Goal: Task Accomplishment & Management: Manage account settings

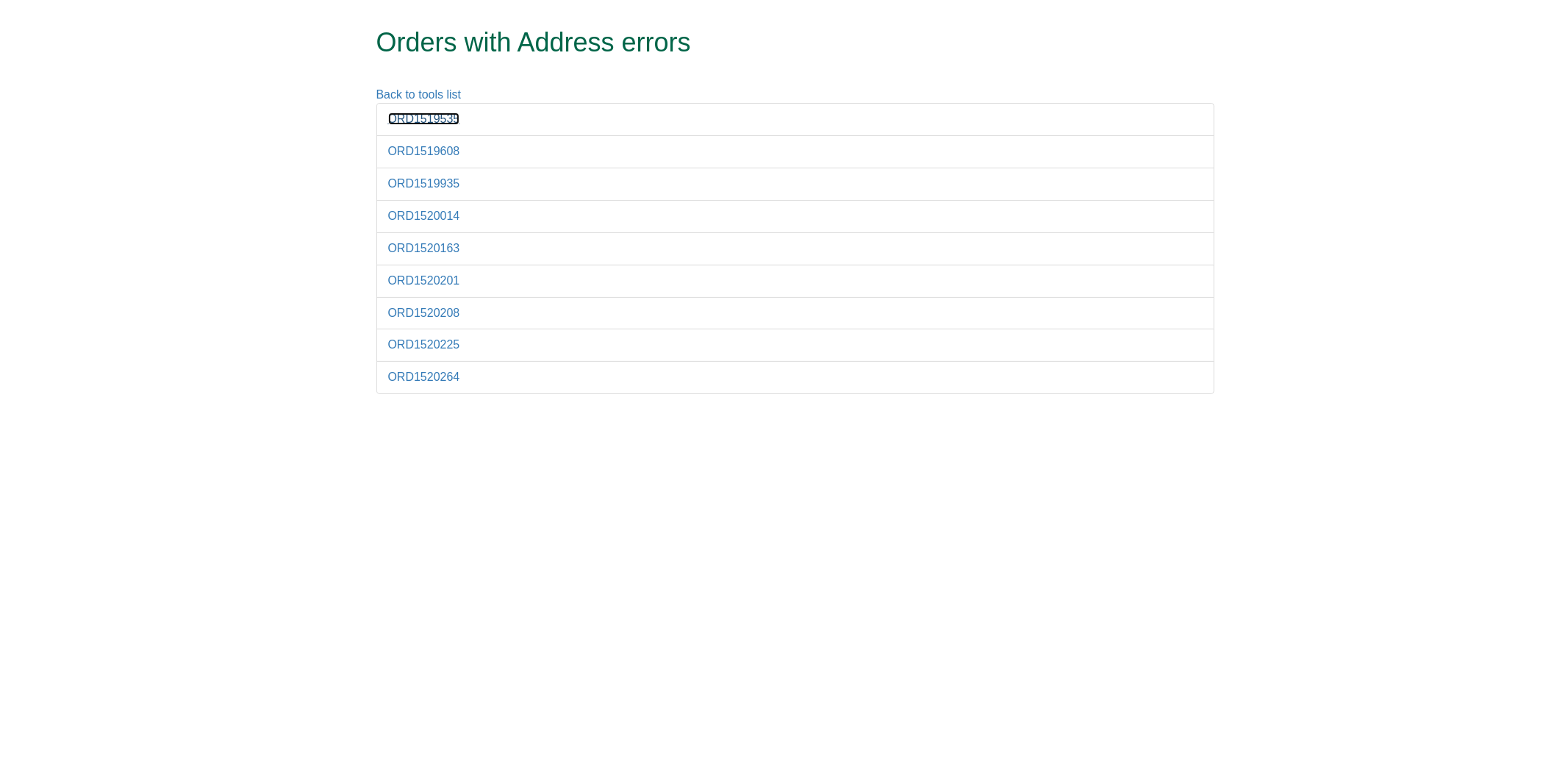
click at [405, 114] on link "ORD1519535" at bounding box center [424, 118] width 72 height 13
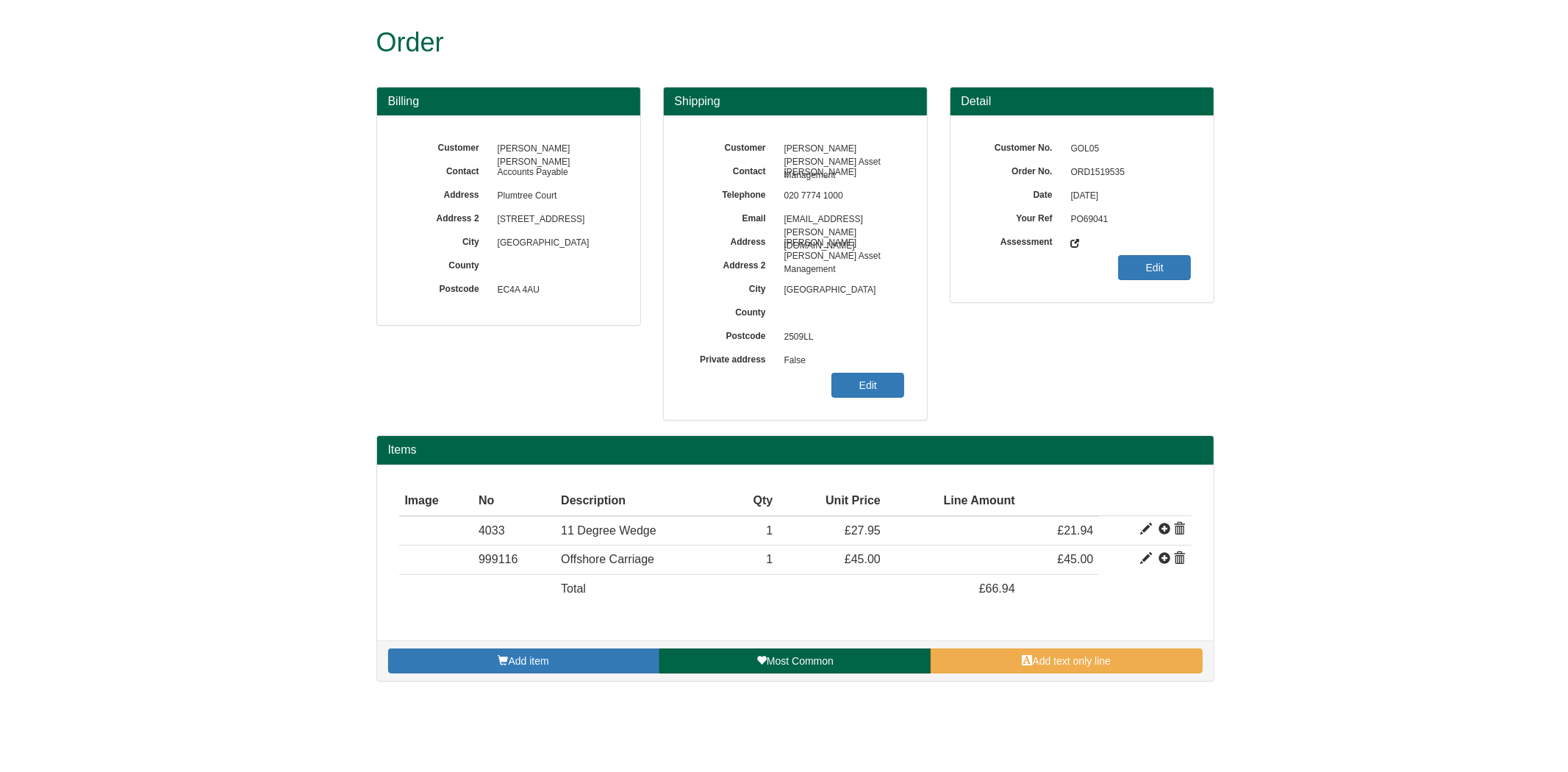
click at [1101, 172] on span "ORD1519535" at bounding box center [1127, 172] width 128 height 24
copy span "ORD1519535"
click at [892, 391] on link "Edit" at bounding box center [868, 385] width 73 height 25
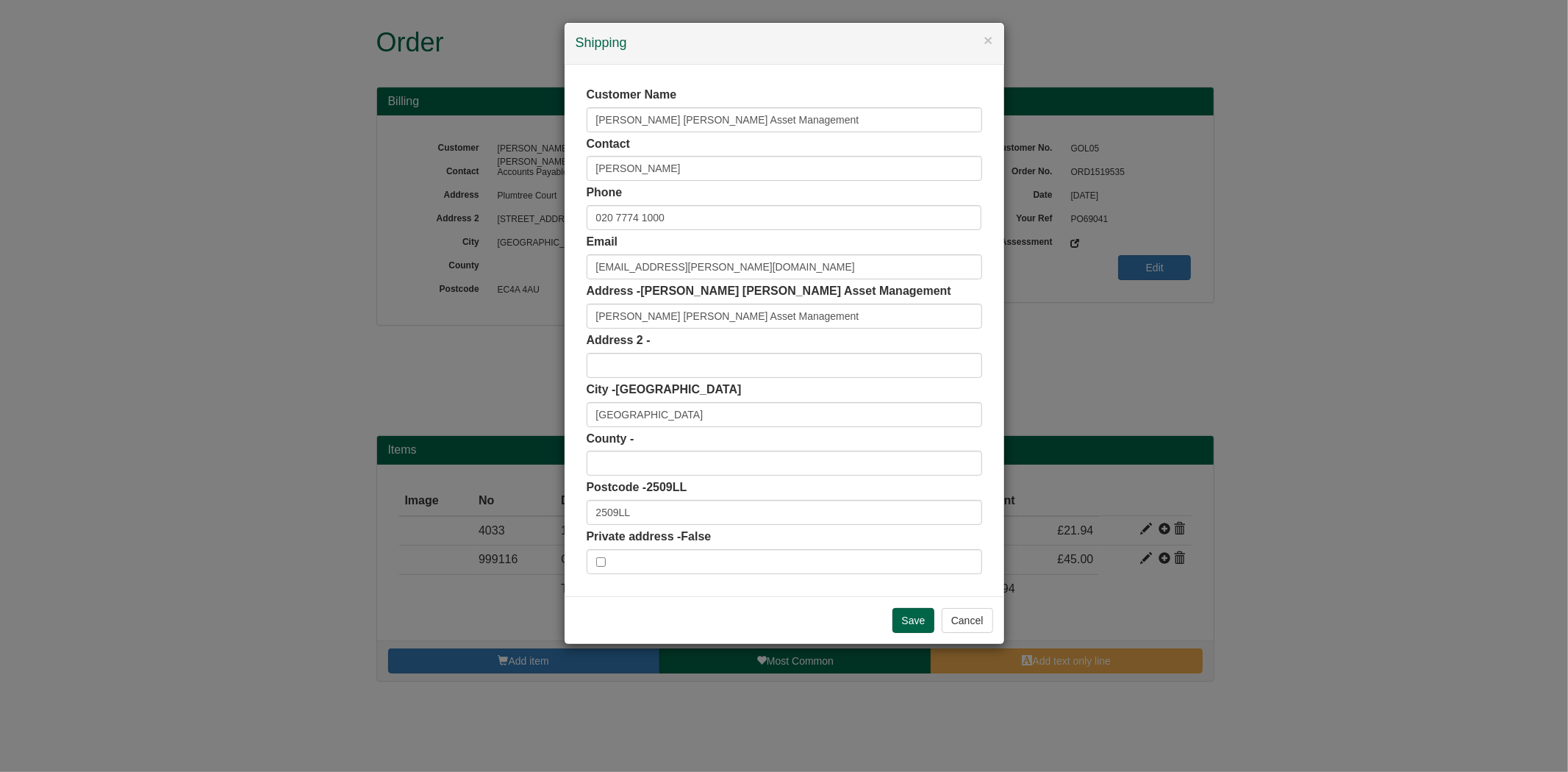
drag, startPoint x: 677, startPoint y: 527, endPoint x: 668, endPoint y: 516, distance: 14.2
click at [677, 527] on div "Customer Name Goldman Sachs Asset Management Contact Martin Mathey Phone 020 77…" at bounding box center [784, 330] width 396 height 487
click at [667, 516] on input "2509LL" at bounding box center [784, 511] width 396 height 25
drag, startPoint x: 667, startPoint y: 516, endPoint x: 532, endPoint y: 516, distance: 135.0
click at [532, 516] on div "× Shipping Customer Name Goldman Sachs Asset Management Contact Martin Mathey P…" at bounding box center [784, 386] width 1568 height 772
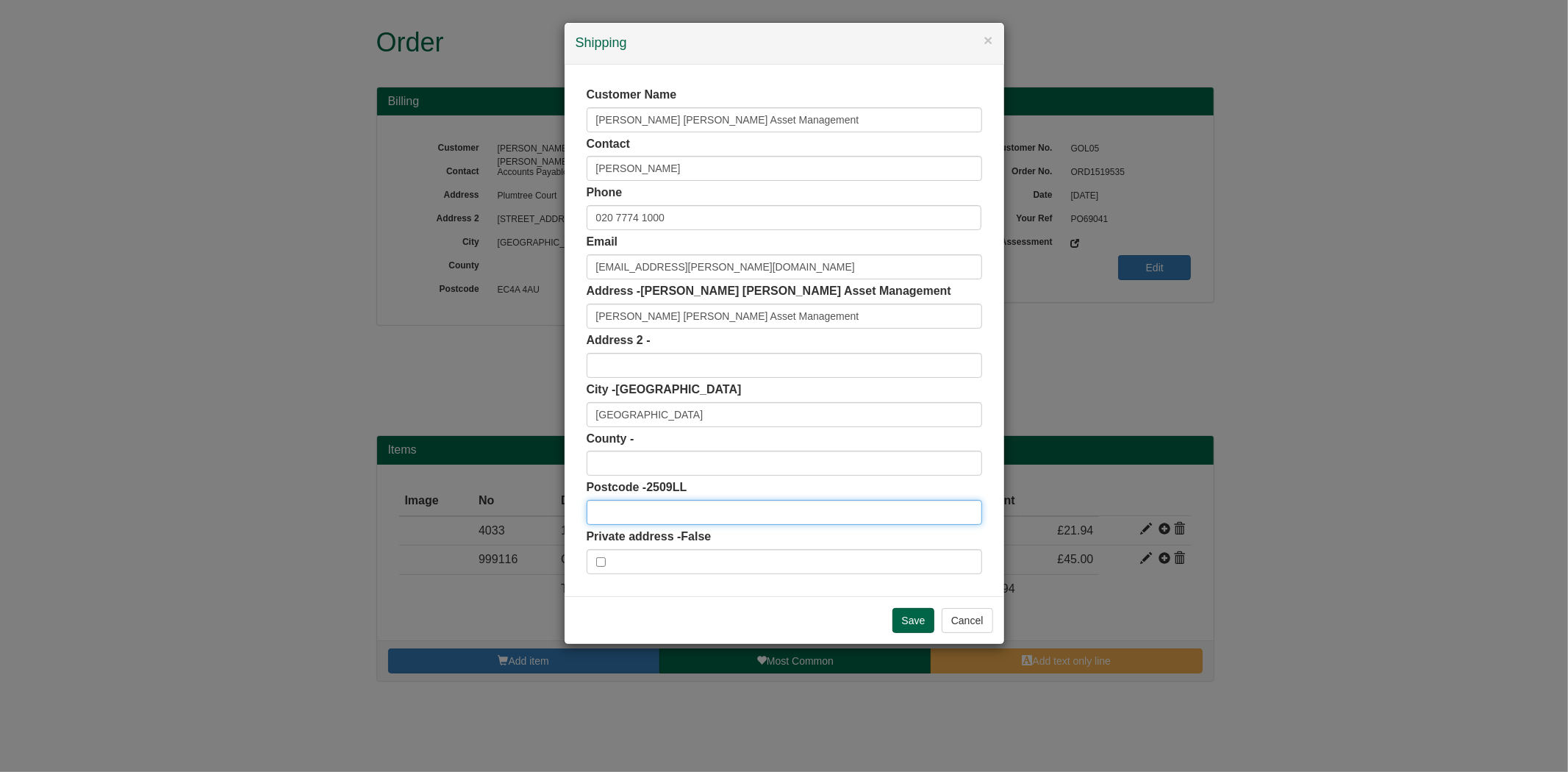
paste input "2509LL"
type input "2509LL"
drag, startPoint x: 782, startPoint y: 307, endPoint x: 496, endPoint y: 325, distance: 286.6
click at [496, 325] on div "× Shipping Customer Name Goldman Sachs Asset Management Contact Martin Mathey P…" at bounding box center [784, 386] width 1568 height 772
paste input "text"
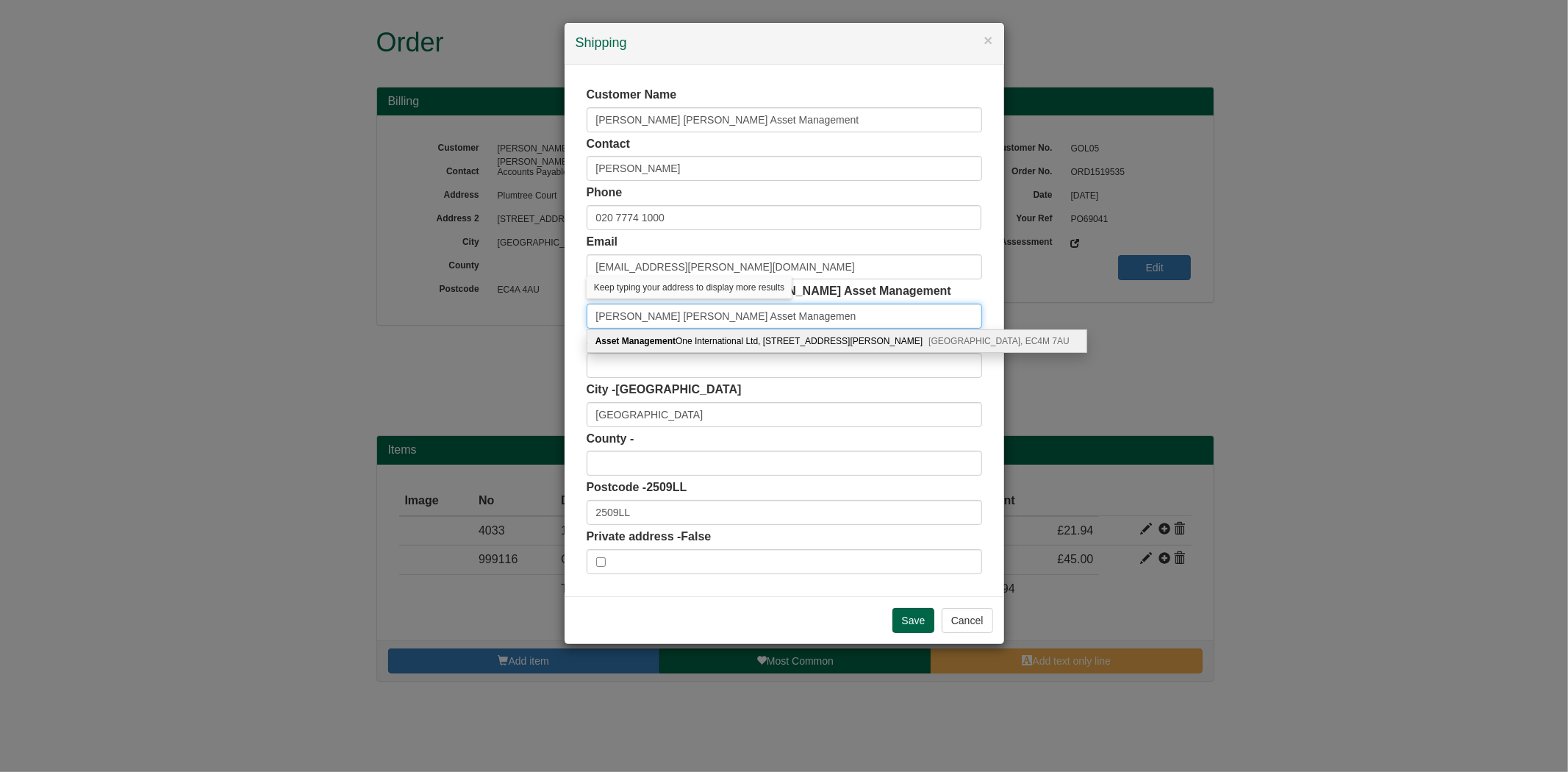
type input "Goldman Sachs Asset Managemen"
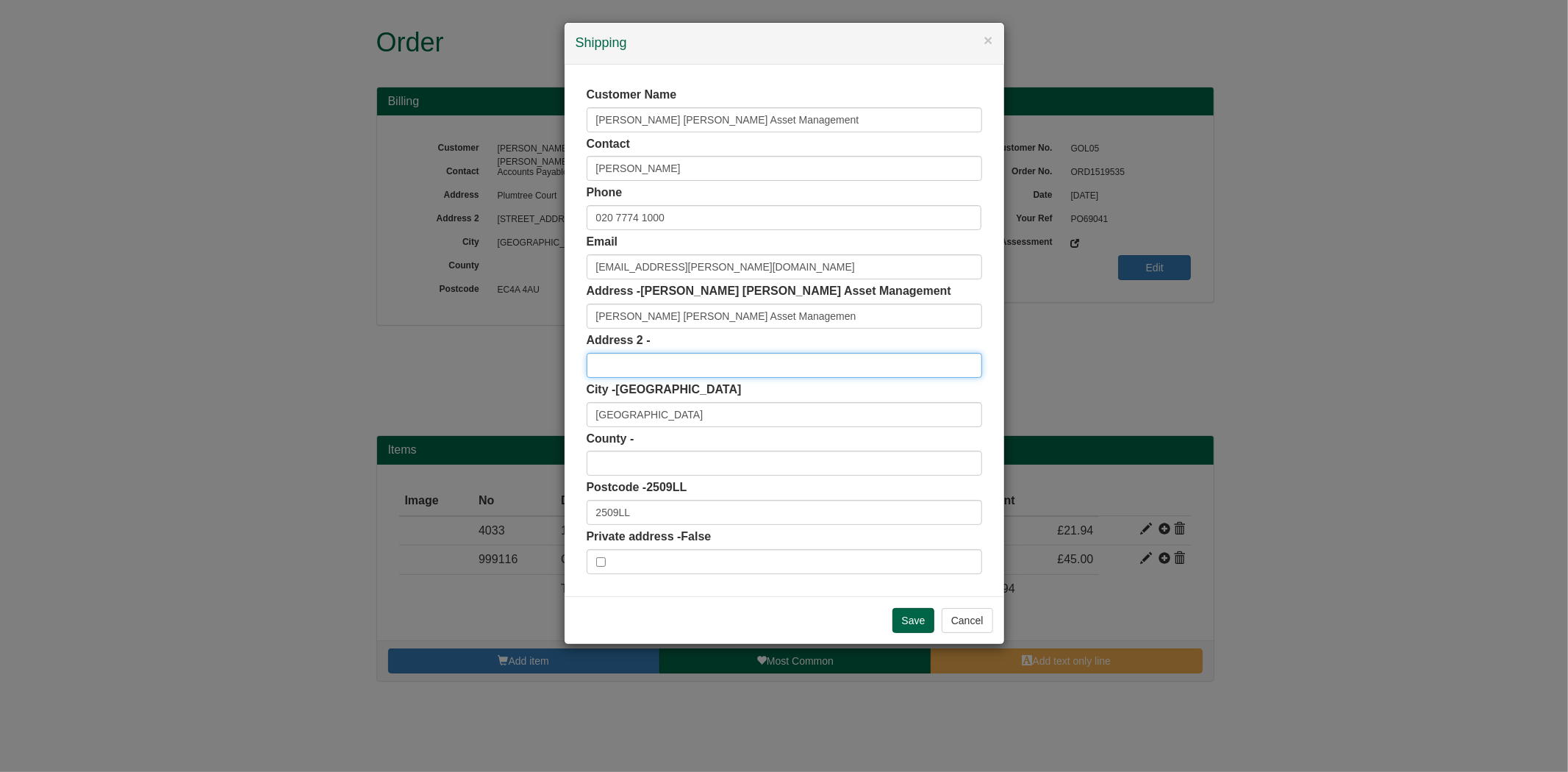
click at [728, 358] on input "text" at bounding box center [784, 364] width 396 height 25
paste input "BV, Office Haagse Poort"
paste input "Prinses Beatrixlaan 35"
type input "BV, Office Haagse Poort, Prinses Beatrixlaan 35"
click at [627, 463] on input "text" at bounding box center [784, 462] width 396 height 25
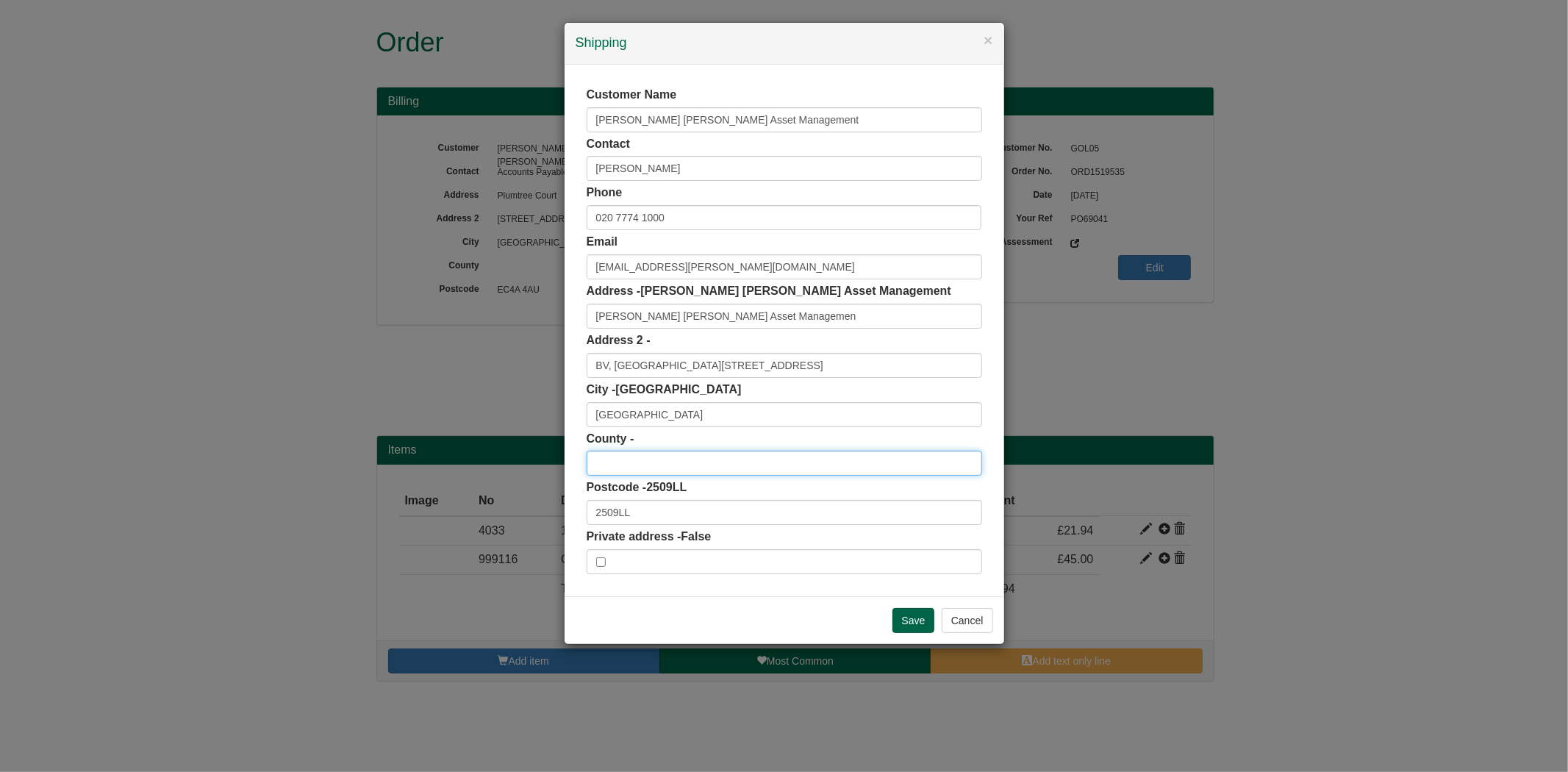
paste input "Netherlands"
type input "Netherlands"
click at [917, 628] on input "Save" at bounding box center [913, 620] width 42 height 25
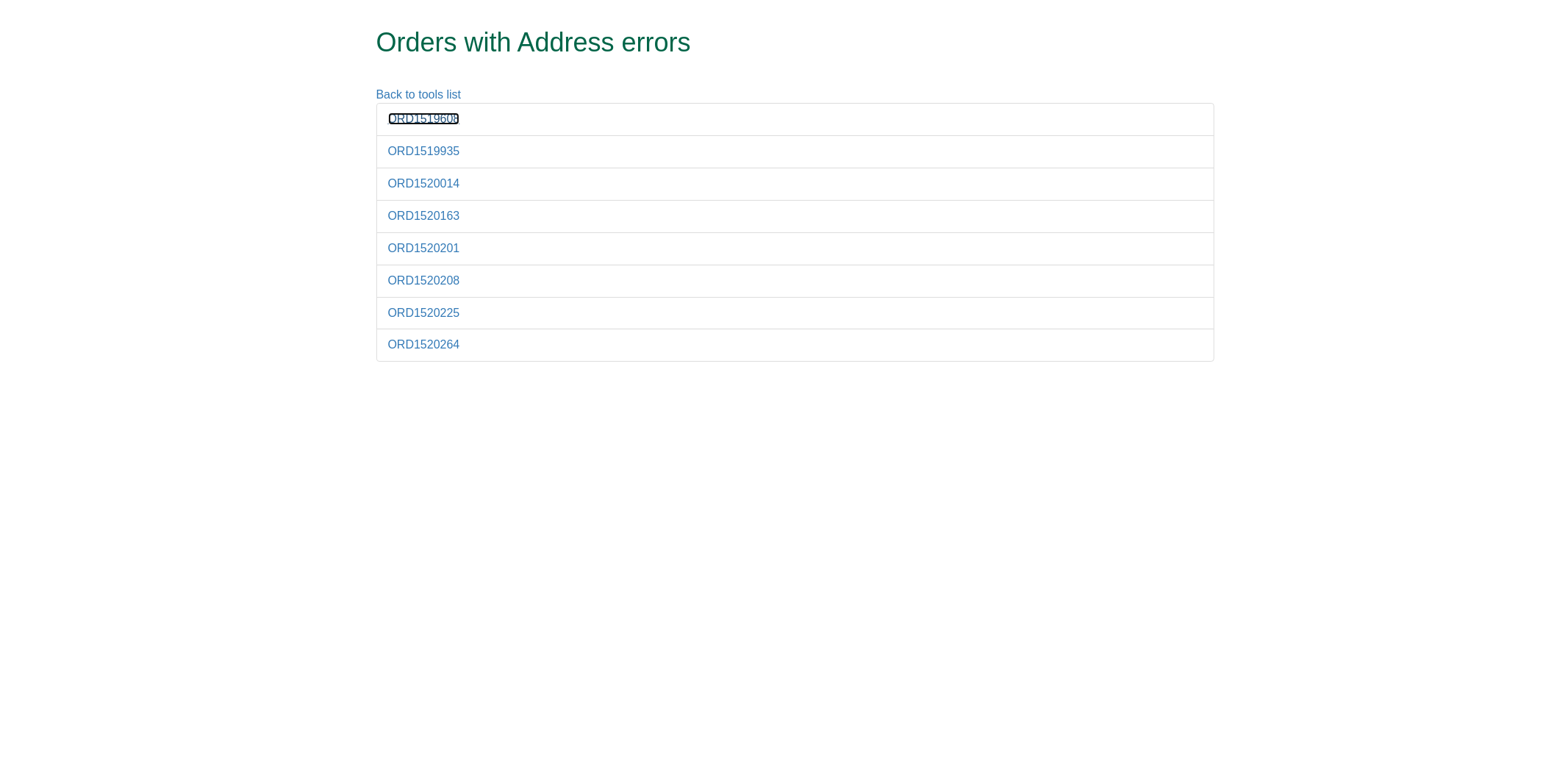
click at [408, 114] on link "ORD1519608" at bounding box center [424, 118] width 72 height 13
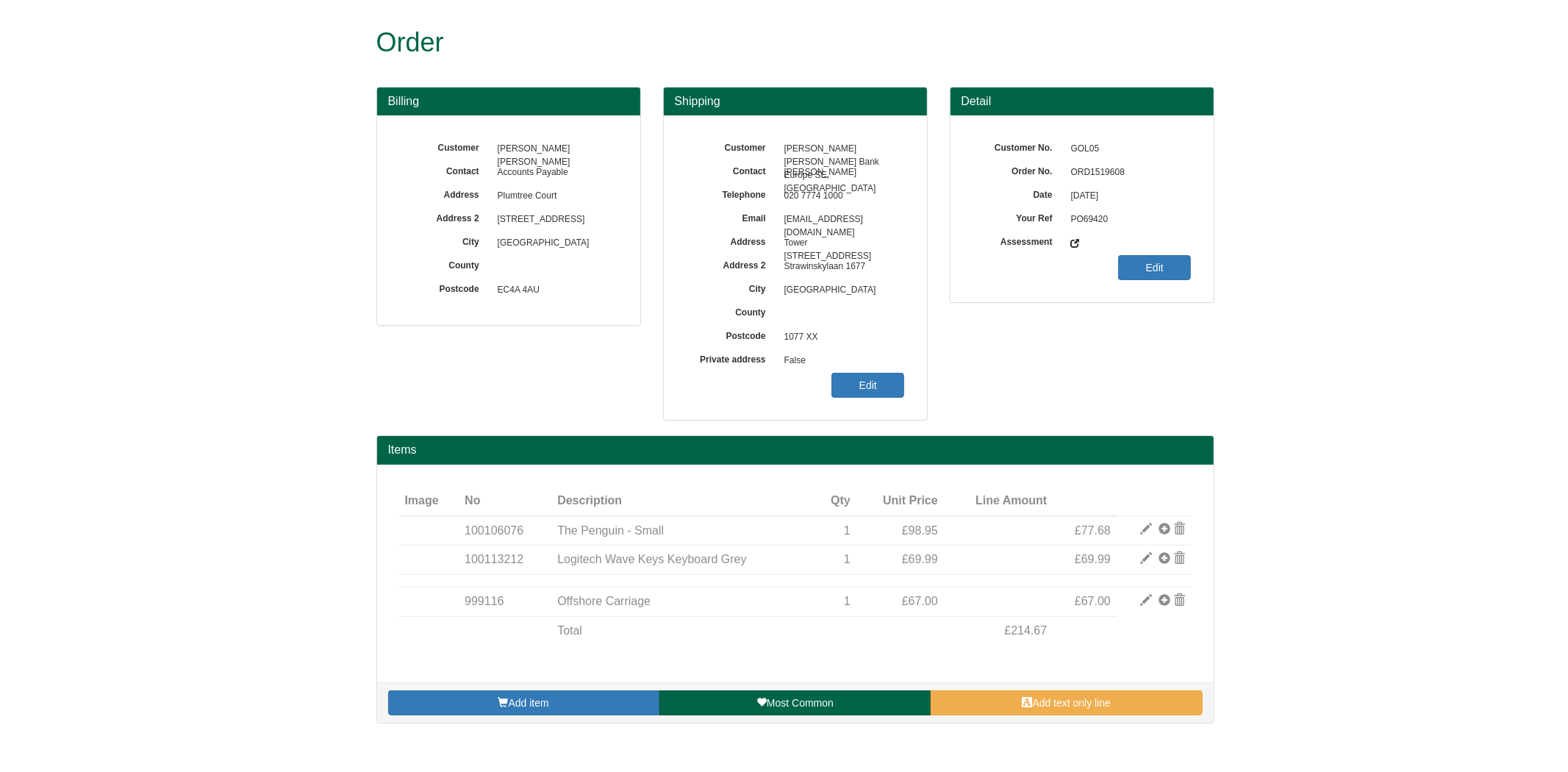
click at [1105, 167] on span "ORD1519608" at bounding box center [1127, 172] width 128 height 24
copy span "ORD1519608"
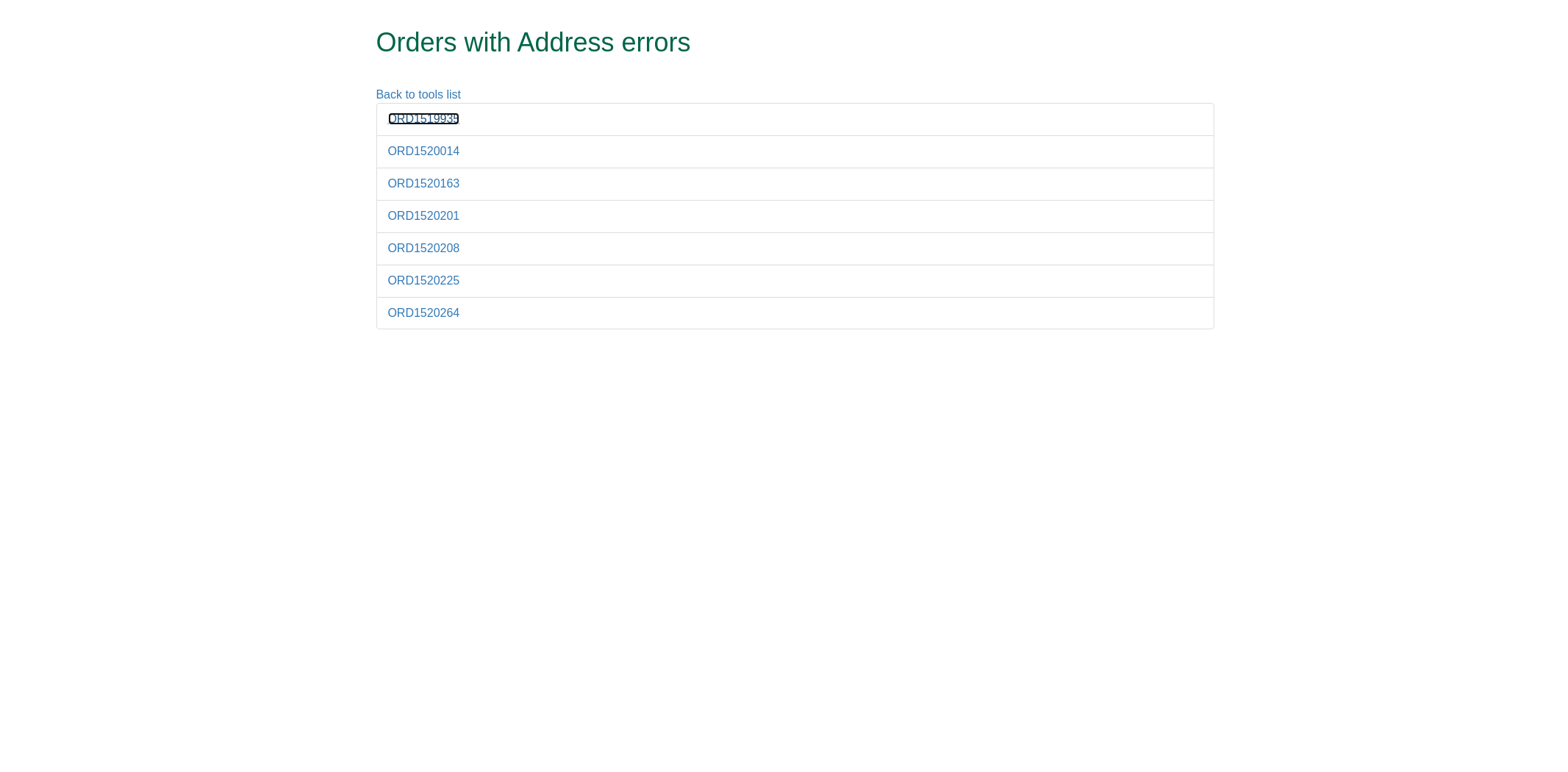
click at [425, 122] on link "ORD1519935" at bounding box center [424, 118] width 72 height 13
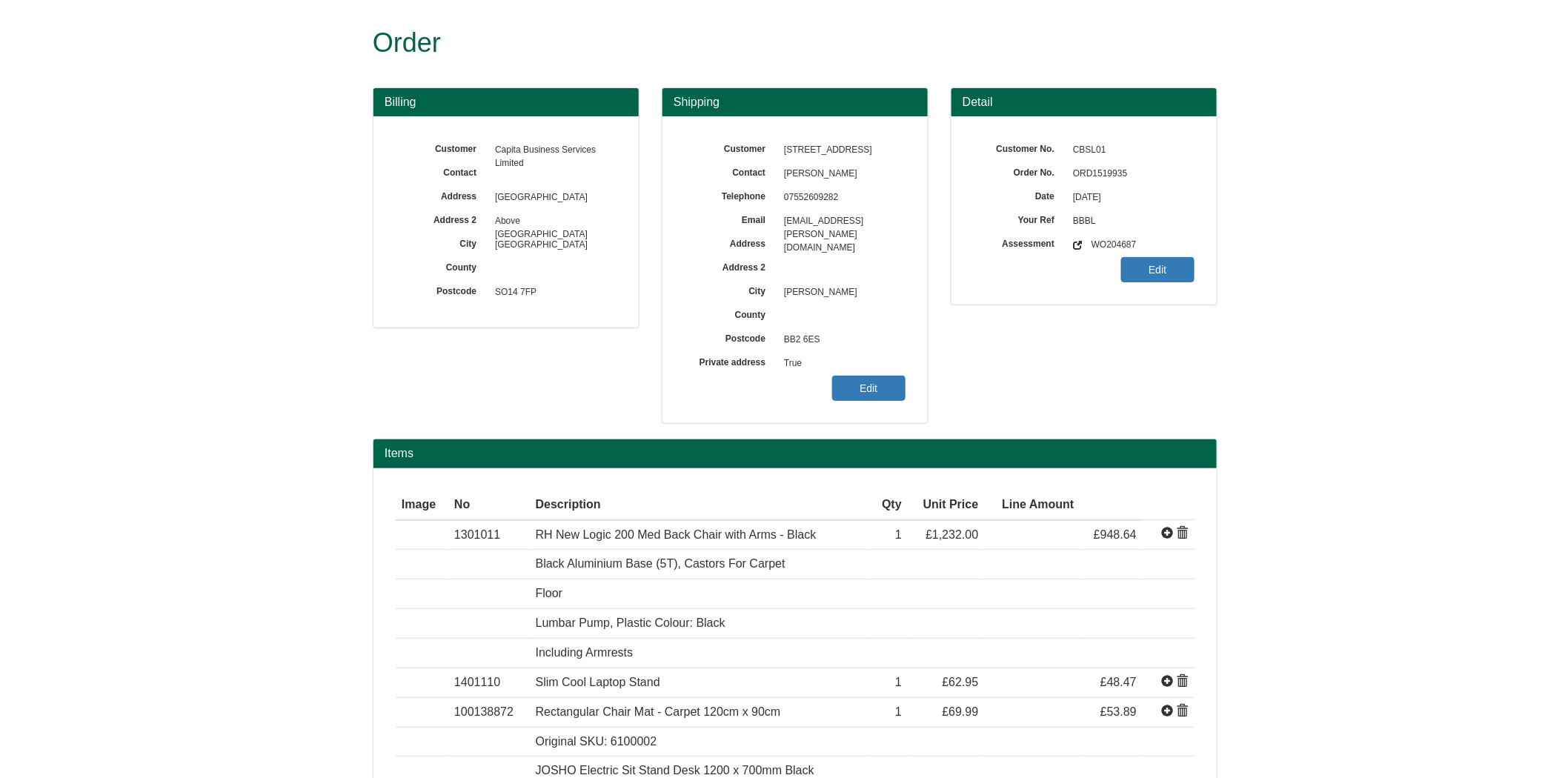
click at [1090, 171] on span "ORD1519935" at bounding box center [1130, 174] width 129 height 24
copy span "ORD1519935"
click at [847, 388] on link "Edit" at bounding box center [869, 388] width 74 height 25
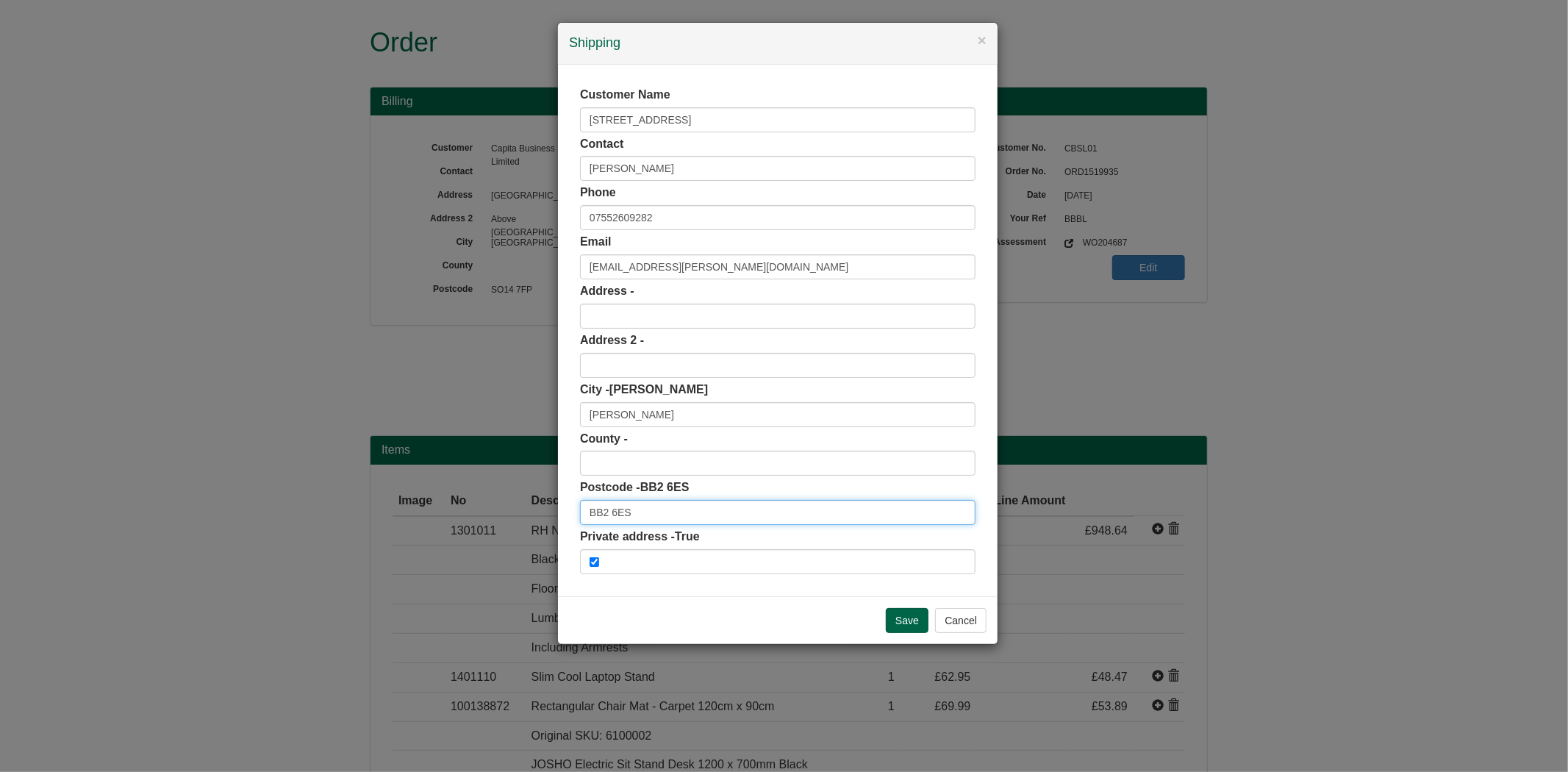
drag, startPoint x: 604, startPoint y: 515, endPoint x: 533, endPoint y: 510, distance: 71.2
click at [533, 510] on div "× Shipping Customer Name 16 Burlington Street Contact Firdoshbanu Patel Phone 0…" at bounding box center [784, 386] width 1568 height 772
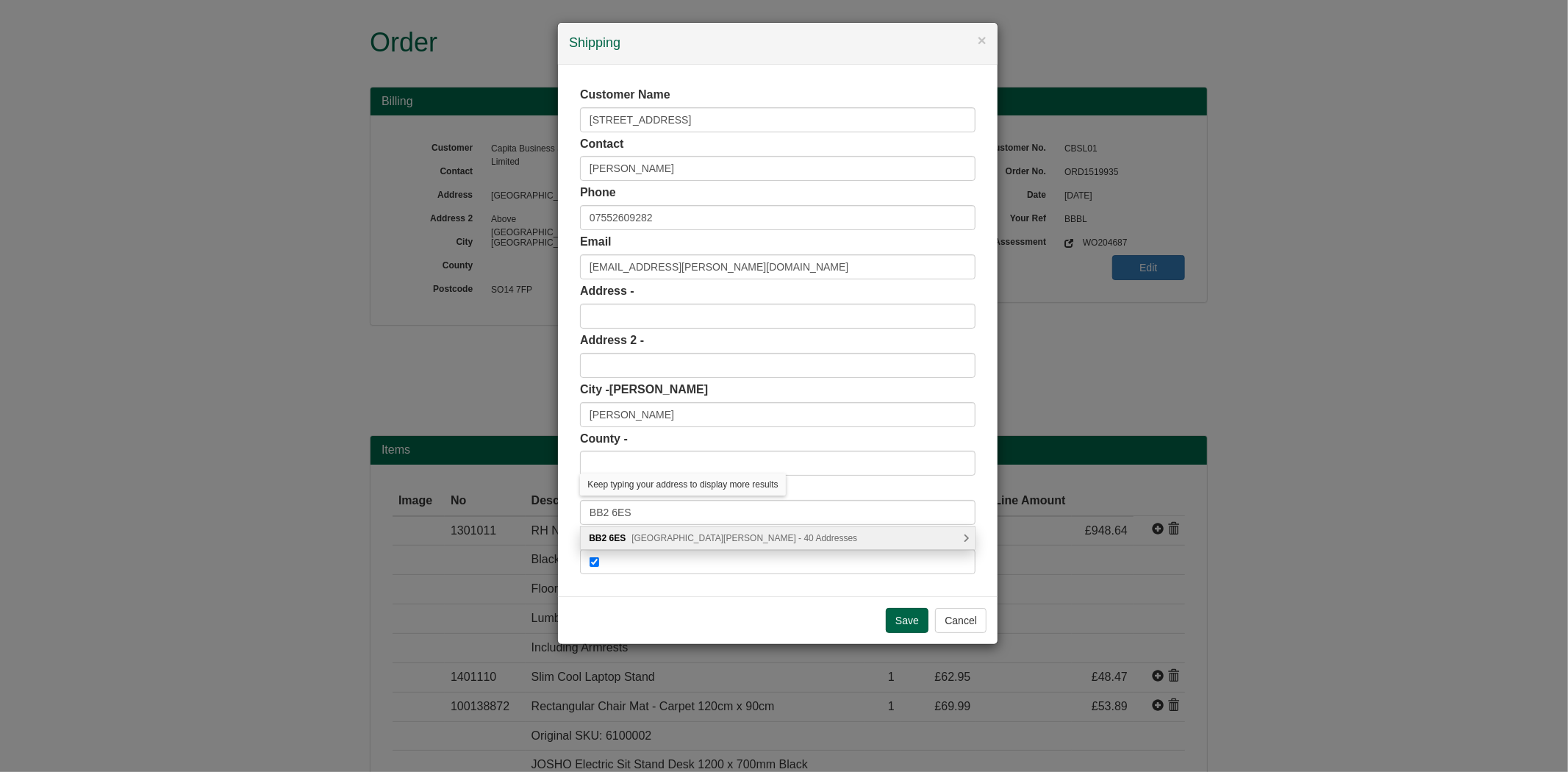
click at [657, 539] on span "Burlington Street, Blackburn - 40 Addresses" at bounding box center [744, 538] width 226 height 10
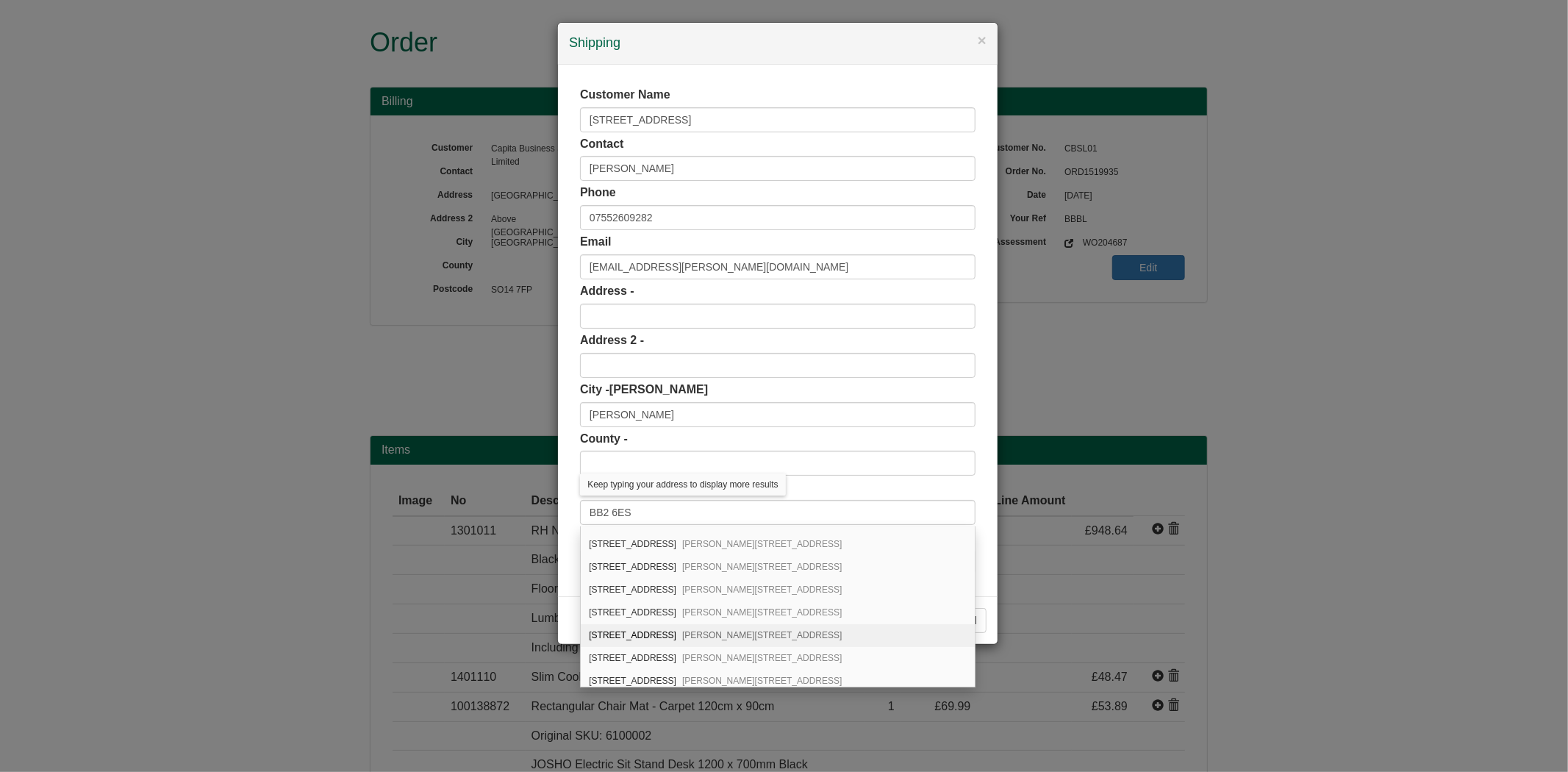
scroll to position [326, 0]
click at [634, 626] on div "16 Burlington Street Blackburn, BB2 6ES" at bounding box center [778, 622] width 394 height 23
type input "16 Burlington Street"
type input "Lancashire"
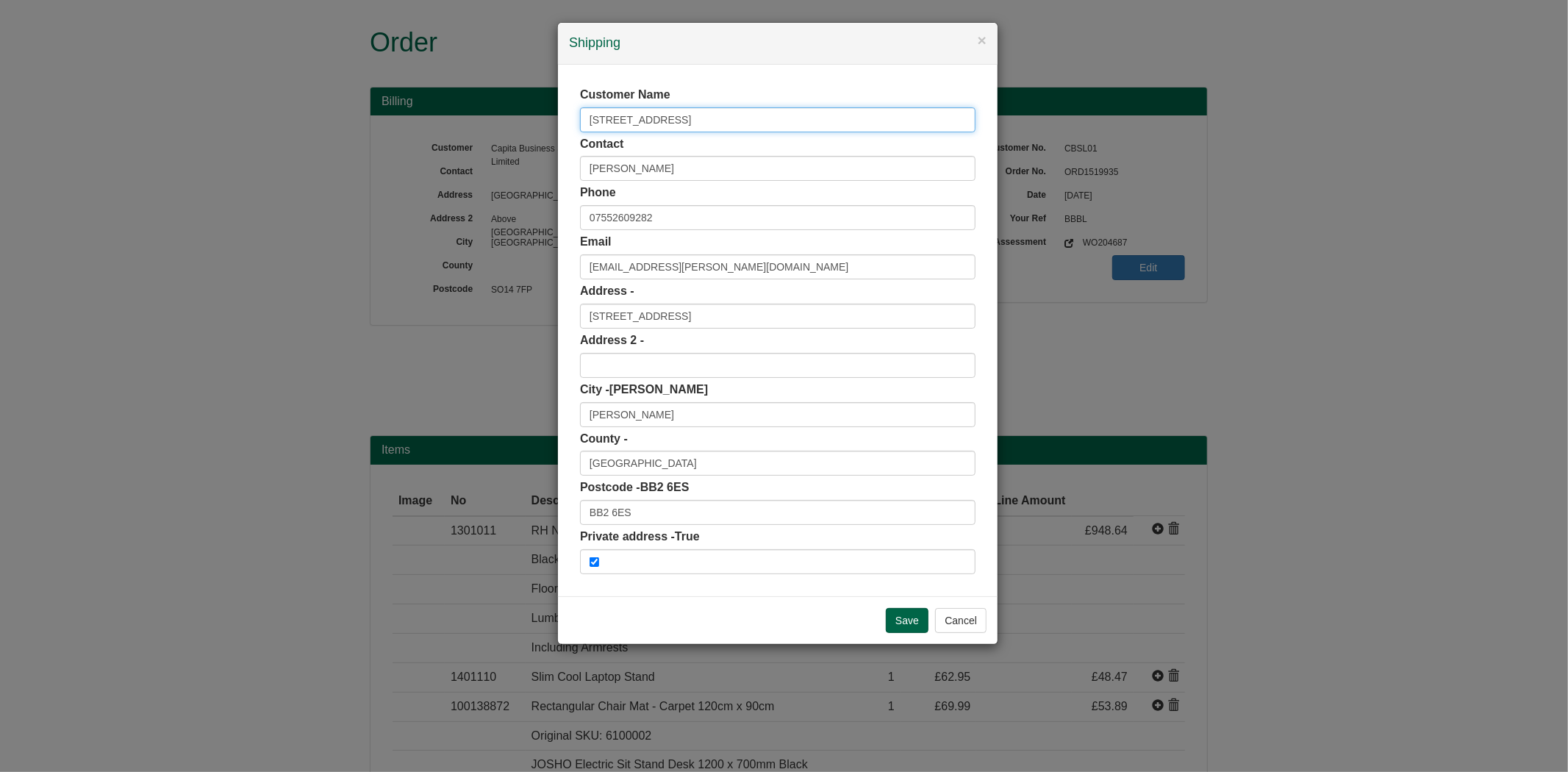
drag, startPoint x: 693, startPoint y: 131, endPoint x: 690, endPoint y: 120, distance: 11.4
click at [690, 121] on input "16 Burlington Street" at bounding box center [778, 119] width 396 height 25
click at [690, 120] on input "16 Burlington Street" at bounding box center [778, 119] width 396 height 25
drag, startPoint x: 689, startPoint y: 120, endPoint x: 466, endPoint y: 99, distance: 224.0
click at [466, 99] on div "× Shipping Customer Name 16 Burlington Street Contact Firdoshbanu Patel Phone 0…" at bounding box center [784, 386] width 1568 height 772
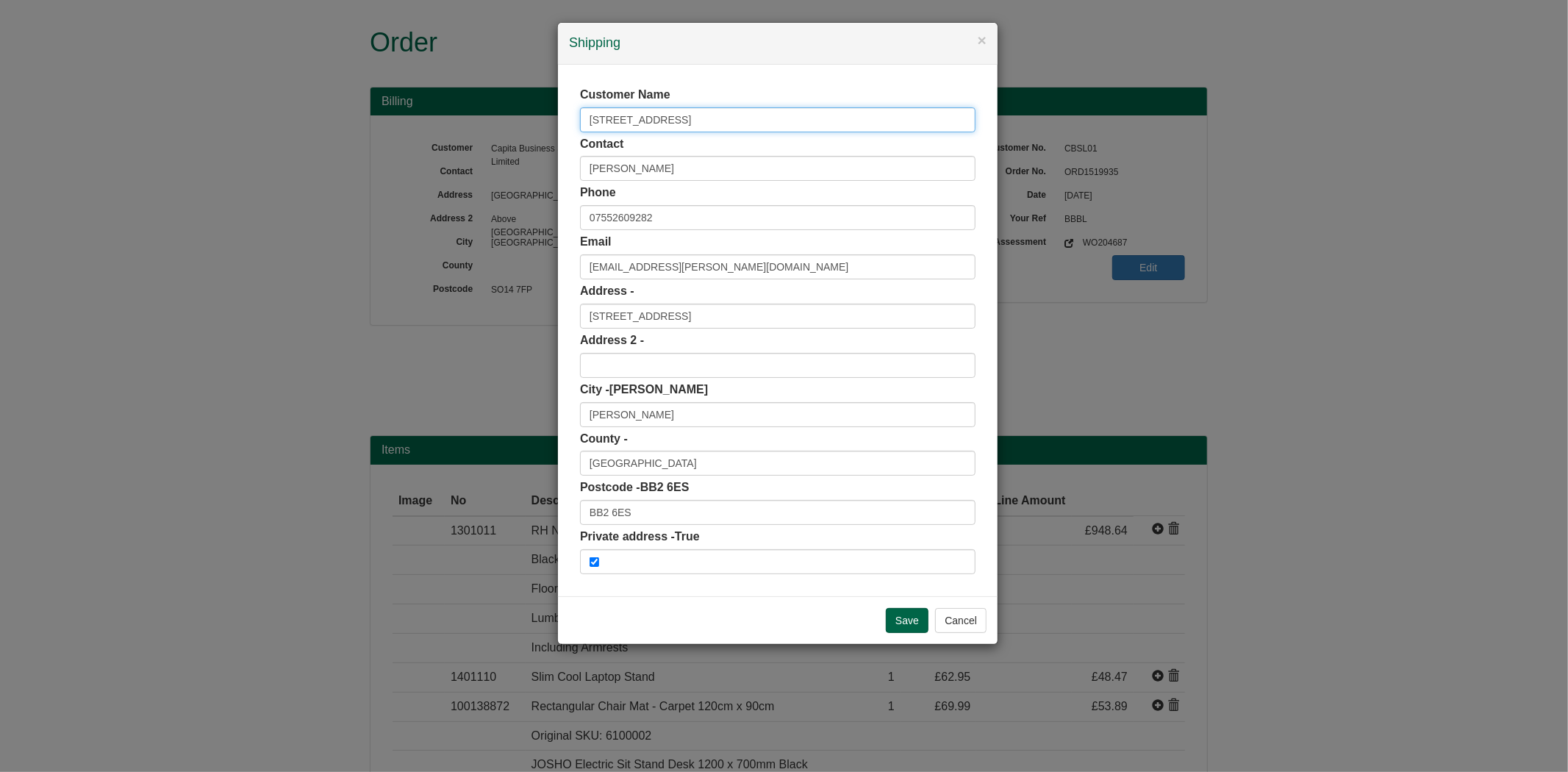
type input "="
click at [924, 615] on input "Save" at bounding box center [907, 620] width 42 height 25
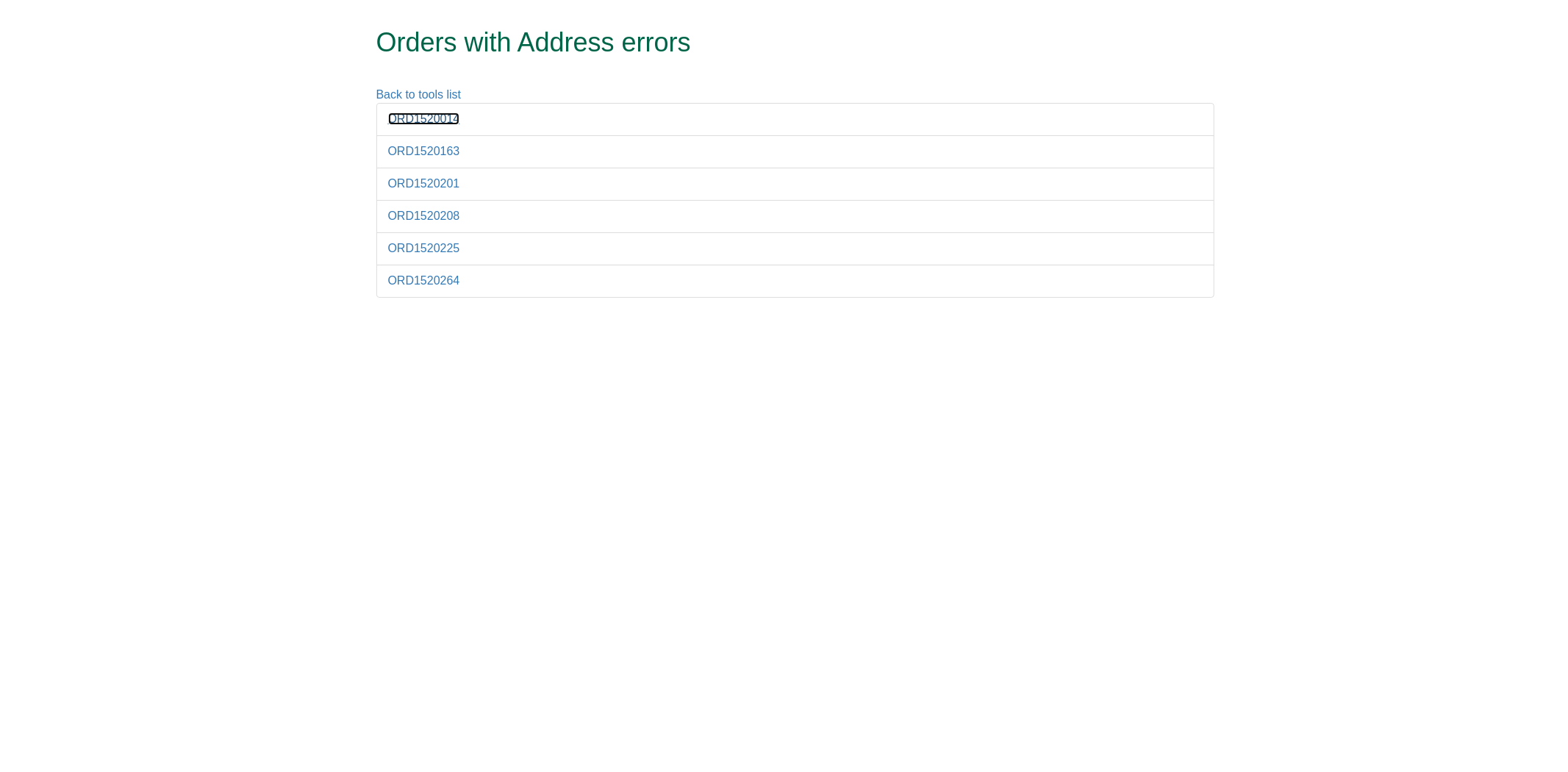
click at [424, 119] on link "ORD1520014" at bounding box center [424, 118] width 72 height 13
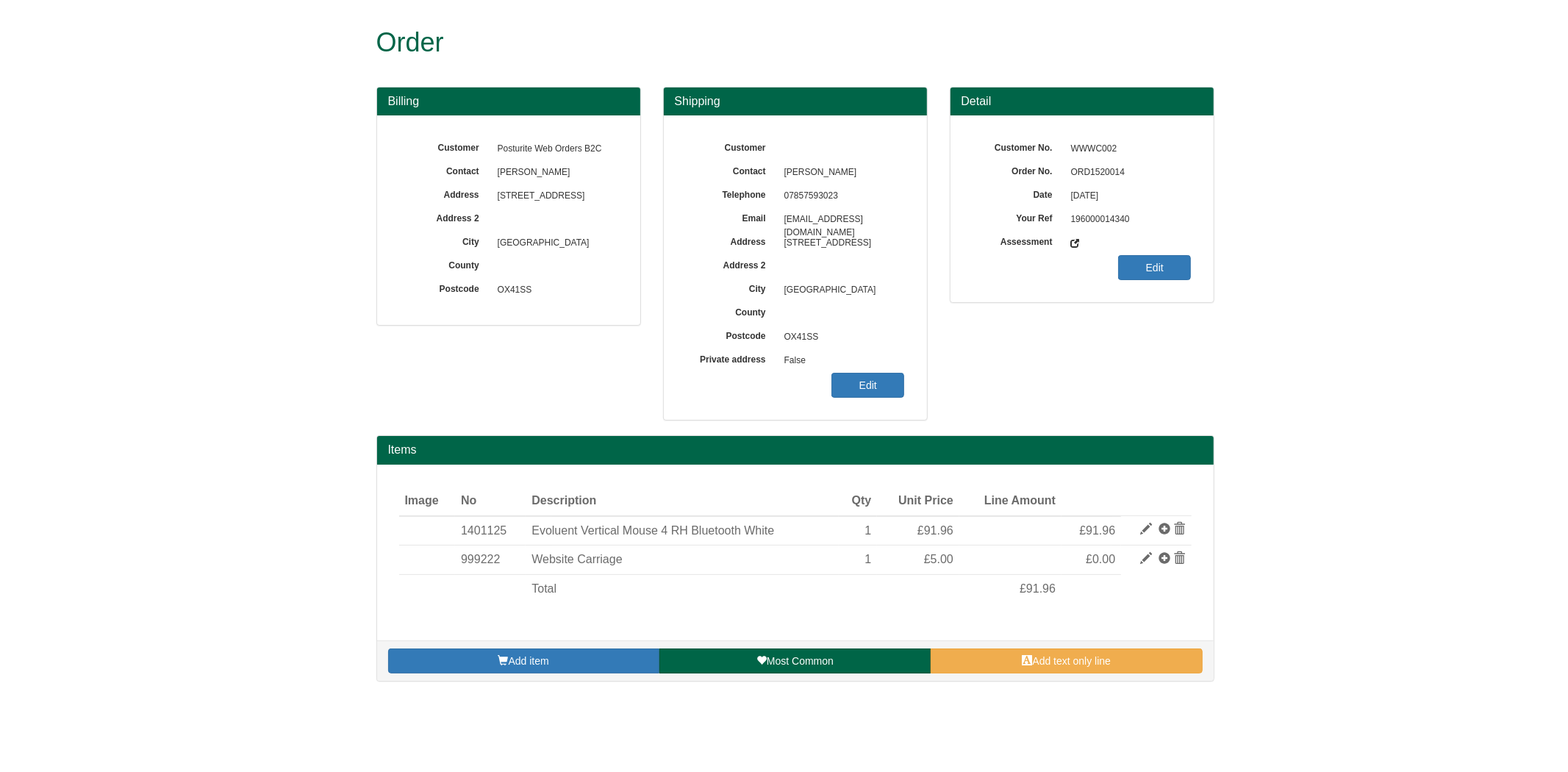
click at [1093, 166] on span "ORD1520014" at bounding box center [1127, 172] width 128 height 24
copy span "ORD1520014"
click at [887, 388] on link "Edit" at bounding box center [868, 385] width 73 height 25
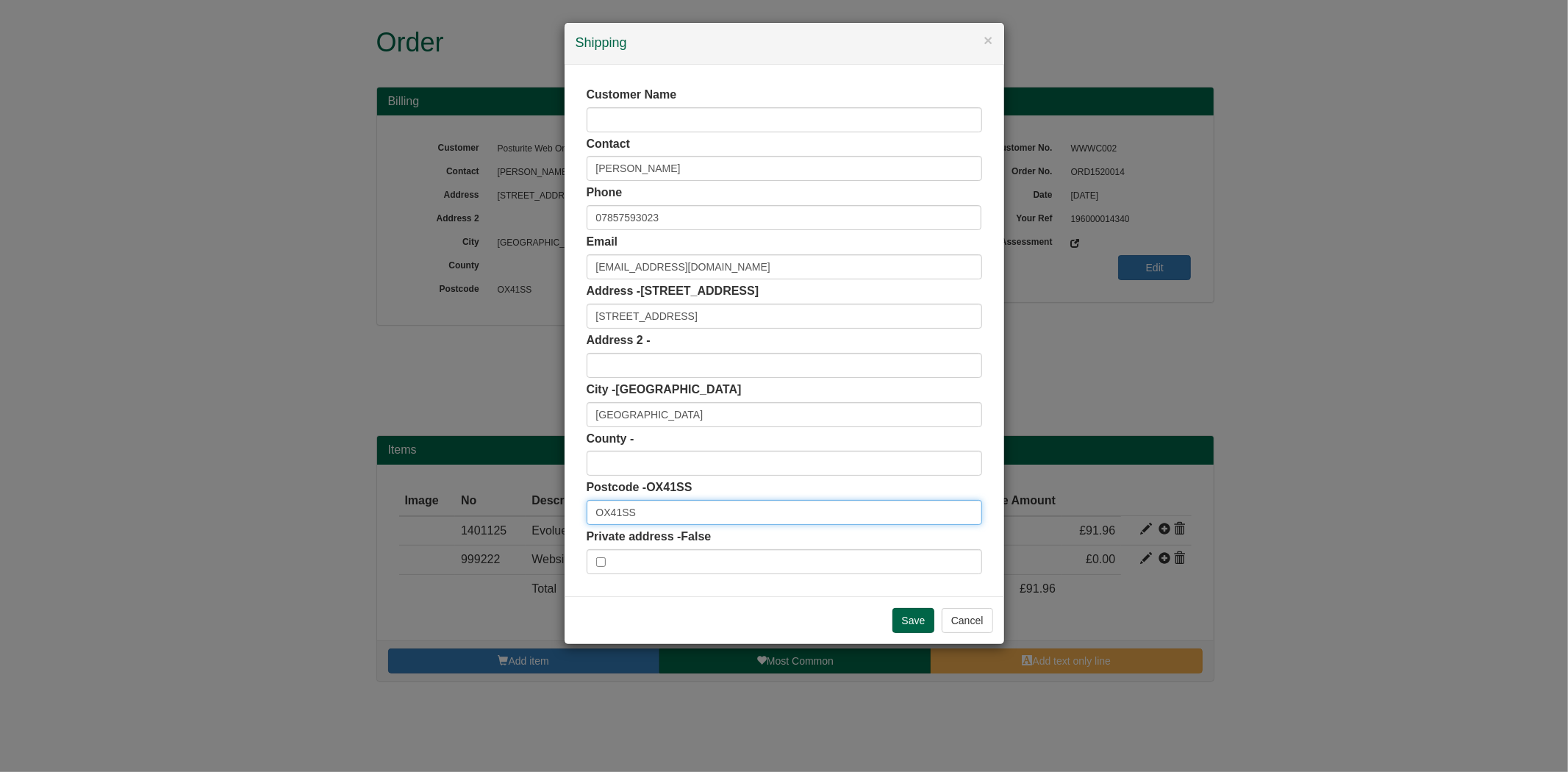
click at [616, 513] on input "OX41SS" at bounding box center [784, 511] width 396 height 25
type input "OX4 1SS"
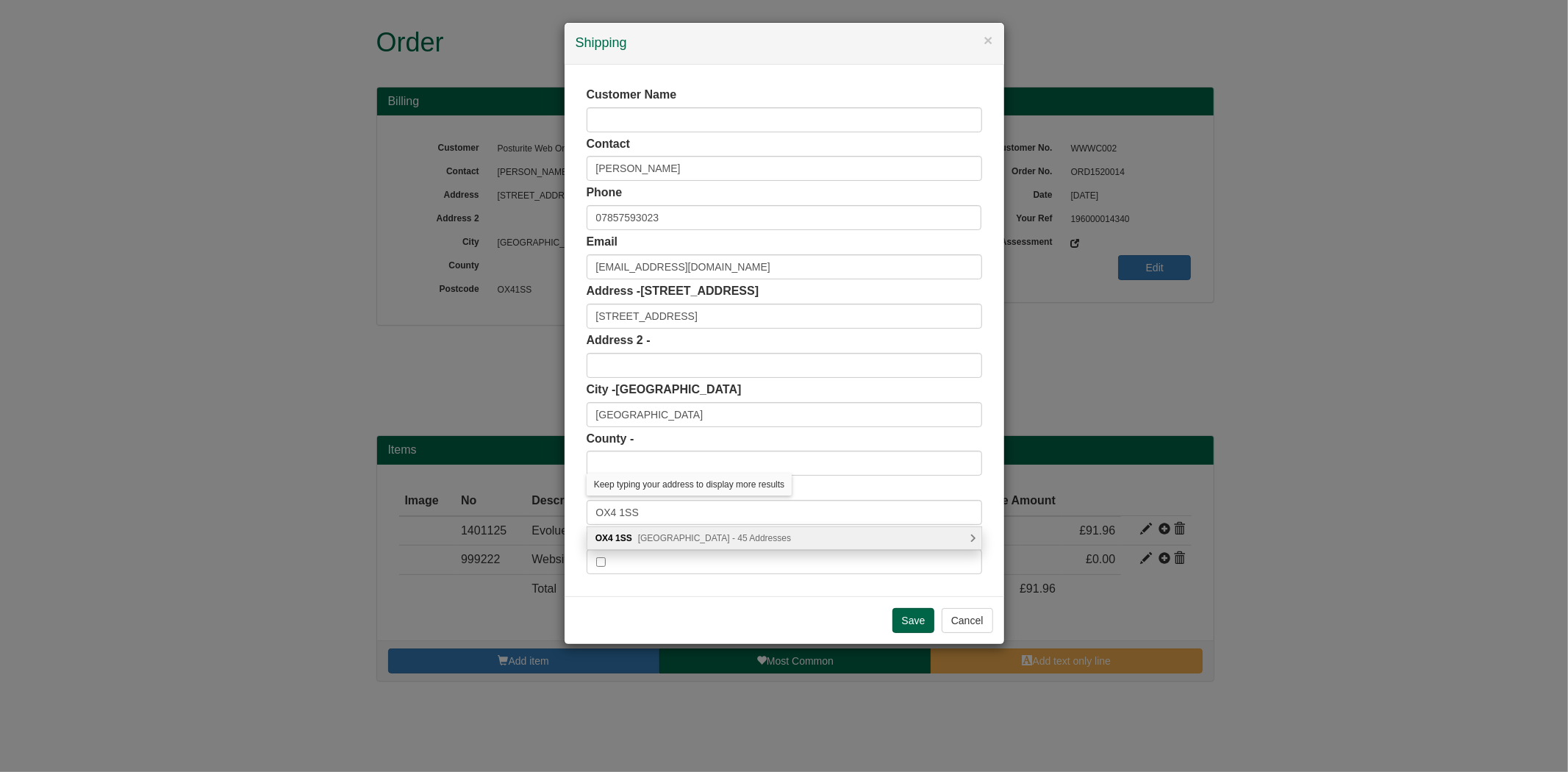
click at [666, 537] on span "Argyle Street, Oxford - 45 Addresses" at bounding box center [714, 538] width 153 height 10
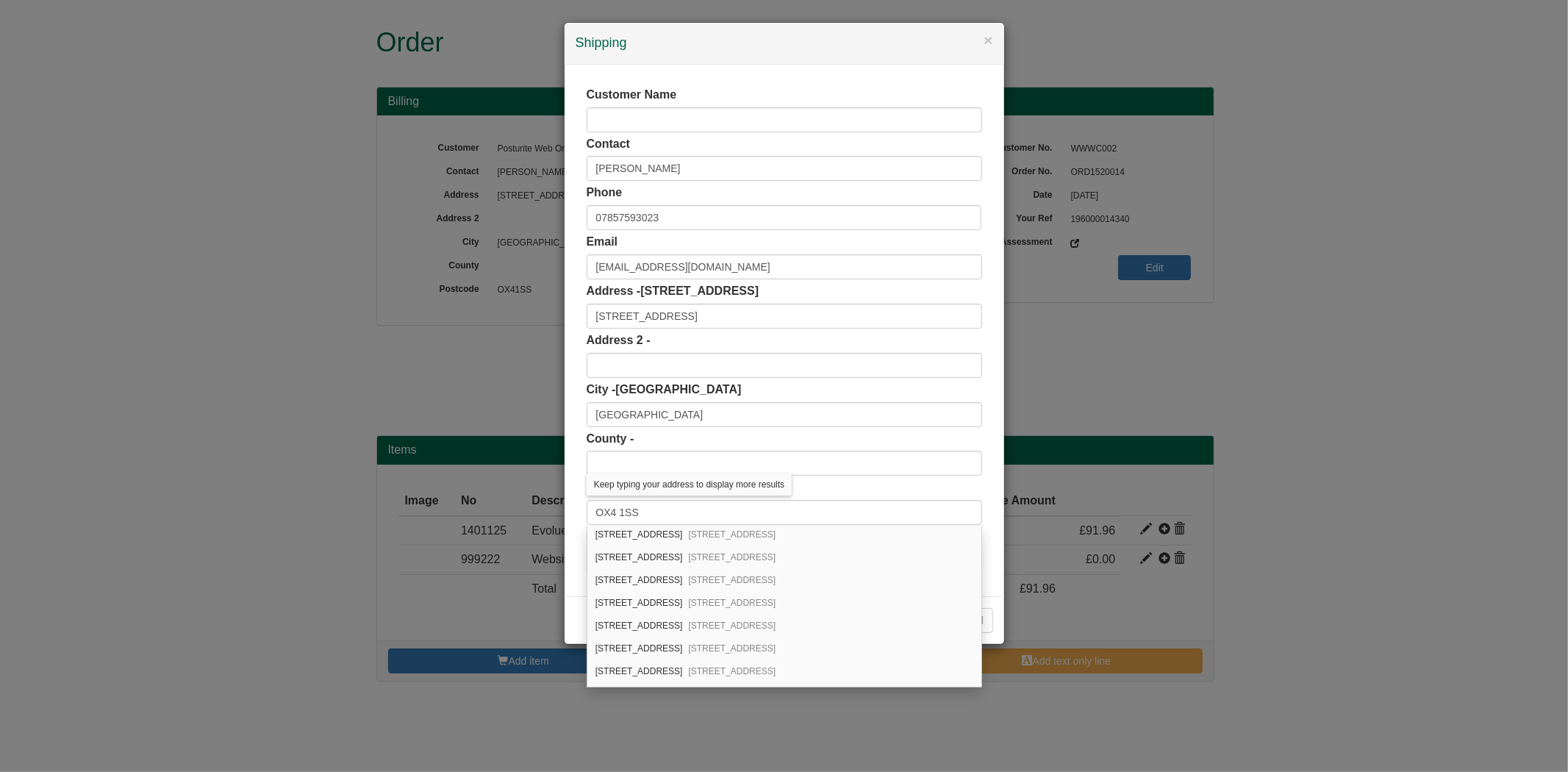
scroll to position [245, 0]
click at [664, 619] on div "14 Argyle Street Oxford, OX4 1SS" at bounding box center [784, 612] width 394 height 23
type input "Oxfordshire"
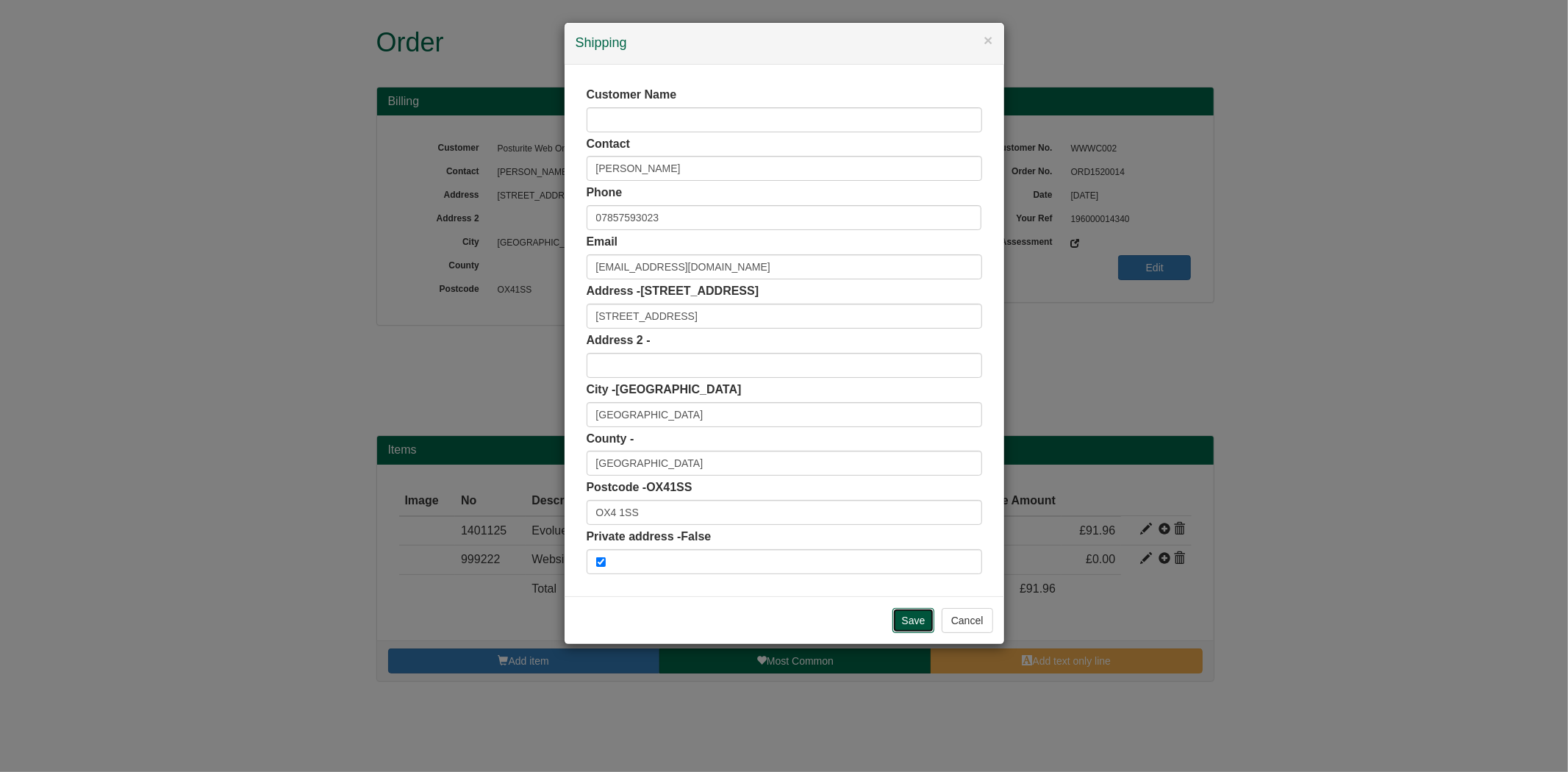
click at [919, 614] on input "Save" at bounding box center [913, 620] width 42 height 25
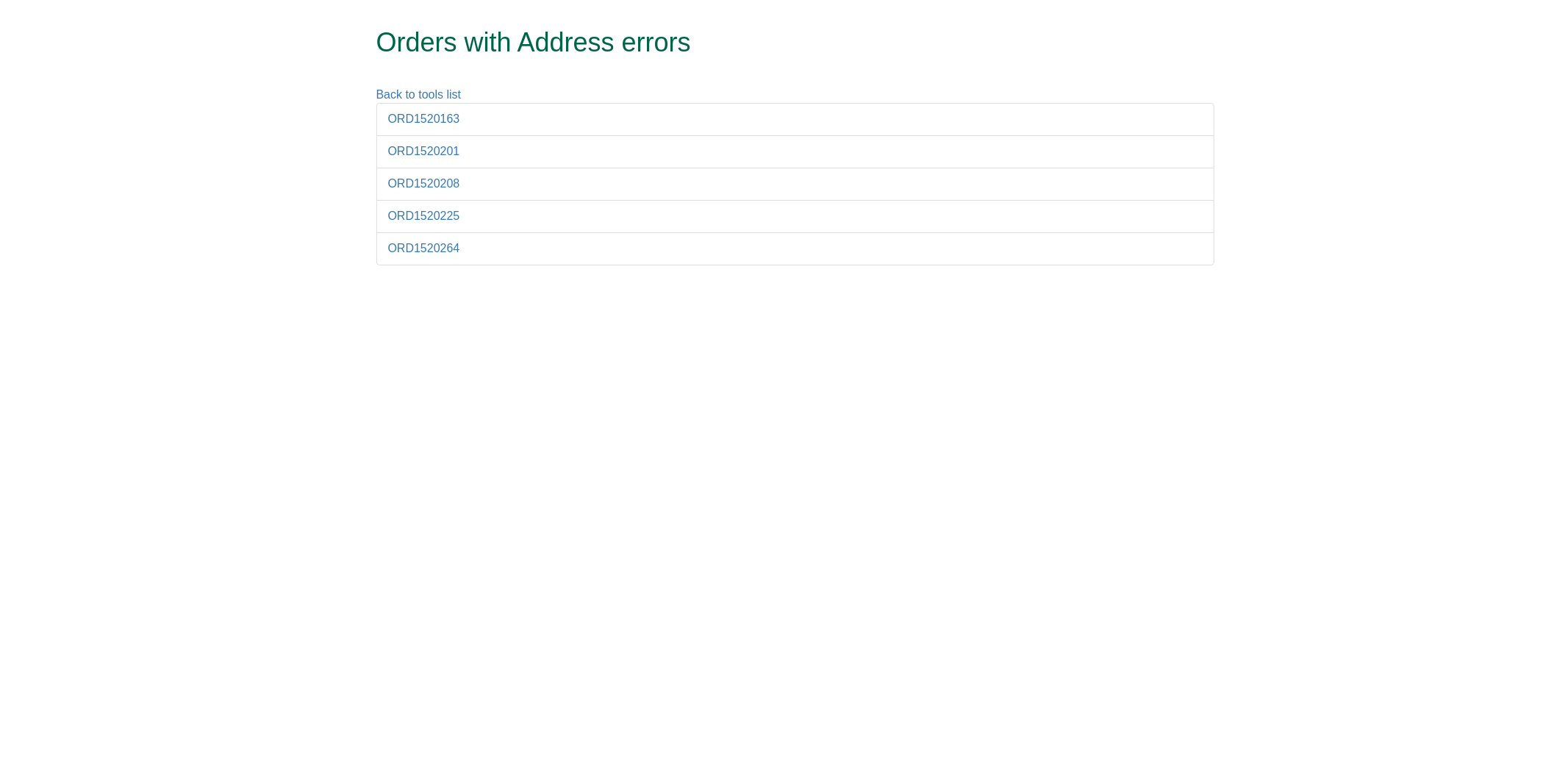
click at [419, 128] on li "ORD1520163" at bounding box center [795, 119] width 838 height 33
click at [422, 119] on link "ORD1520163" at bounding box center [424, 118] width 72 height 13
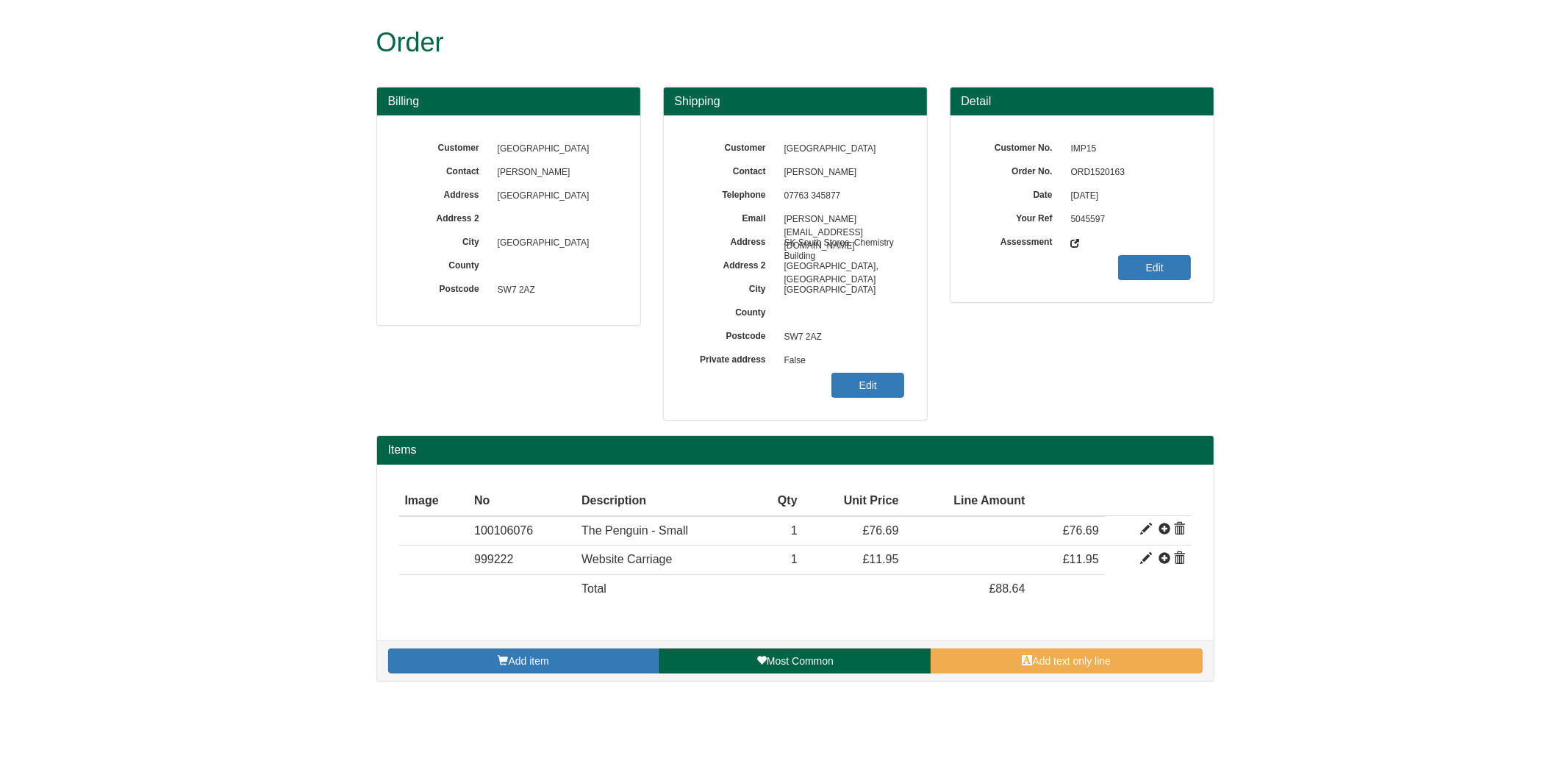
click at [1099, 172] on span "ORD1520163" at bounding box center [1127, 172] width 128 height 24
copy span "ORD1520163"
drag, startPoint x: 909, startPoint y: 399, endPoint x: 899, endPoint y: 399, distance: 10.0
click at [909, 399] on div "Customer Imperial College Contact Mimmi Martensson Telephone 07763 345877 Email…" at bounding box center [795, 268] width 263 height 304
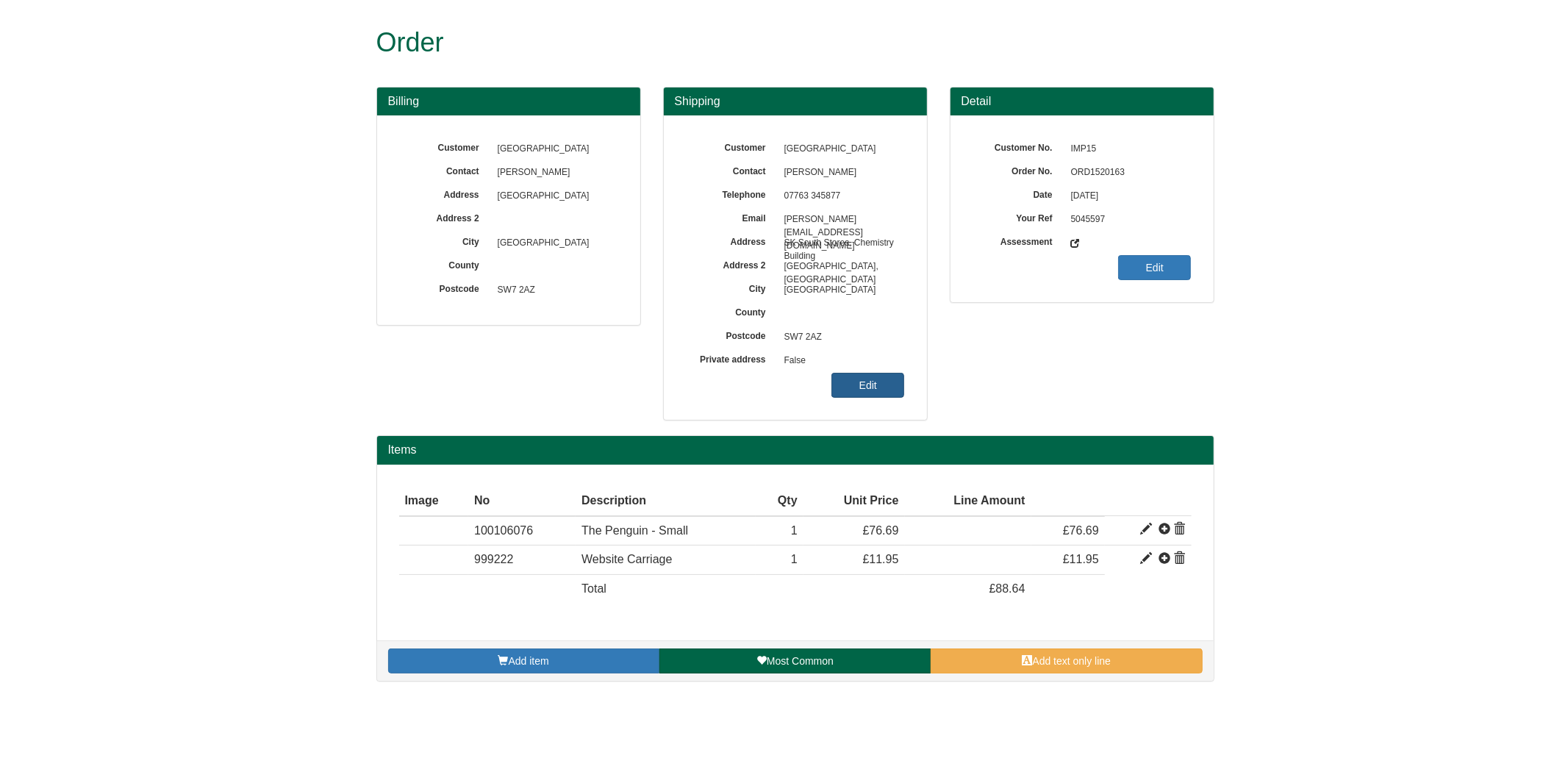
click at [880, 397] on link "Edit" at bounding box center [868, 385] width 73 height 25
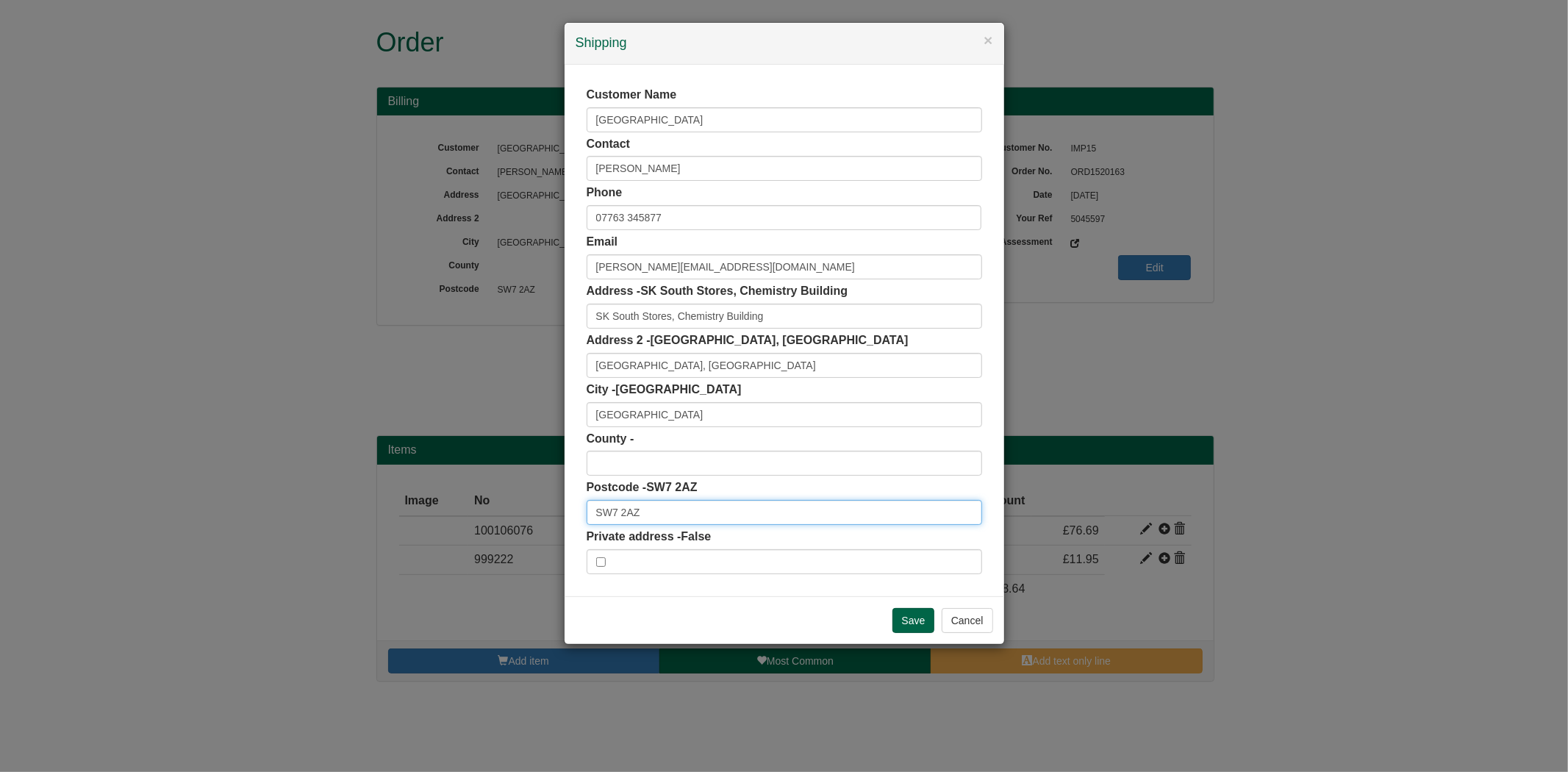
drag, startPoint x: 634, startPoint y: 515, endPoint x: 499, endPoint y: 509, distance: 135.1
click at [499, 515] on div "× Shipping Customer Name Imperial College Contact Mimmi Martensson Phone 07763 …" at bounding box center [784, 386] width 1568 height 772
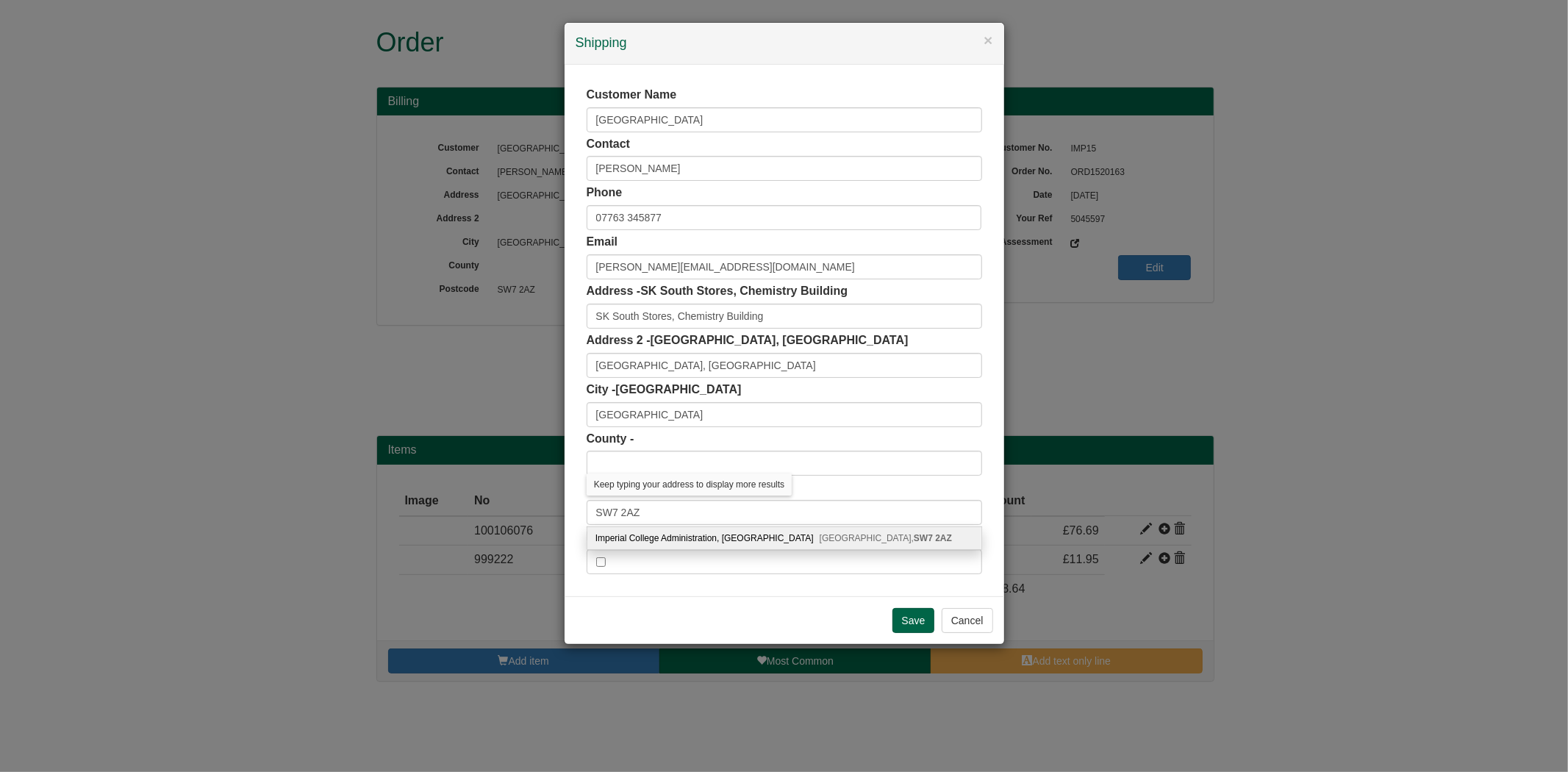
click at [657, 538] on div "Imperial College Administration, Imperial College London, SW7 2AZ" at bounding box center [784, 538] width 394 height 22
type input "Imperial College Administration"
type input "Imperial College"
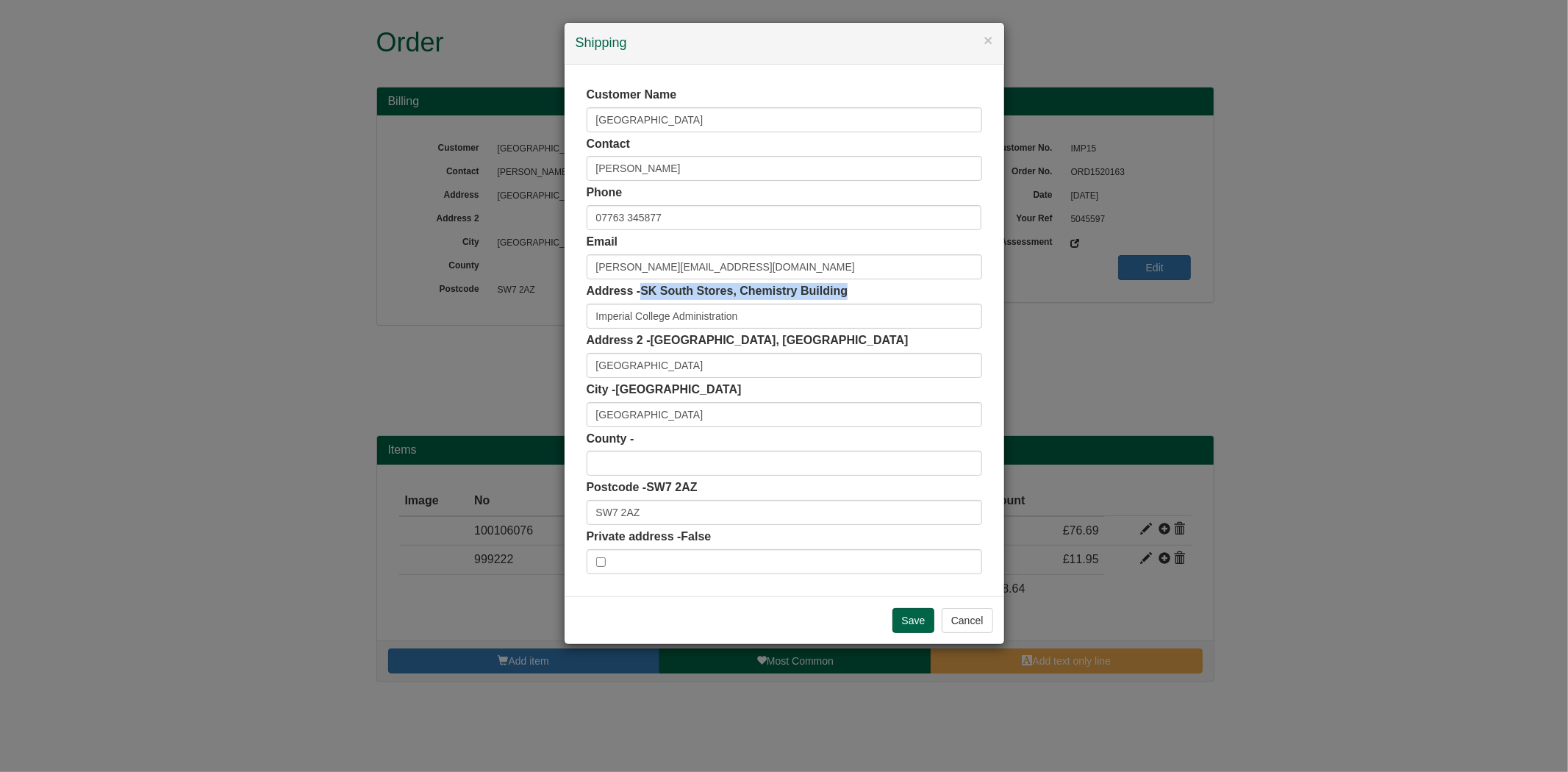
copy span "SK South Stores, Chemistry Building"
drag, startPoint x: 646, startPoint y: 292, endPoint x: 843, endPoint y: 302, distance: 197.3
click at [843, 302] on div "Address - SK South Stores, Chemistry Building Imperial College Administration" at bounding box center [784, 306] width 396 height 46
click at [920, 625] on input "Save" at bounding box center [913, 620] width 42 height 25
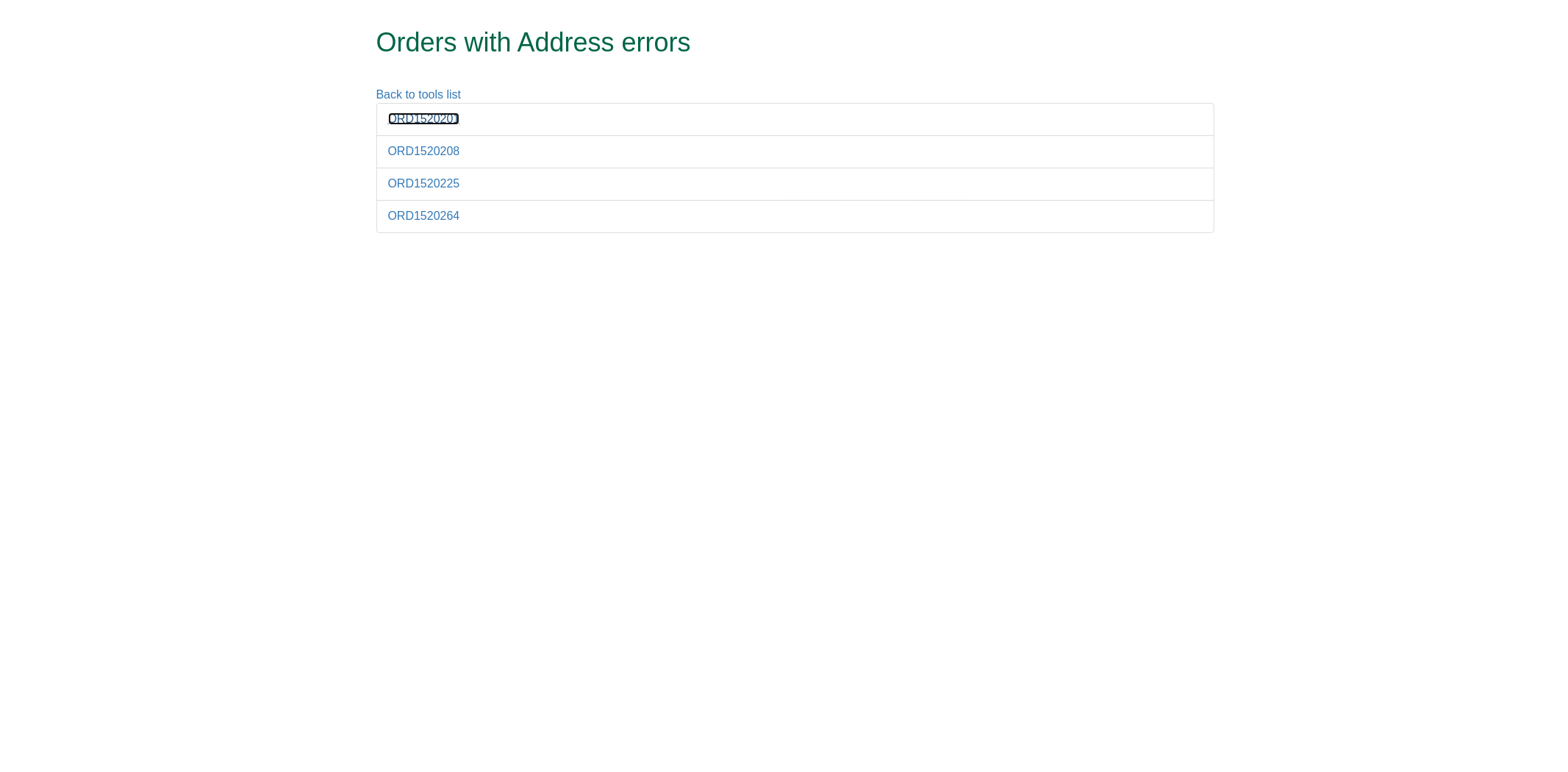
click at [416, 116] on link "ORD1520201" at bounding box center [424, 118] width 72 height 13
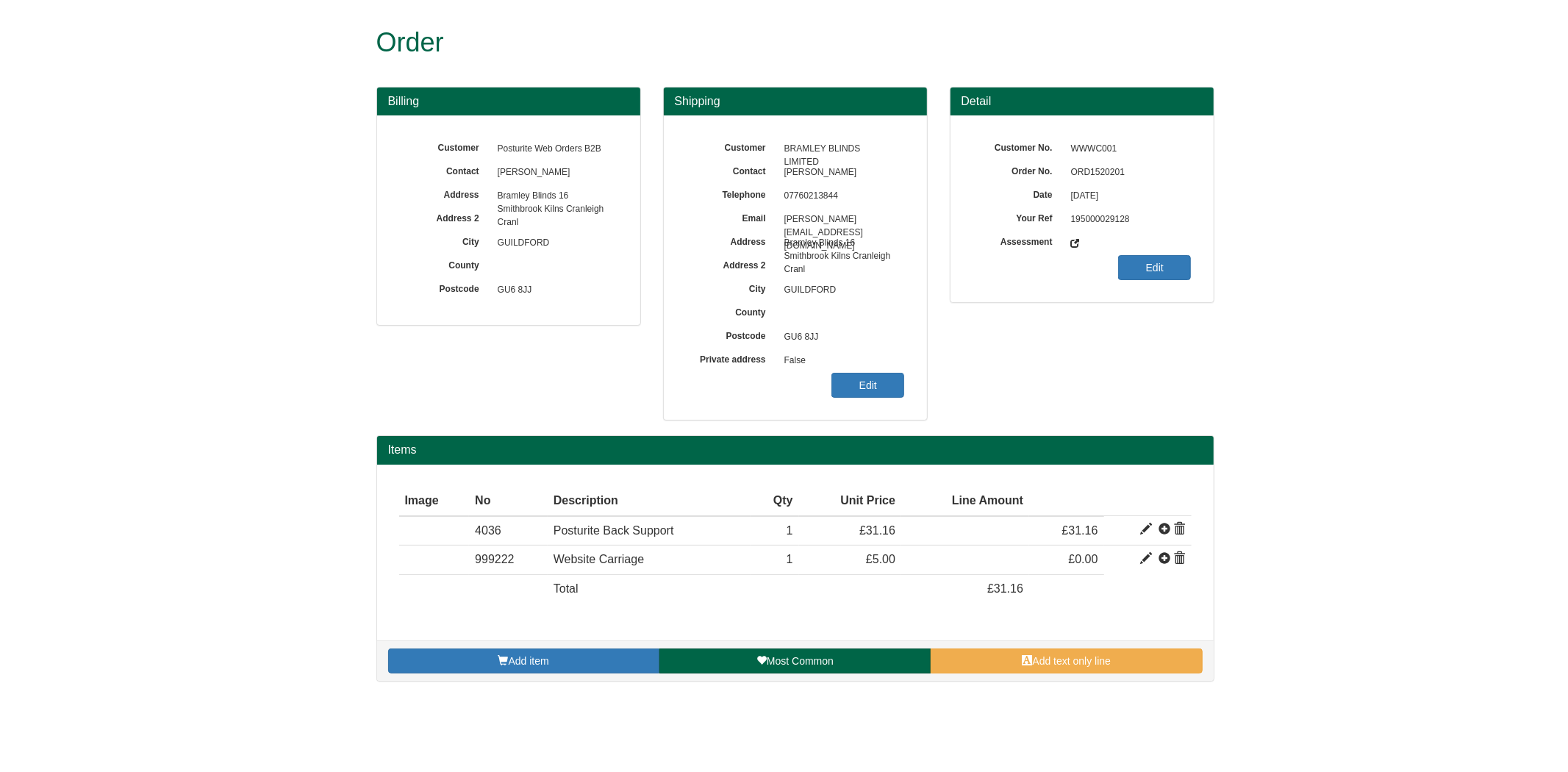
click at [1086, 173] on span "ORD1520201" at bounding box center [1127, 172] width 128 height 24
copy div "ORD1520201"
click at [840, 380] on link "Edit" at bounding box center [868, 385] width 73 height 25
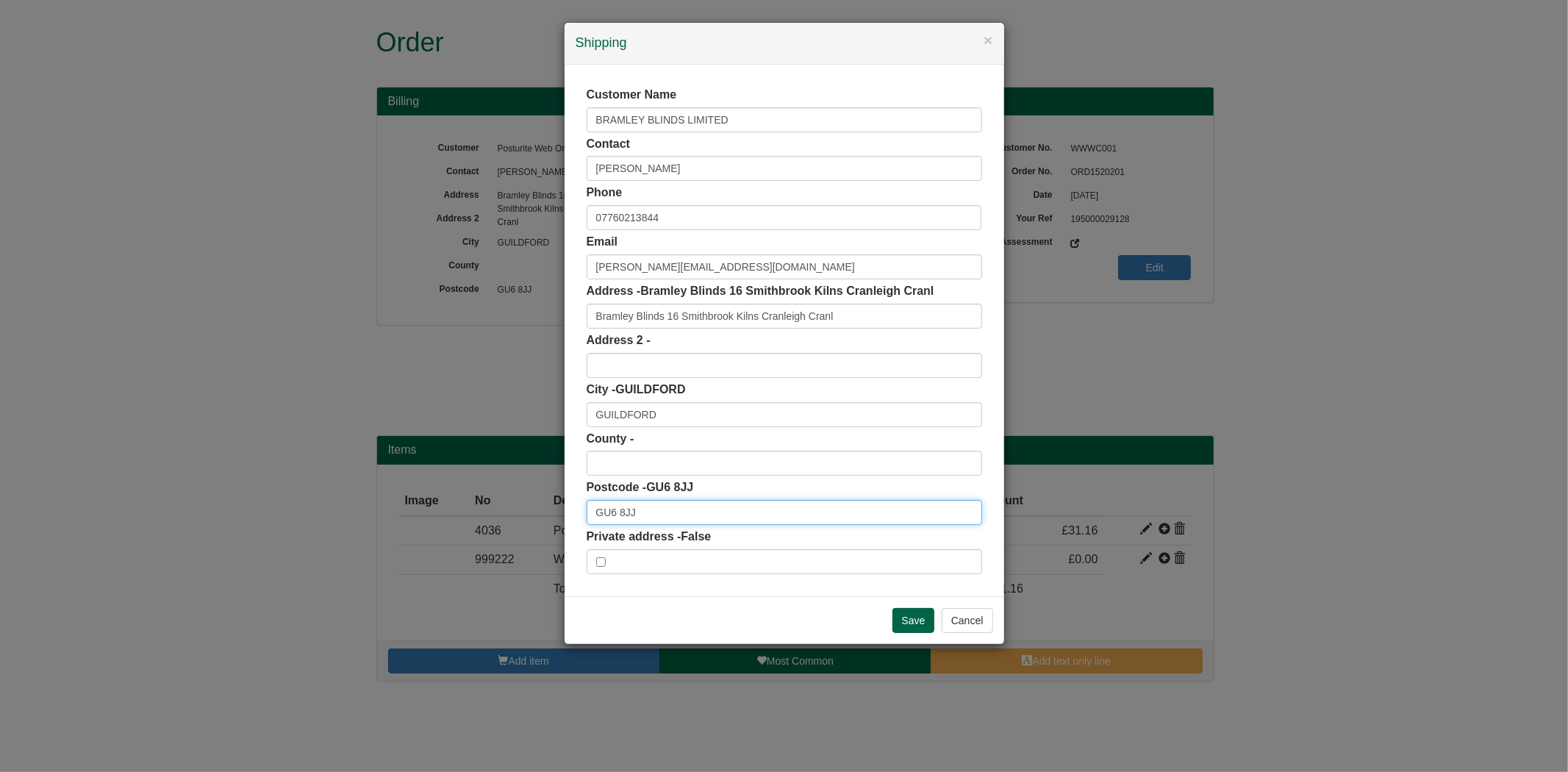
drag, startPoint x: 663, startPoint y: 516, endPoint x: 507, endPoint y: 516, distance: 156.0
click at [507, 516] on div "× Shipping Customer Name BRAMLEY BLINDS LIMITED Contact Rachel Allen Phone 0776…" at bounding box center [784, 386] width 1568 height 772
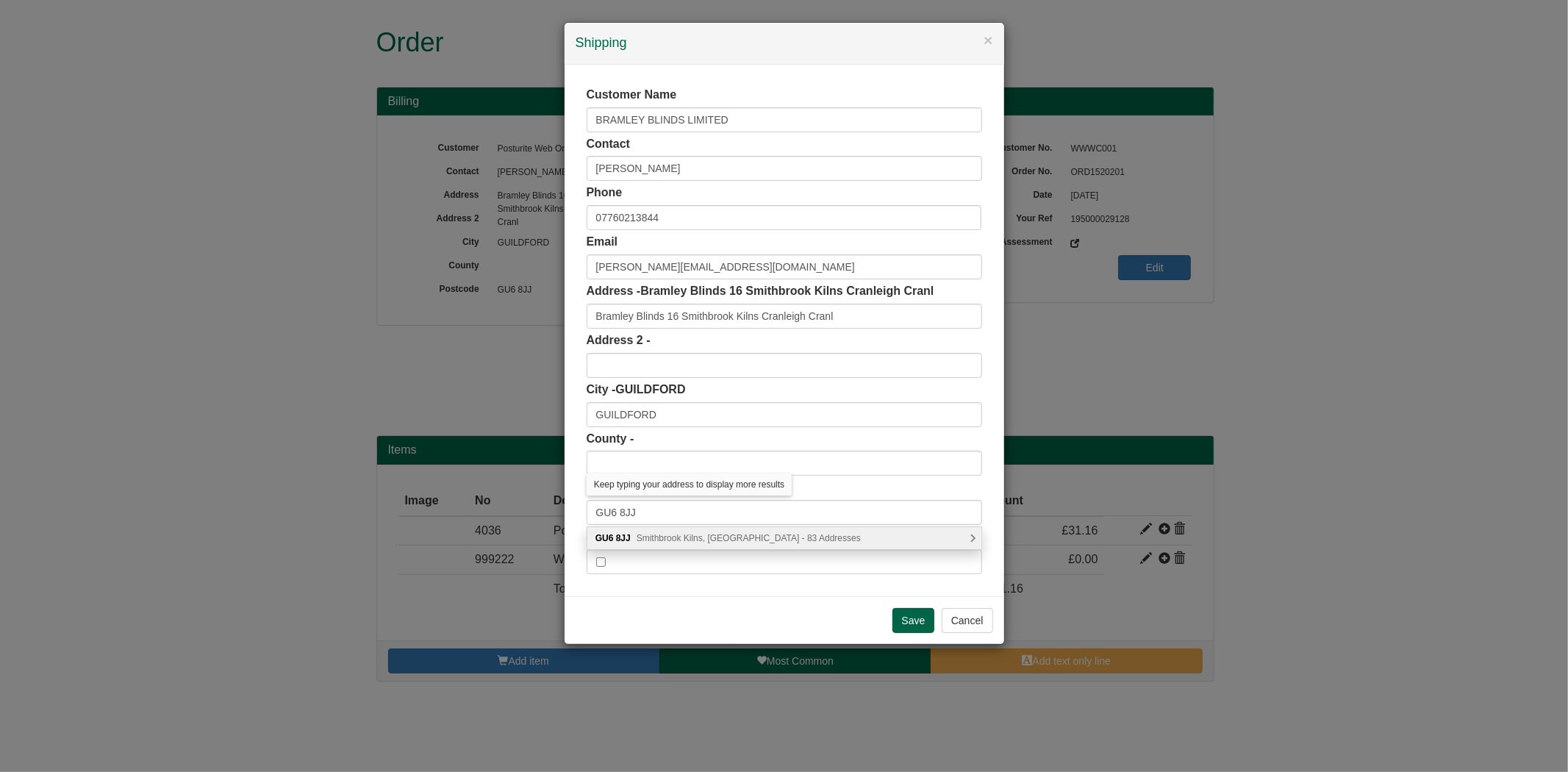
click at [711, 533] on span "Smithbrook Kilns, Cranleigh - 83 Addresses" at bounding box center [748, 538] width 224 height 10
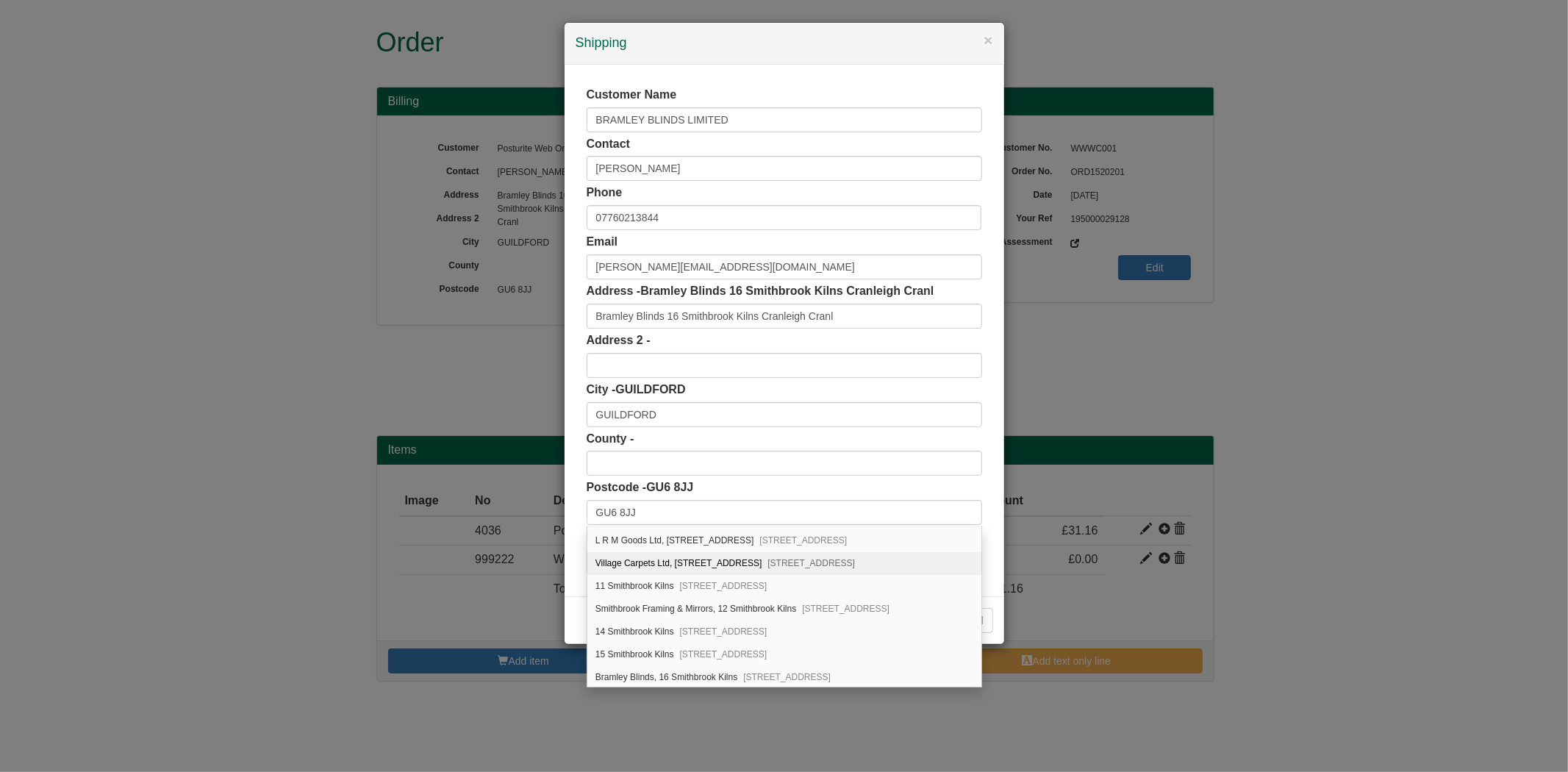
scroll to position [489, 0]
click at [713, 596] on div "Bramley Blinds, 16 Smithbrook Kilns Cranleigh, GU6 8JJ" at bounding box center [784, 595] width 394 height 23
type input "Bramley Blinds"
type input "16 Smithbrook Kilns"
type input "Cranleigh"
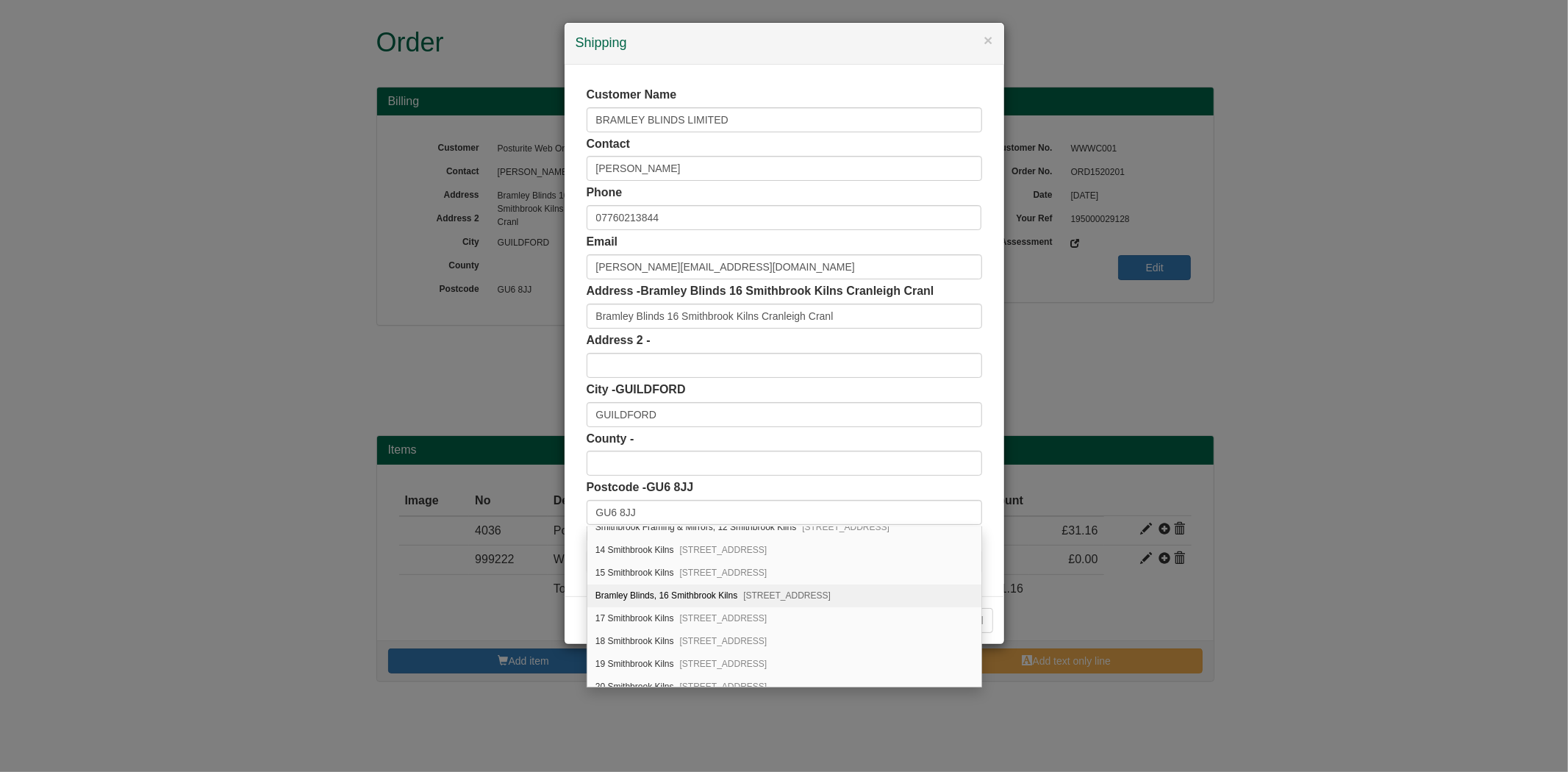
type input "[GEOGRAPHIC_DATA]"
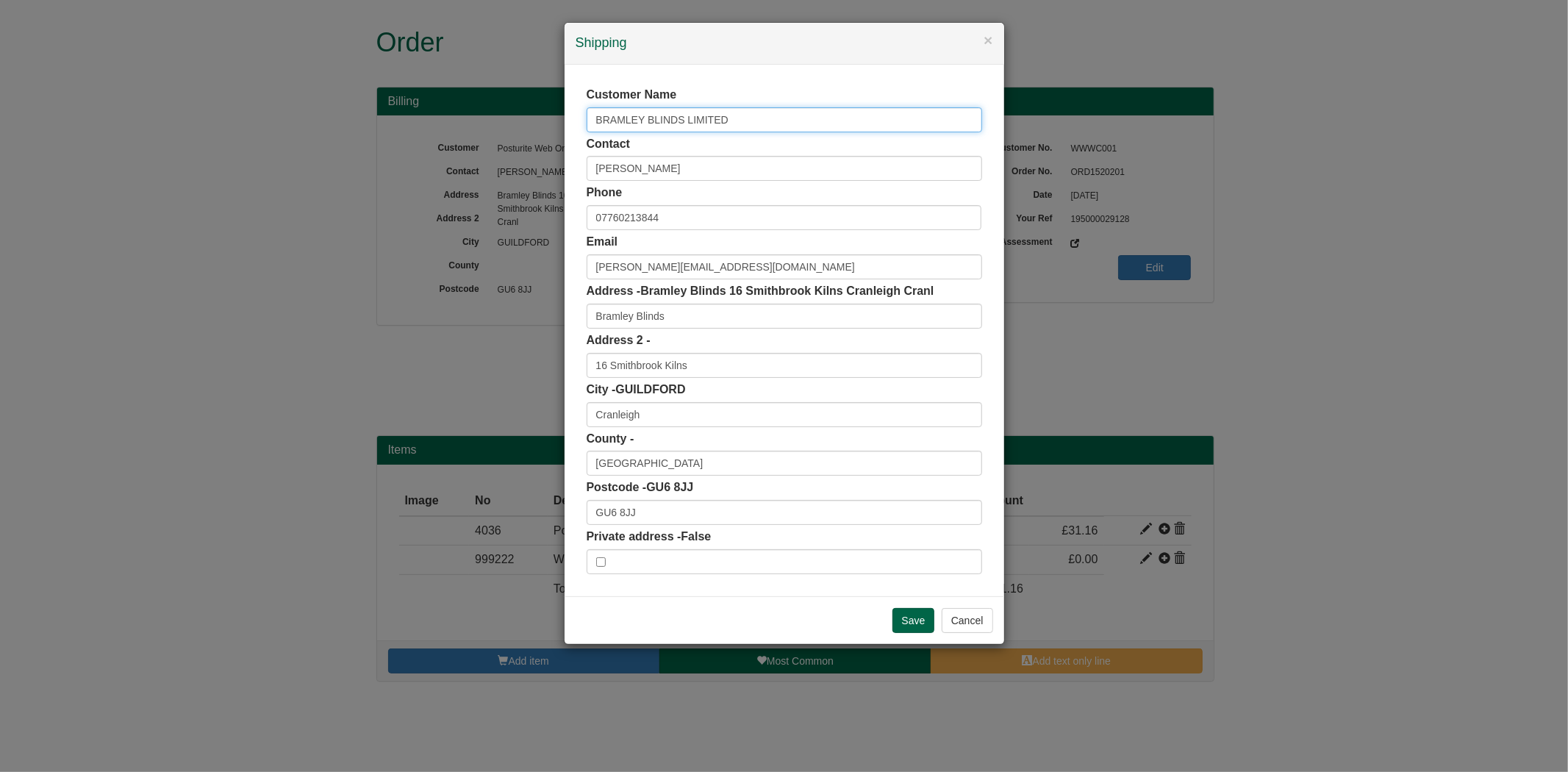
drag, startPoint x: 759, startPoint y: 115, endPoint x: 559, endPoint y: 128, distance: 200.4
click at [562, 128] on div "× Shipping Customer Name BRAMLEY BLINDS LIMITED Contact Rachel Allen Phone 0776…" at bounding box center [784, 386] width 1568 height 772
click at [902, 613] on input "Save" at bounding box center [913, 620] width 42 height 25
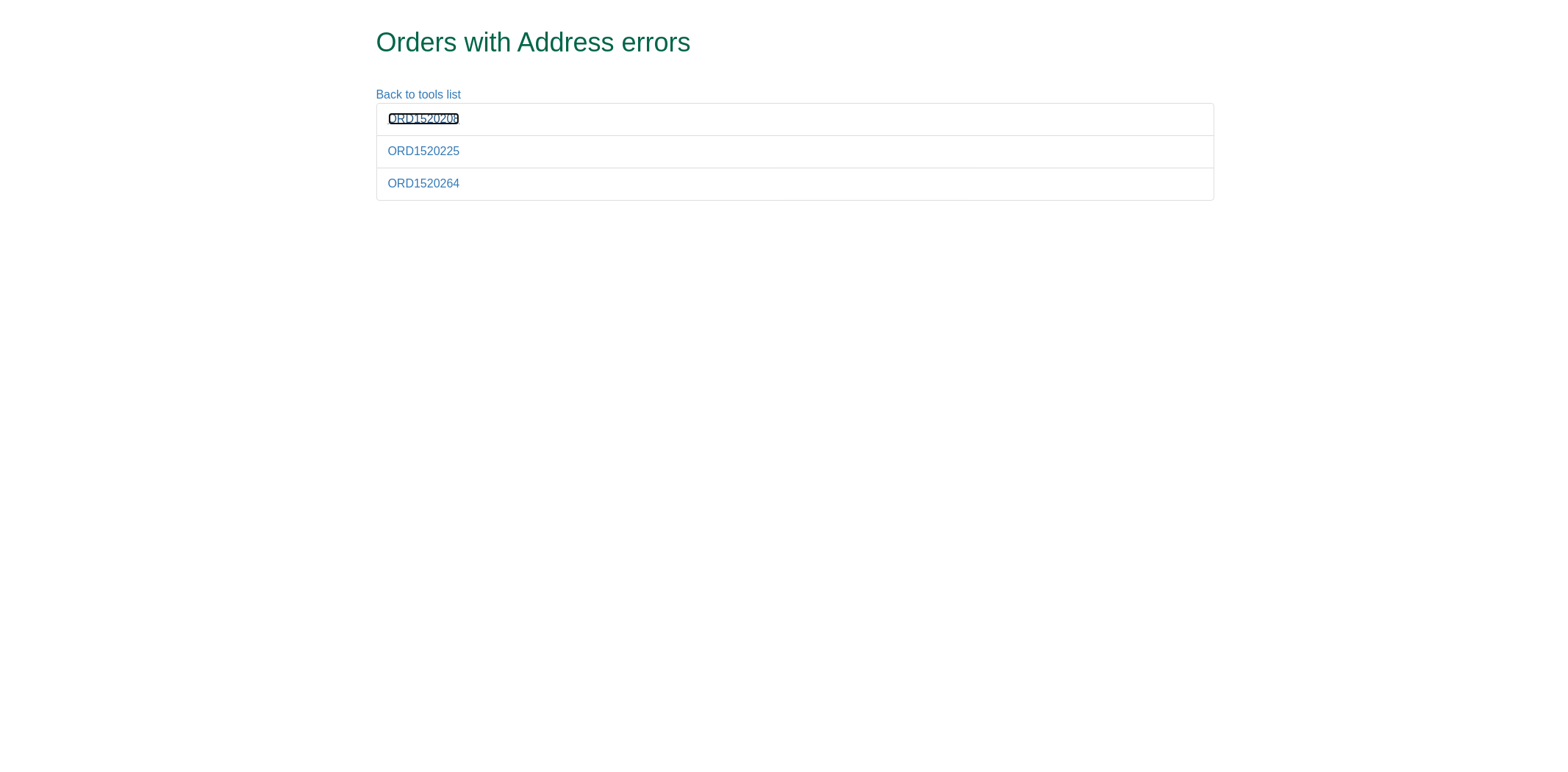
click at [403, 116] on link "ORD1520208" at bounding box center [424, 118] width 72 height 13
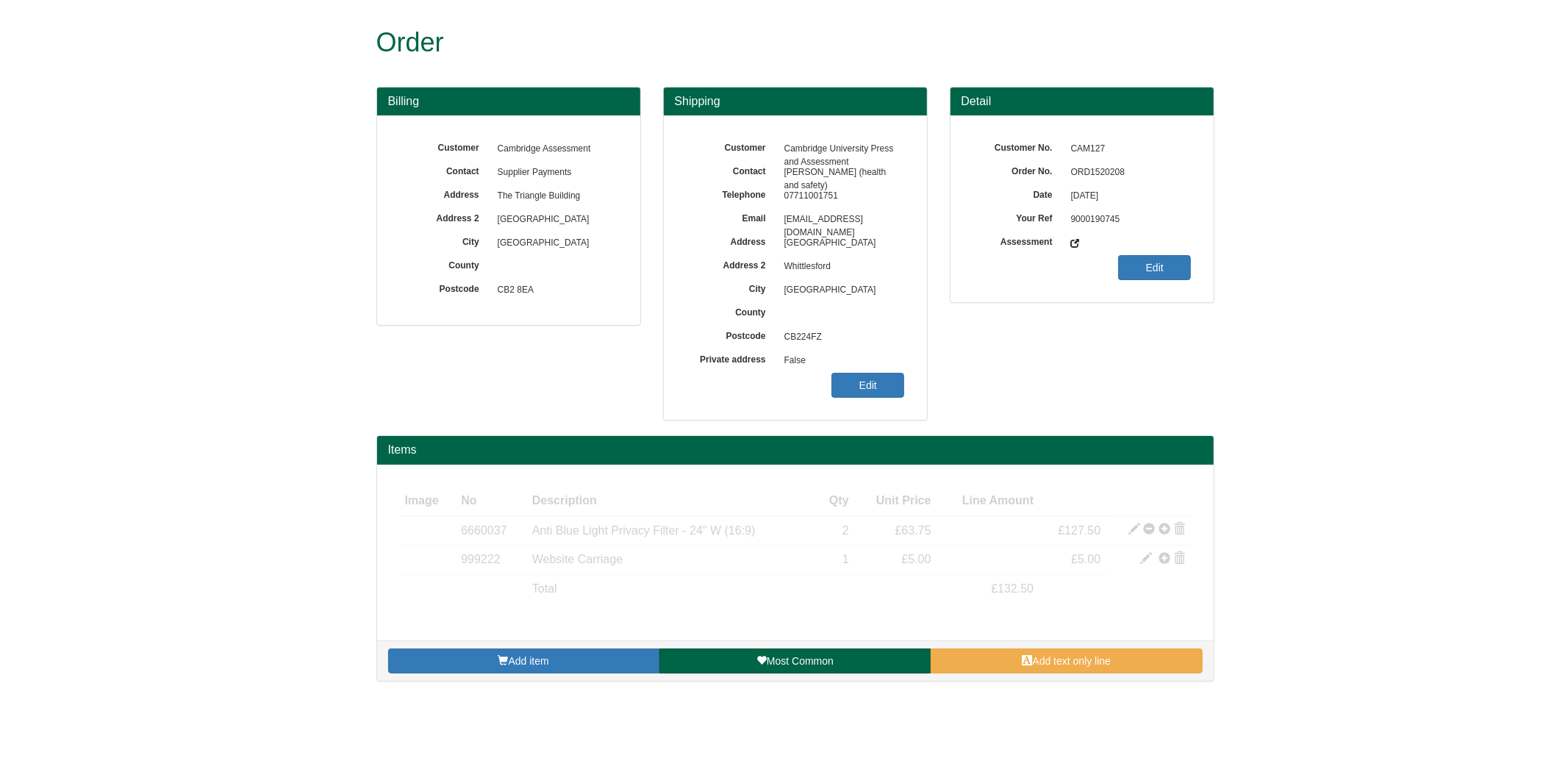
drag, startPoint x: 1063, startPoint y: 166, endPoint x: 1070, endPoint y: 169, distance: 7.6
click at [1068, 167] on span "ORD1520208" at bounding box center [1127, 172] width 128 height 24
click at [1086, 172] on span "ORD1520208" at bounding box center [1127, 172] width 128 height 24
click at [1088, 172] on span "ORD1520208" at bounding box center [1127, 172] width 128 height 24
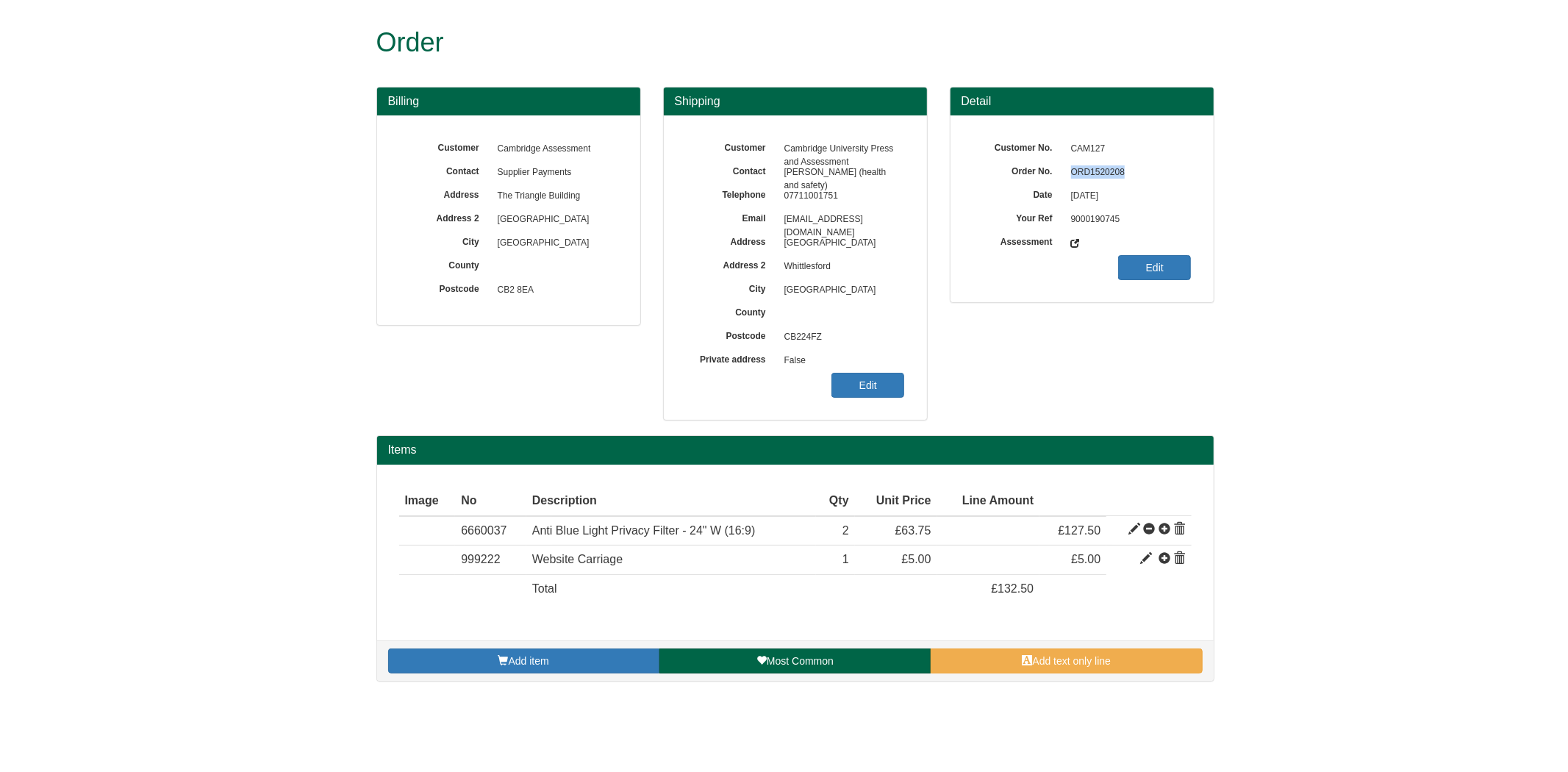
copy span "ORD1520208"
click at [856, 380] on link "Edit" at bounding box center [868, 385] width 73 height 25
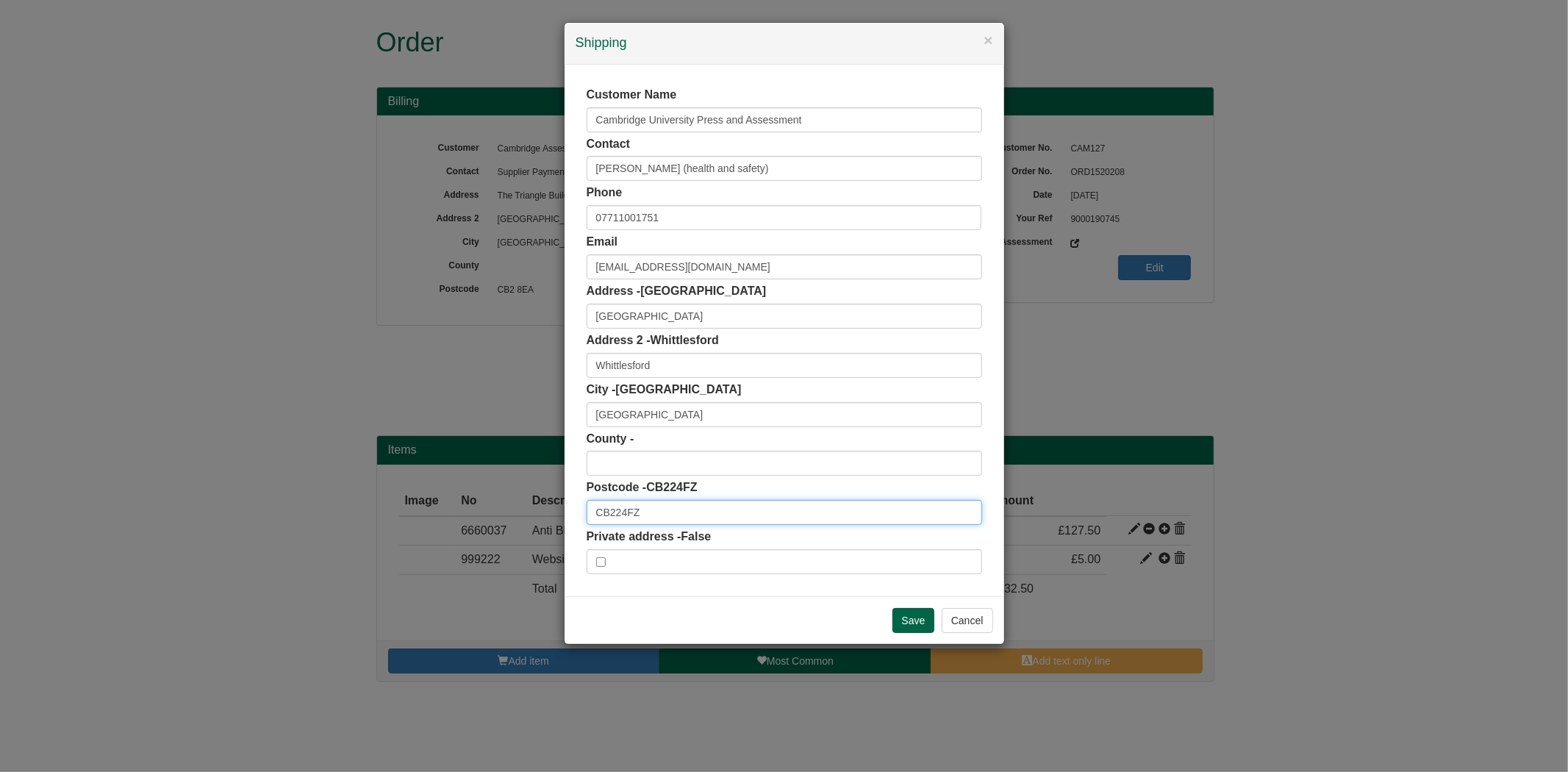
drag, startPoint x: 643, startPoint y: 512, endPoint x: 502, endPoint y: 511, distance: 141.0
click at [502, 511] on div "× Shipping Customer Name Cambridge University Press and Assessment Contact Jami…" at bounding box center [784, 386] width 1568 height 772
paste input "text"
click at [621, 516] on input "CB224FZ" at bounding box center [784, 511] width 396 height 25
type input "CB22 4FZ"
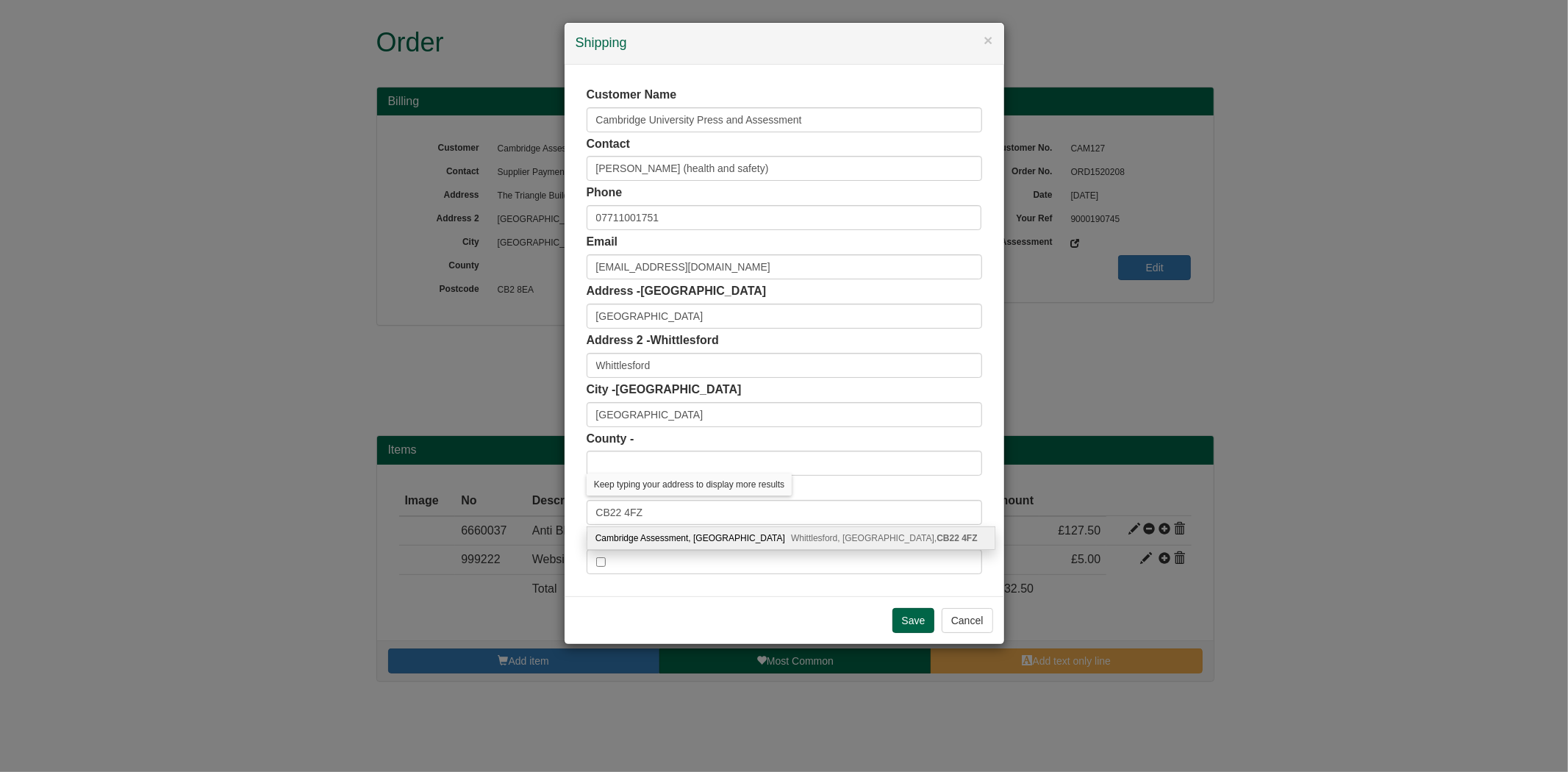
click at [657, 538] on div "Cambridge Assessment, Hill Farm Road Whittlesford, Cambridge, CB22 4FZ" at bounding box center [790, 538] width 407 height 22
type input "Cambridge Assessment"
type input "Hill Farm Road, Whittlesford"
type input "Cambridgeshire"
click at [657, 538] on body "Order Billing Customer Cambridge Assessment Contact Supplier Payments Address T…" at bounding box center [784, 347] width 1568 height 696
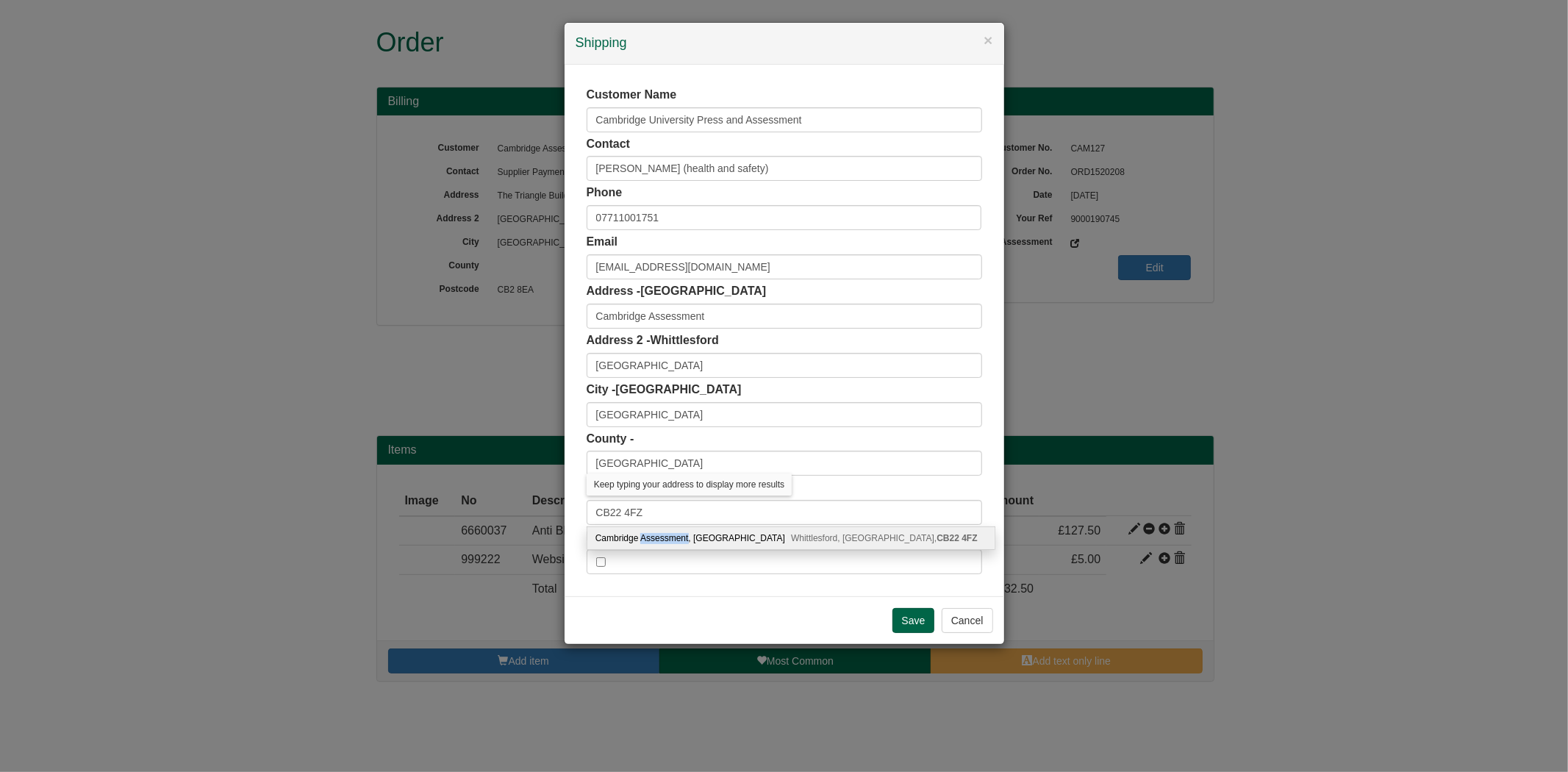
click at [657, 538] on label "Private address - False" at bounding box center [648, 537] width 125 height 17
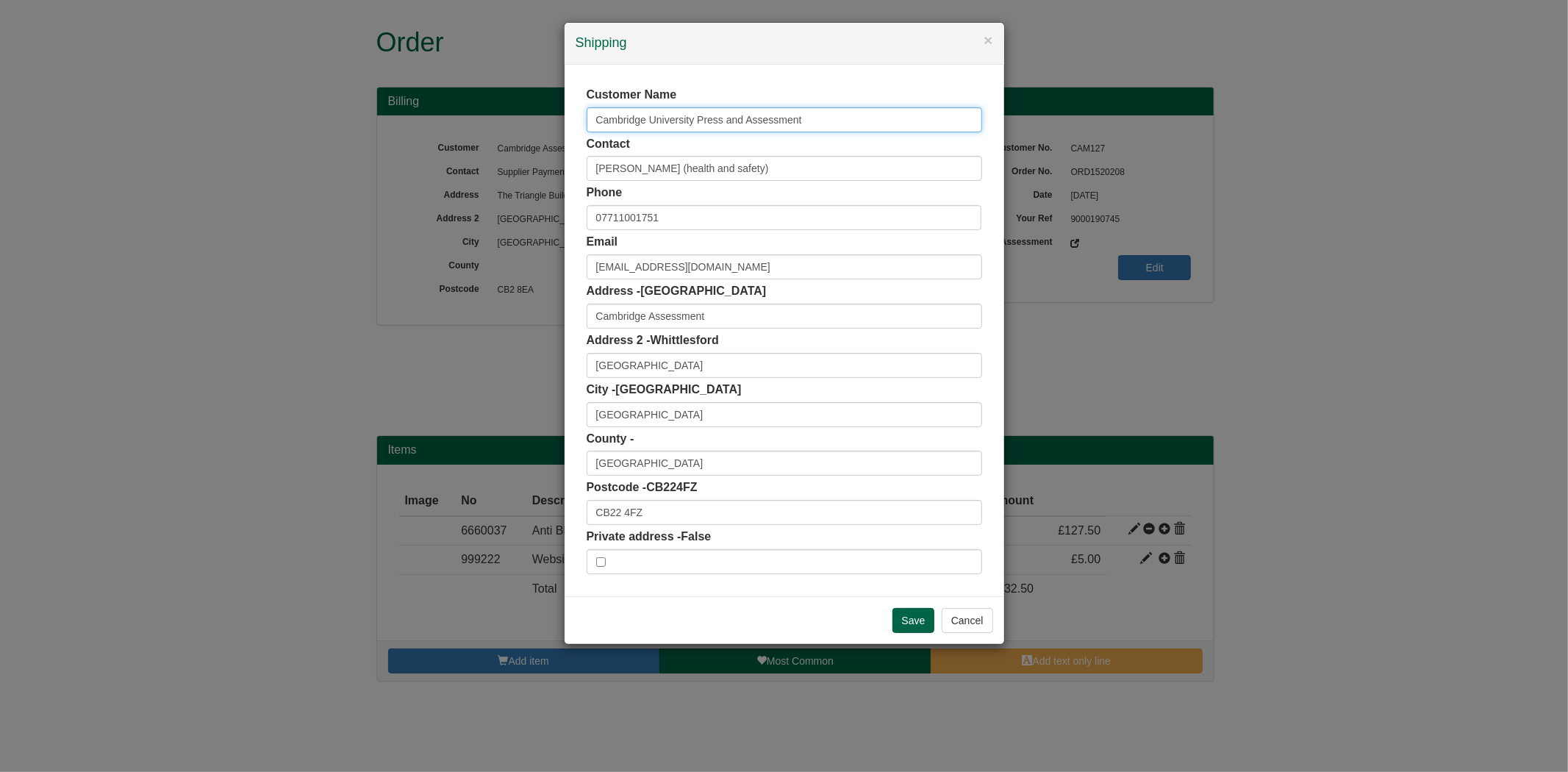
drag, startPoint x: 634, startPoint y: 120, endPoint x: 425, endPoint y: 120, distance: 209.0
click at [425, 120] on div "× Shipping Customer Name Cambridge University Press and Assessment Contact Jami…" at bounding box center [784, 386] width 1568 height 772
click at [578, 143] on div "Customer Name Contact Jamie Kingsbury (health and safety) Phone 07711001751 Ema…" at bounding box center [784, 330] width 439 height 532
click at [908, 630] on input "Save" at bounding box center [913, 620] width 42 height 25
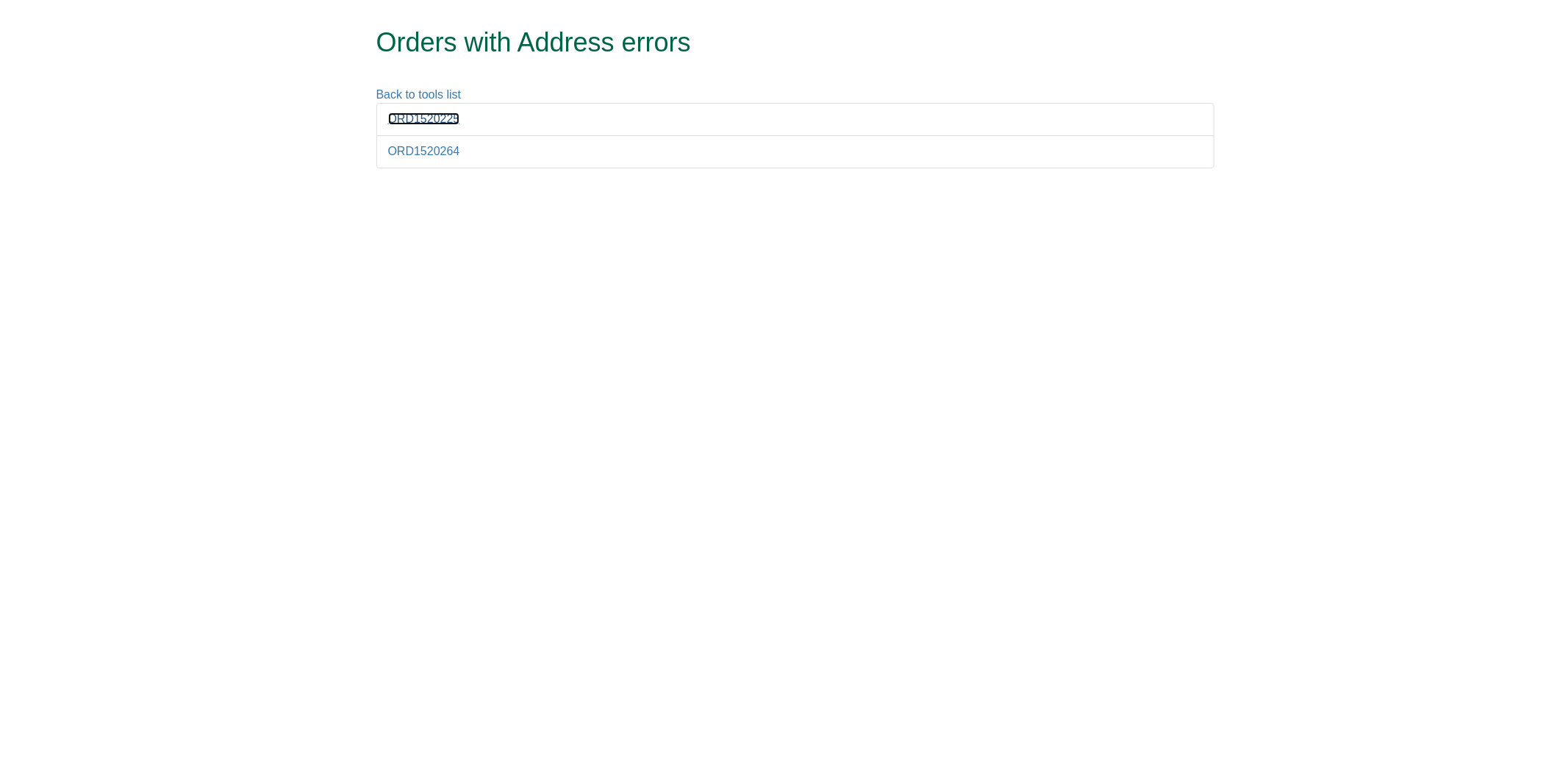
click at [419, 121] on link "ORD1520225" at bounding box center [424, 118] width 72 height 13
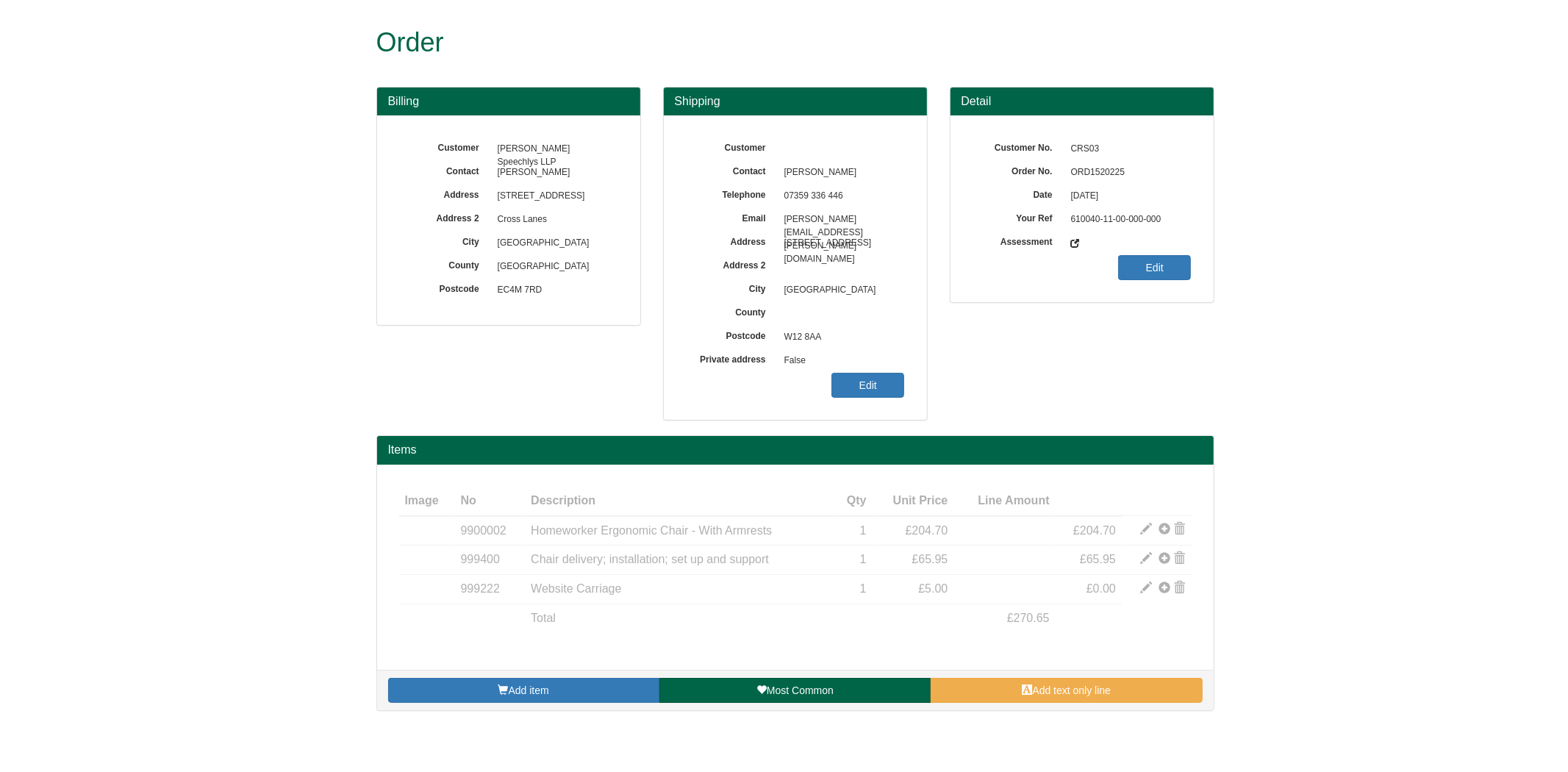
click at [1103, 173] on span "ORD1520225" at bounding box center [1127, 172] width 128 height 24
copy span "ORD1520225"
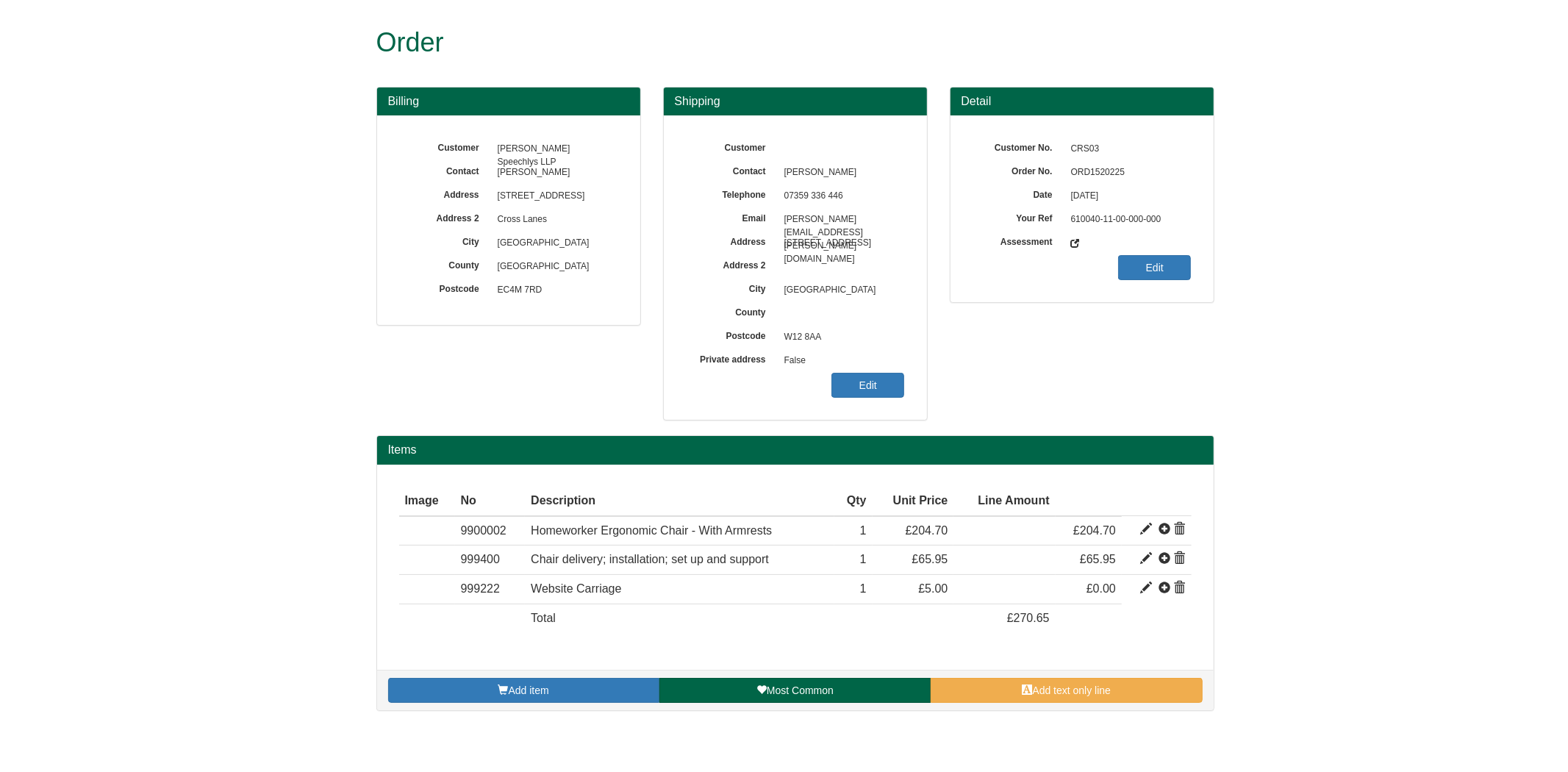
click at [880, 368] on span "False" at bounding box center [841, 361] width 128 height 24
click at [879, 375] on link "Edit" at bounding box center [868, 385] width 73 height 25
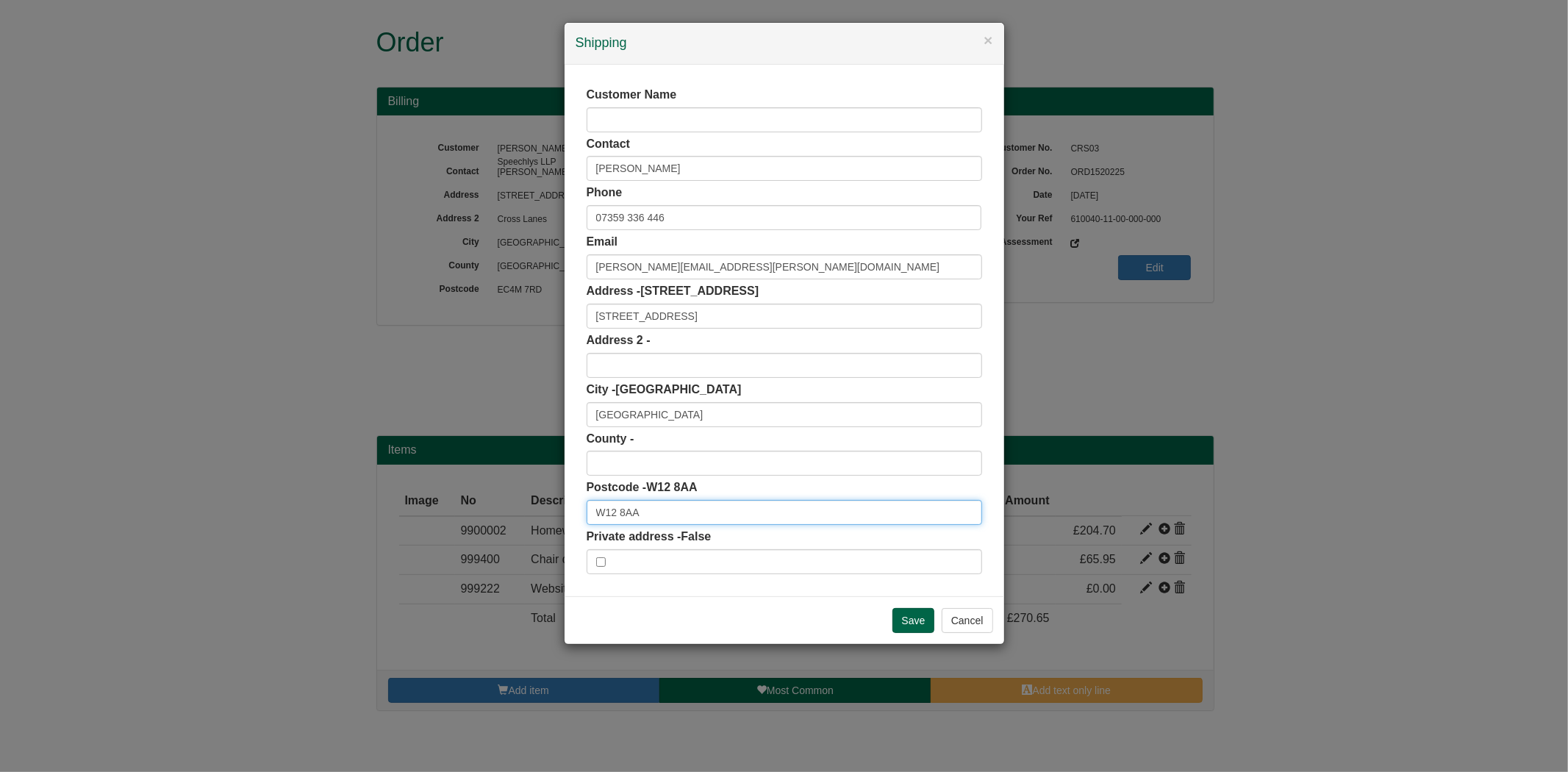
drag, startPoint x: 629, startPoint y: 512, endPoint x: 523, endPoint y: 499, distance: 106.8
click at [516, 510] on div "× Shipping Customer Name Contact Henry Dalton Phone 07359 336 446 Email henry.d…" at bounding box center [784, 386] width 1568 height 772
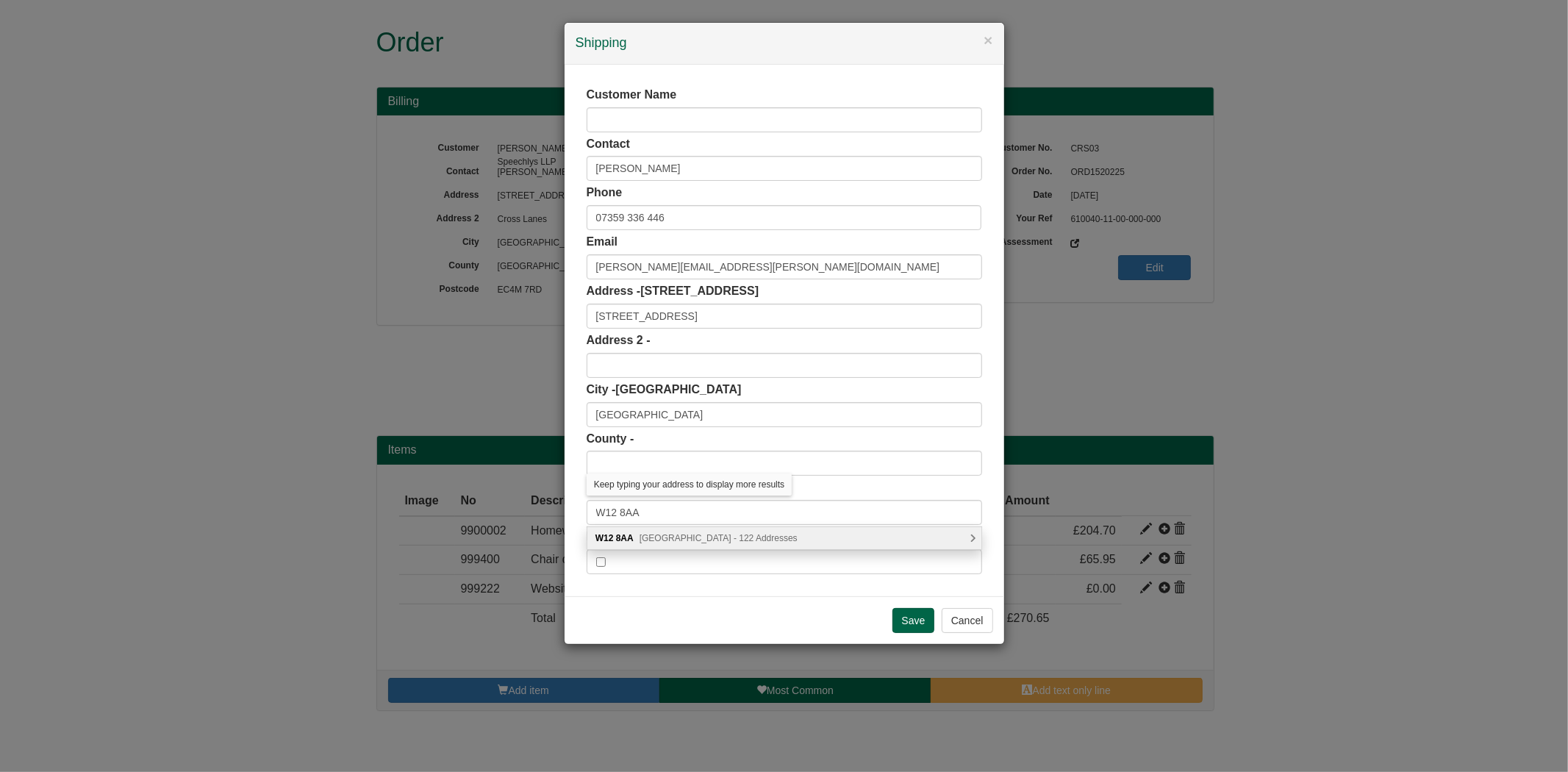
click at [685, 538] on span "Uxbridge Road, London - 122 Addresses" at bounding box center [719, 538] width 158 height 10
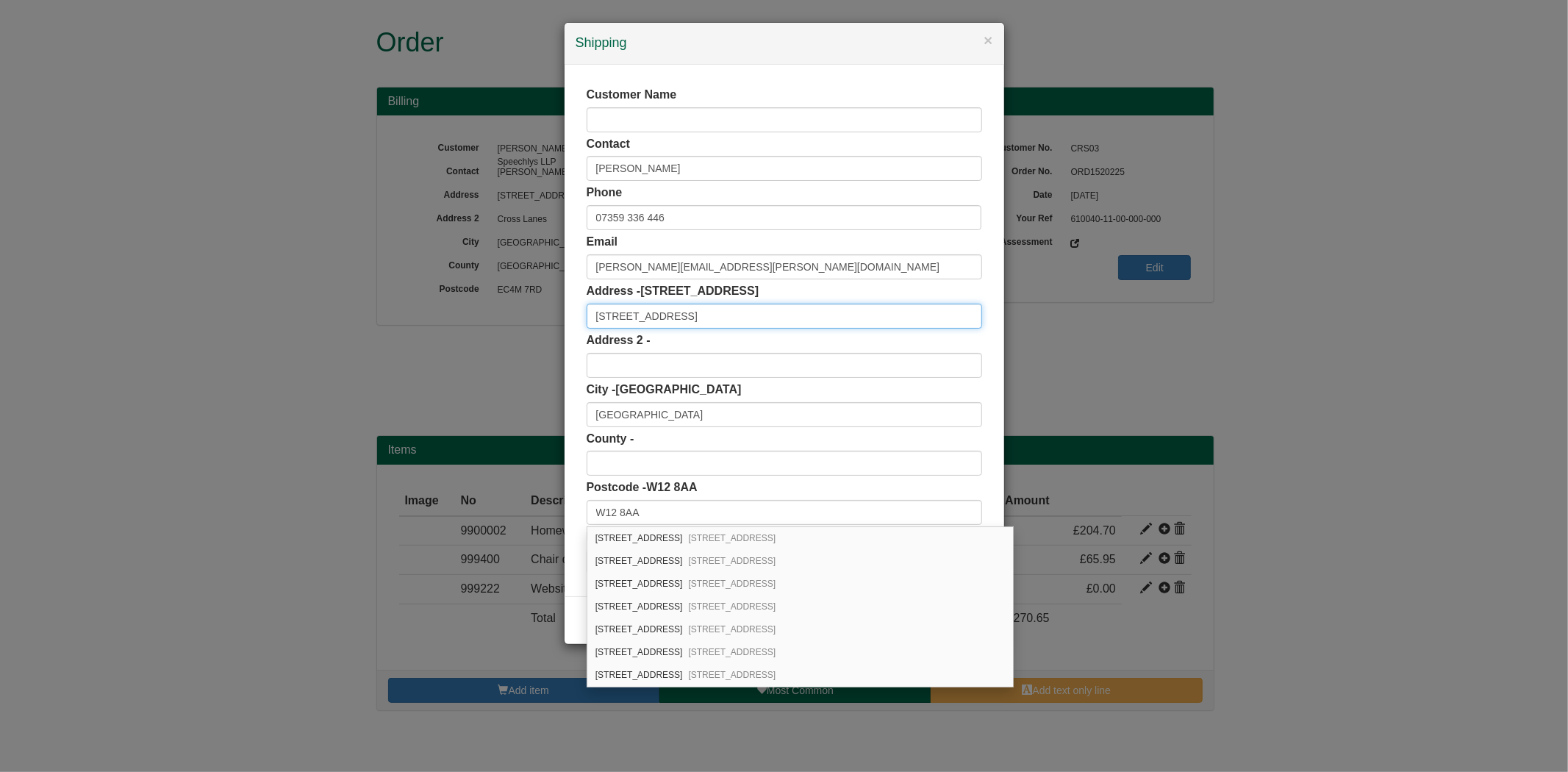
click at [701, 314] on input "136b Uxbridge Road" at bounding box center [784, 315] width 396 height 25
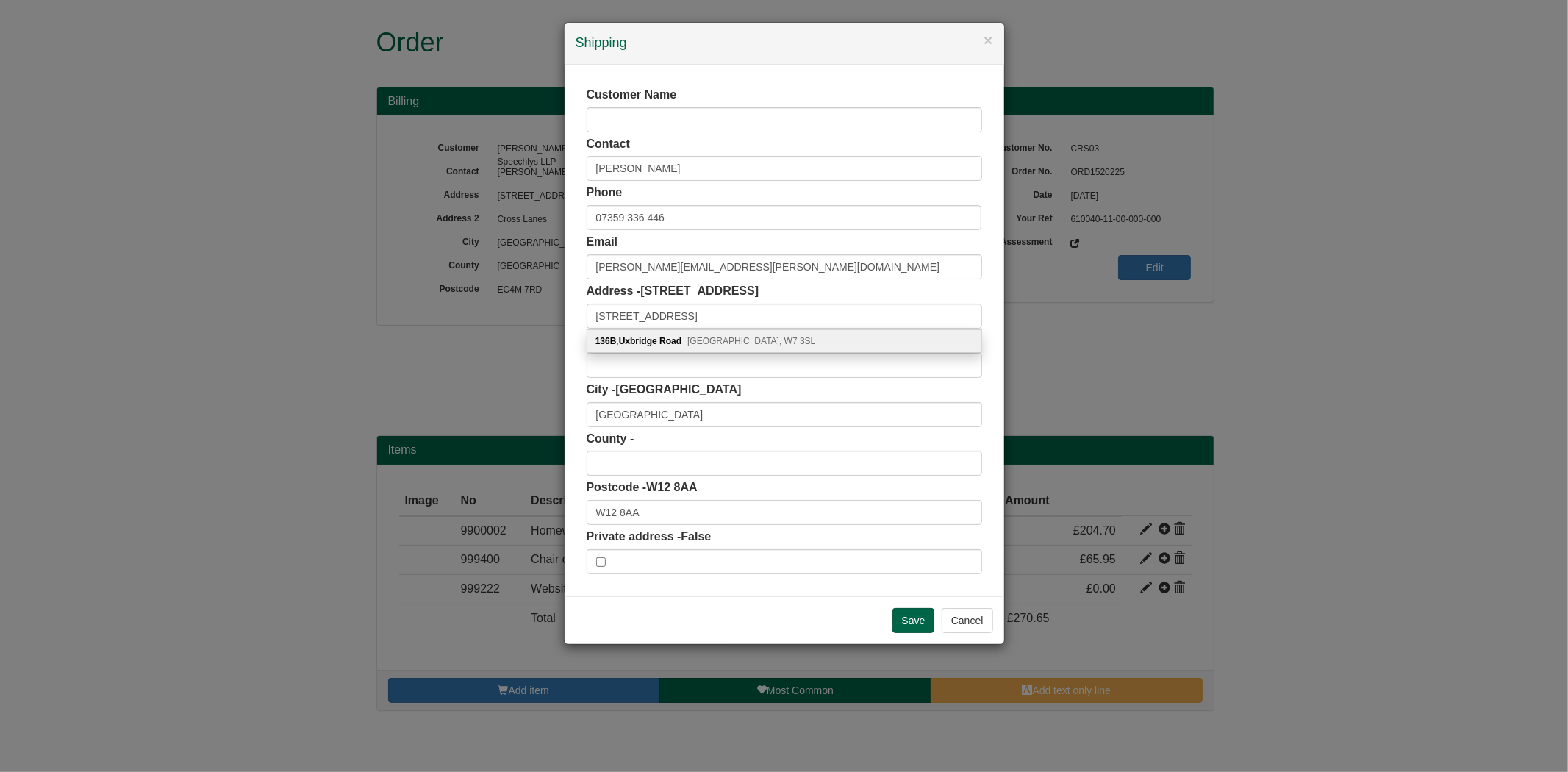
click at [713, 341] on span "London, W7 3SL" at bounding box center [751, 341] width 128 height 10
type input "136B Uxbridge Road"
type input "W7 3SL"
drag, startPoint x: 690, startPoint y: 525, endPoint x: 663, endPoint y: 515, distance: 28.8
click at [663, 515] on div "Customer Name Contact Henry Dalton Phone 07359 336 446 Email henry.dalton@crsbl…" at bounding box center [784, 330] width 396 height 487
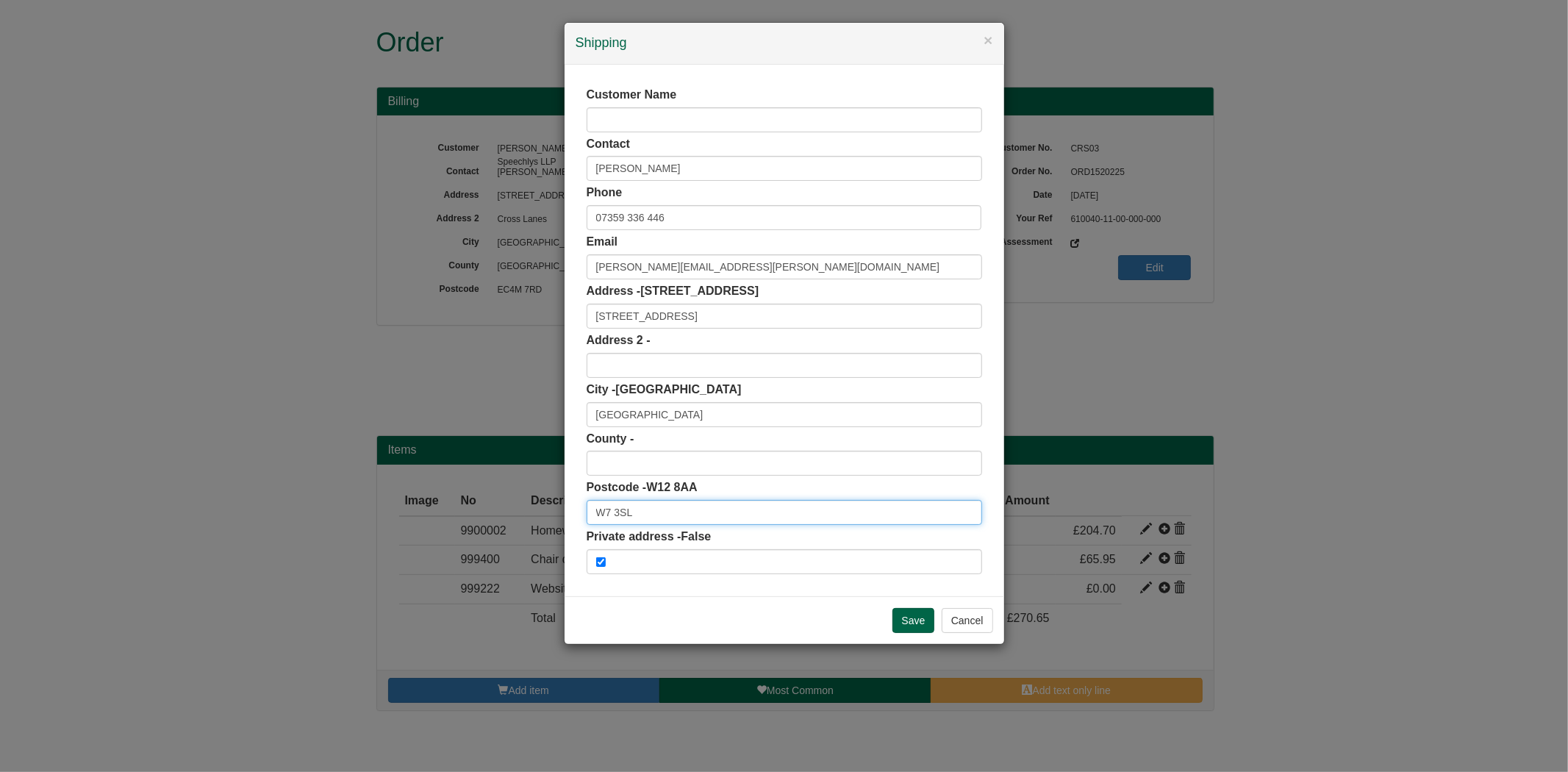
drag, startPoint x: 663, startPoint y: 515, endPoint x: 555, endPoint y: 532, distance: 109.3
click at [559, 532] on div "× Shipping Customer Name Contact Henry Dalton Phone 07359 336 446 Email henry.d…" at bounding box center [784, 386] width 1568 height 772
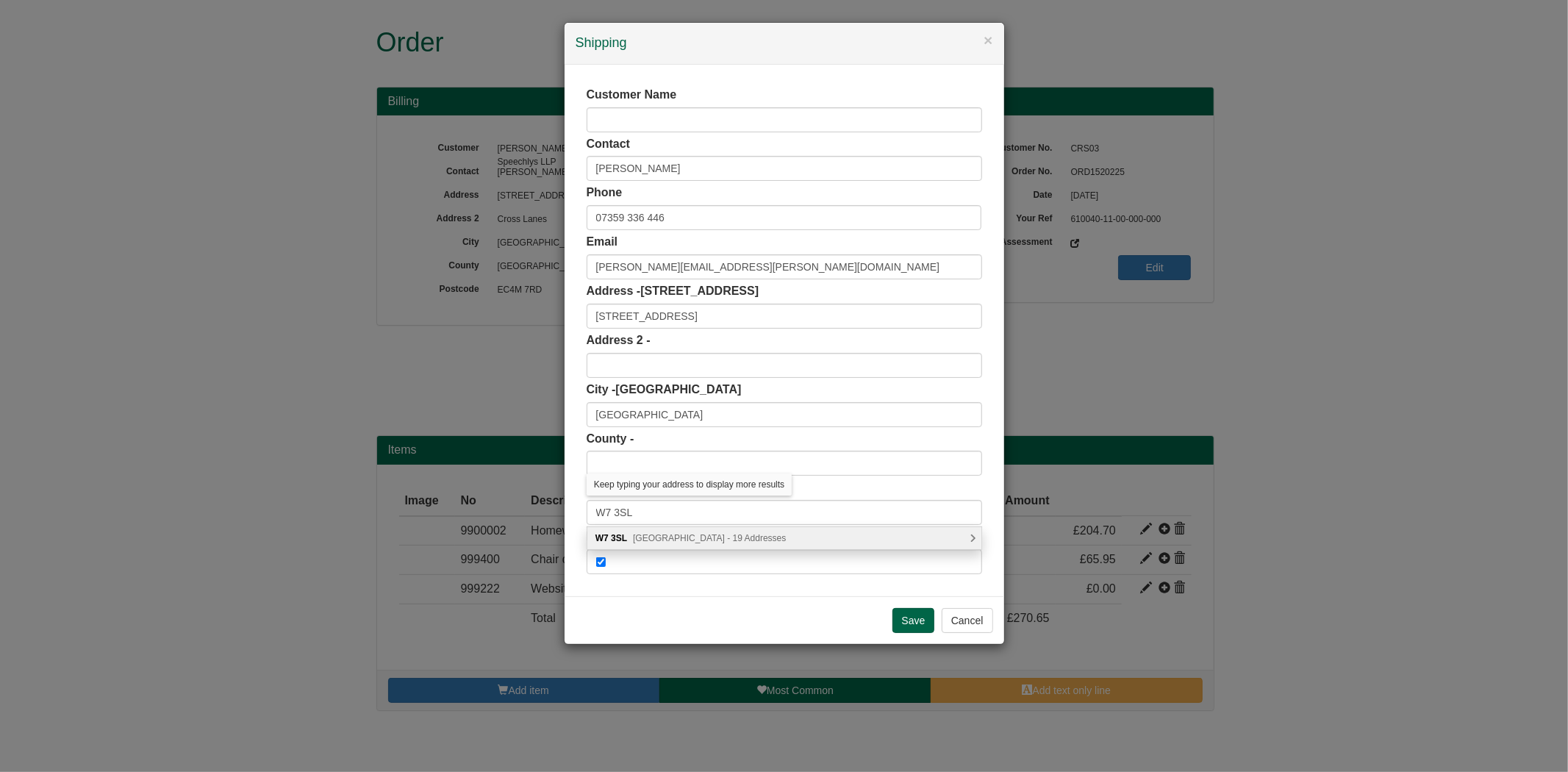
click at [725, 532] on div "W7 3SL Uxbridge Road, London - 19 Addresses" at bounding box center [784, 538] width 394 height 22
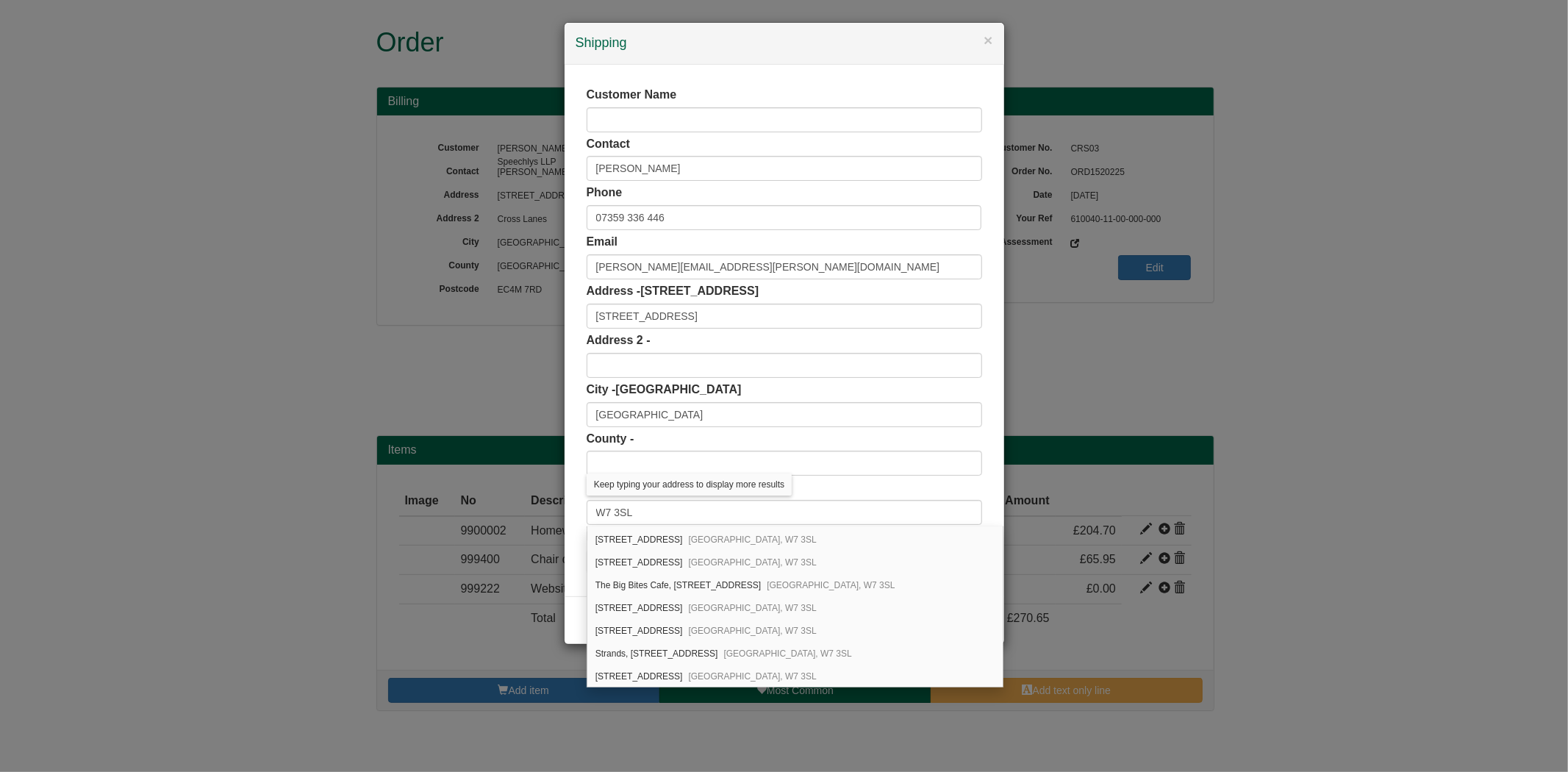
scroll to position [163, 0]
click at [678, 545] on div "136B, Uxbridge Road London, W7 3SL" at bounding box center [794, 534] width 415 height 23
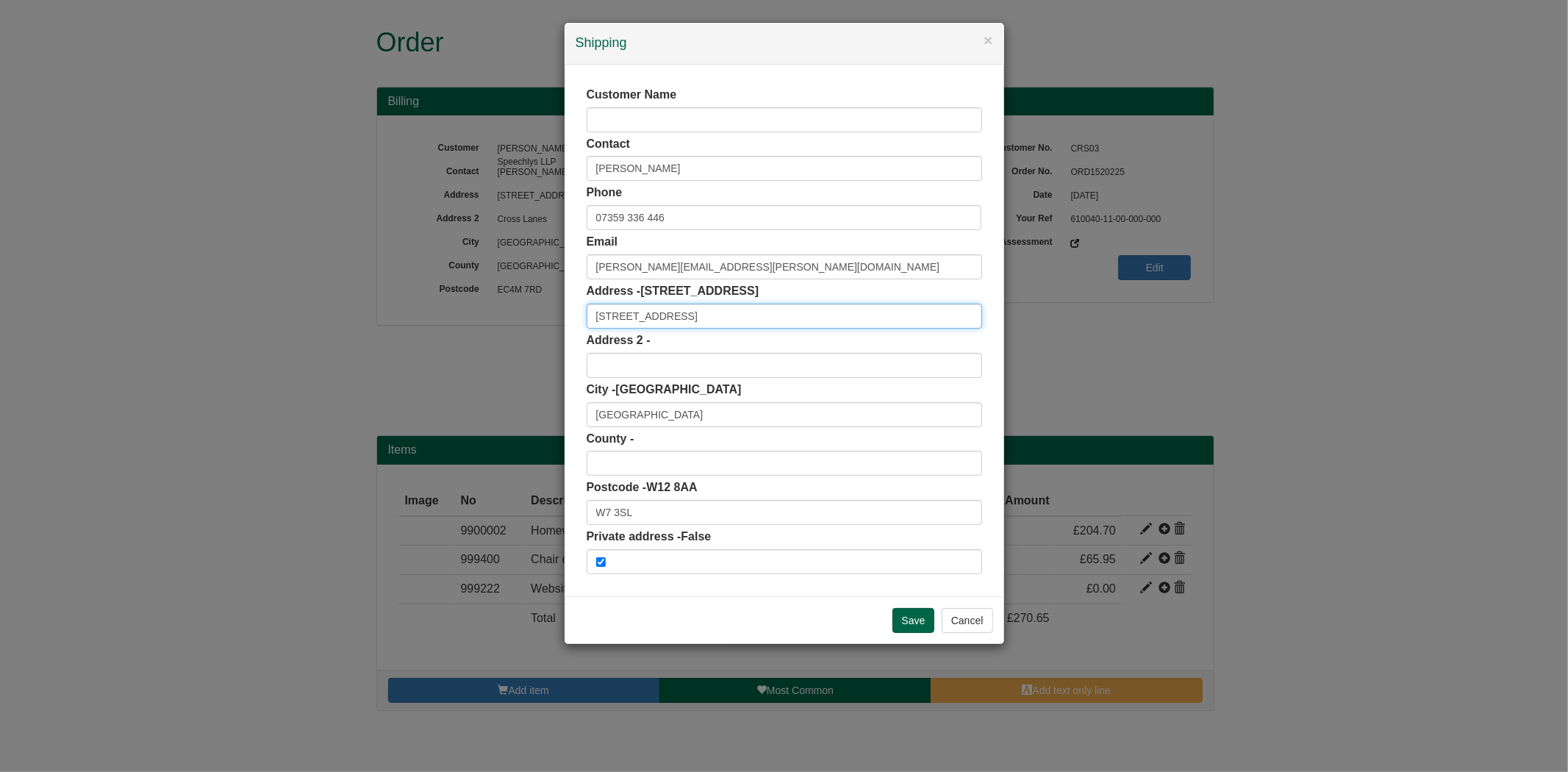
scroll to position [0, 0]
drag, startPoint x: 702, startPoint y: 317, endPoint x: 630, endPoint y: 408, distance: 116.0
click at [527, 322] on div "× Shipping Customer Name Contact Henry Dalton Phone 07359 336 446 Email henry.d…" at bounding box center [784, 386] width 1568 height 772
drag, startPoint x: 672, startPoint y: 516, endPoint x: 545, endPoint y: 526, distance: 127.4
click at [545, 526] on div "× Shipping Customer Name Contact Henry Dalton Phone 07359 336 446 Email henry.d…" at bounding box center [784, 386] width 1568 height 772
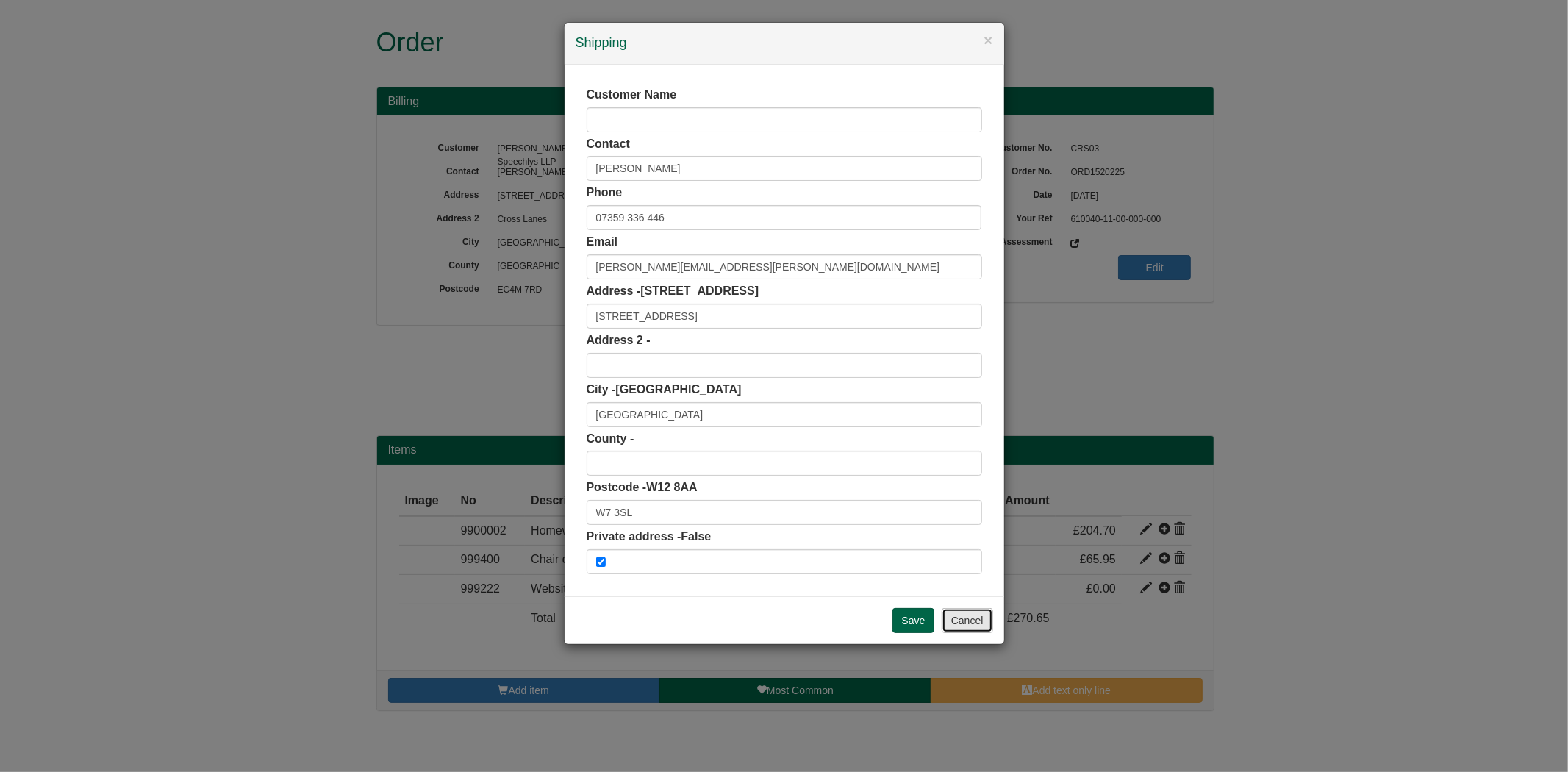
click at [945, 615] on button "Cancel" at bounding box center [967, 620] width 52 height 25
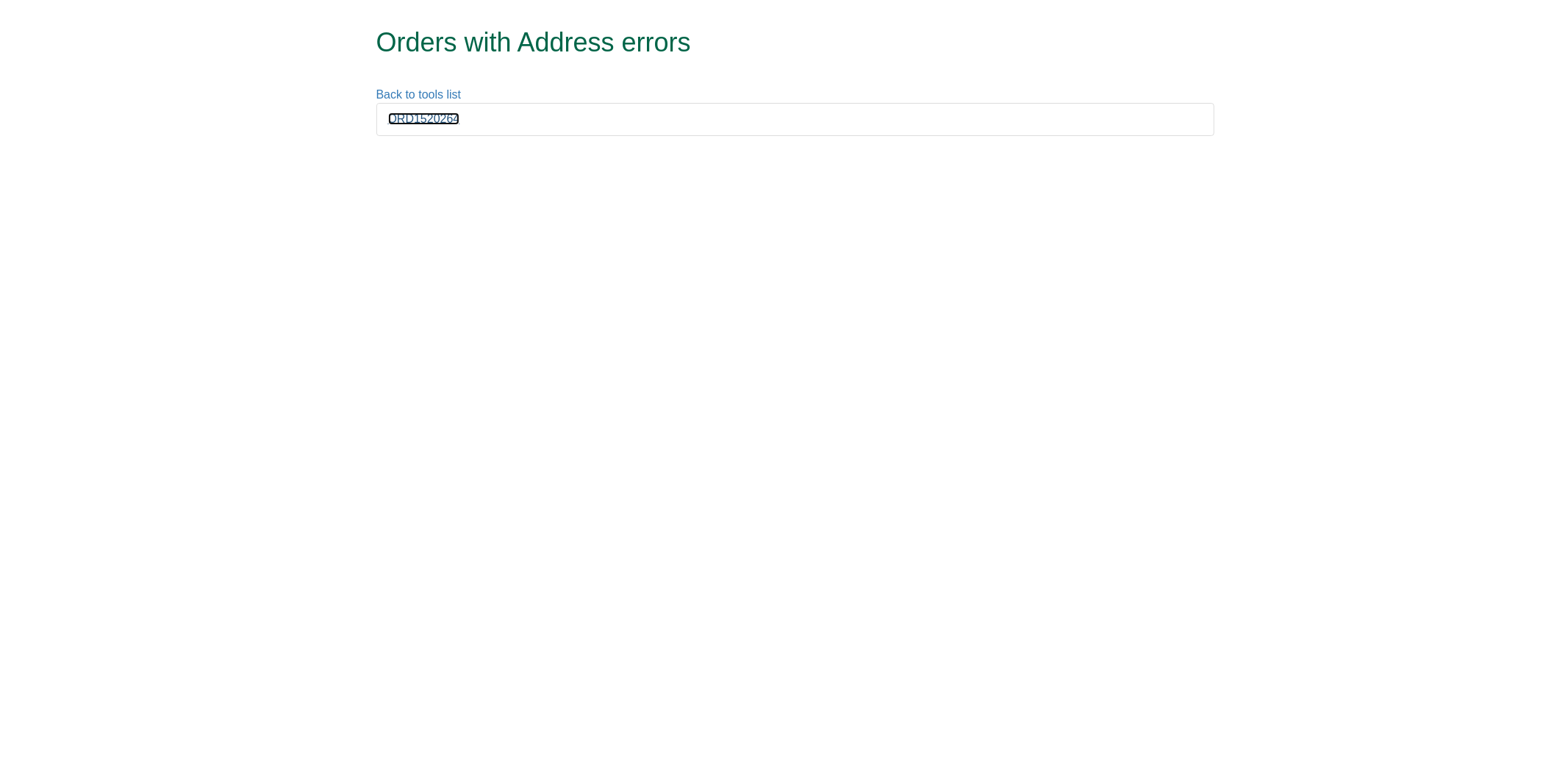
click at [436, 114] on link "ORD1520264" at bounding box center [424, 118] width 72 height 13
drag, startPoint x: 0, startPoint y: 307, endPoint x: 3, endPoint y: 412, distance: 105.0
click at [3, 150] on html "Orders with Address errors Back to tools list ORD1520264" at bounding box center [784, 75] width 1568 height 150
click at [3, 150] on html "Orders with Address errors Back to tools list ORD1520264" at bounding box center [784, 75] width 1568 height 150
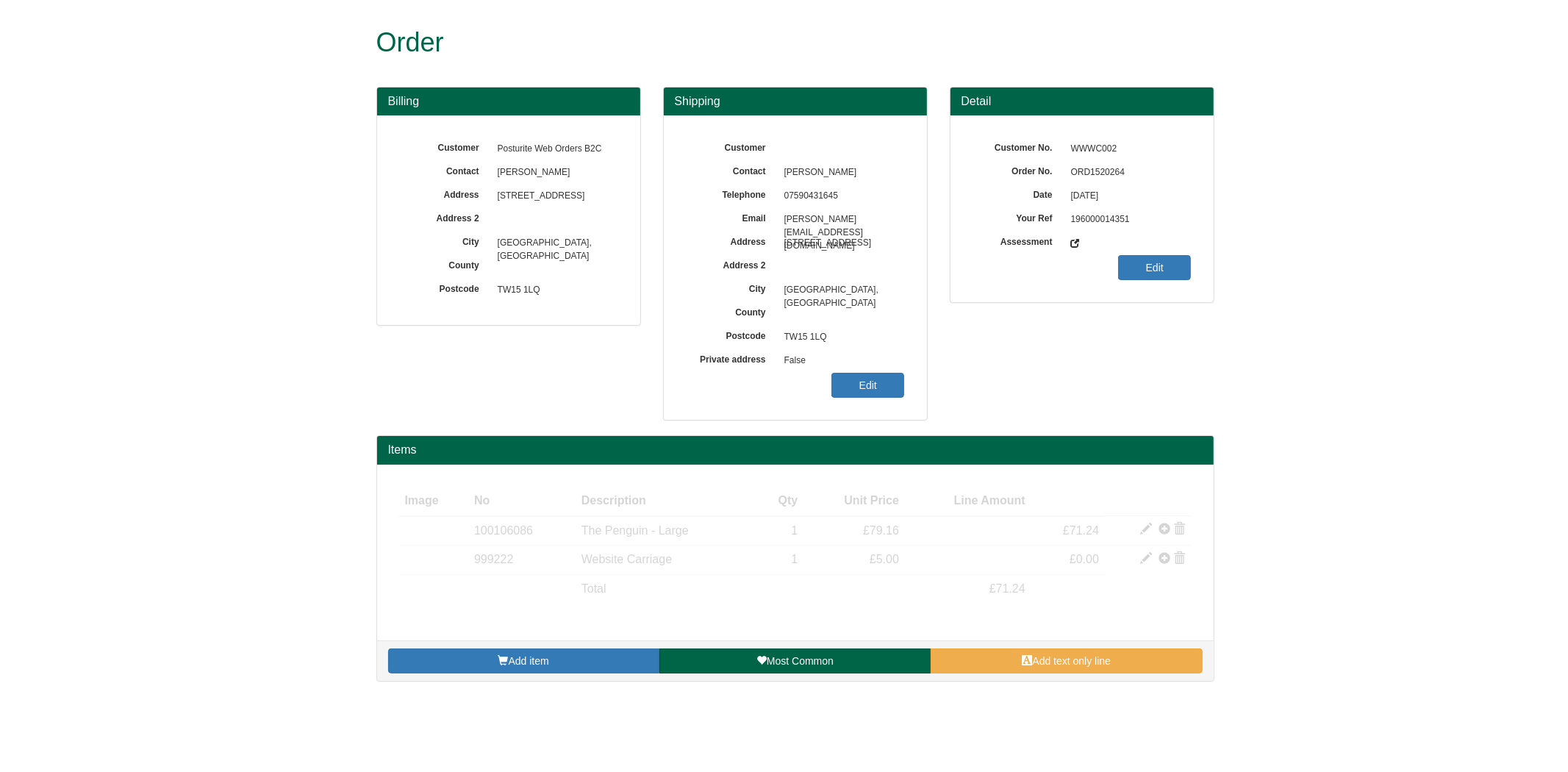
click at [1089, 172] on span "ORD1520264" at bounding box center [1127, 172] width 128 height 24
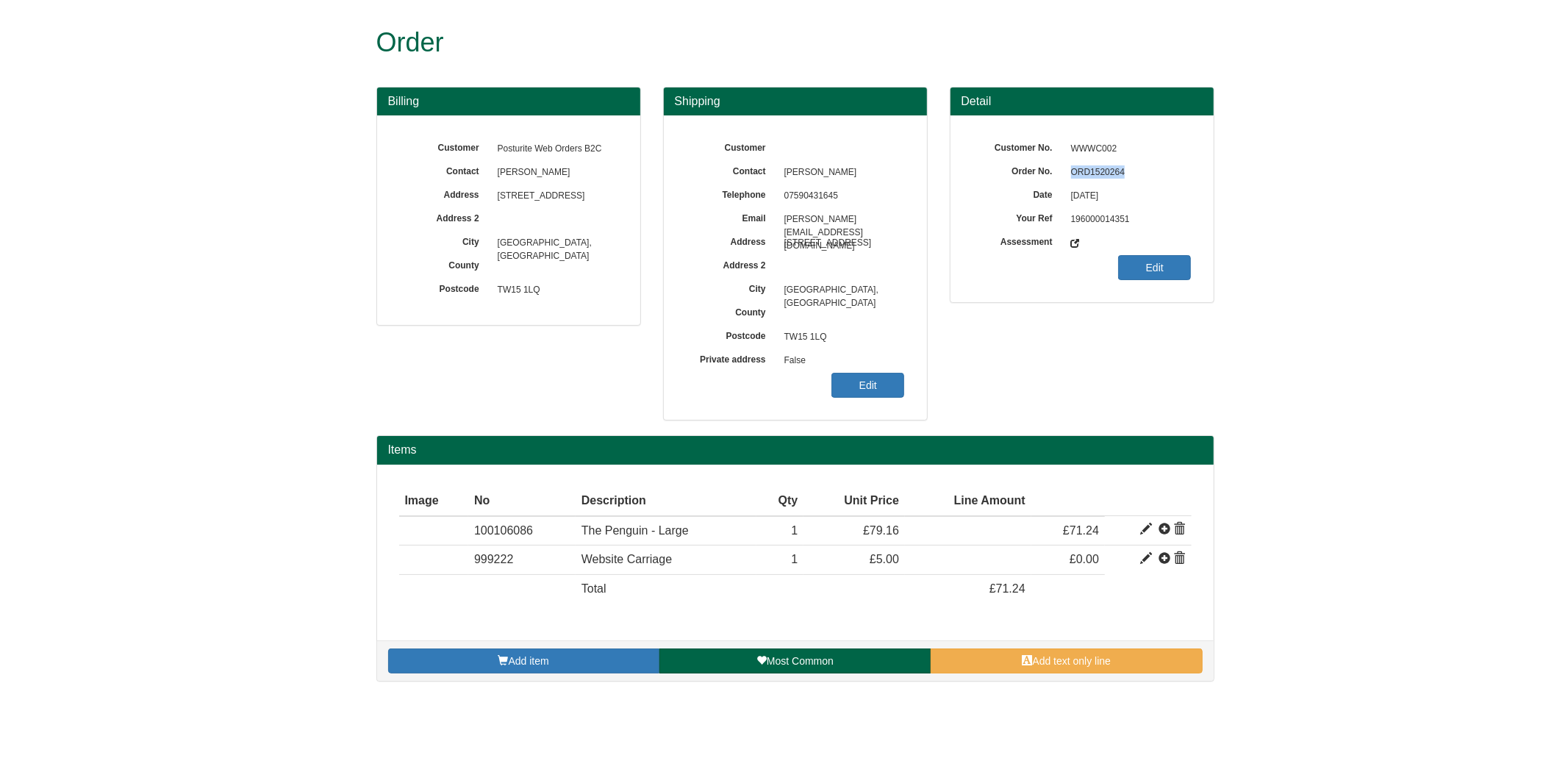
copy span "ORD1520264"
click at [873, 388] on link "Edit" at bounding box center [868, 385] width 73 height 25
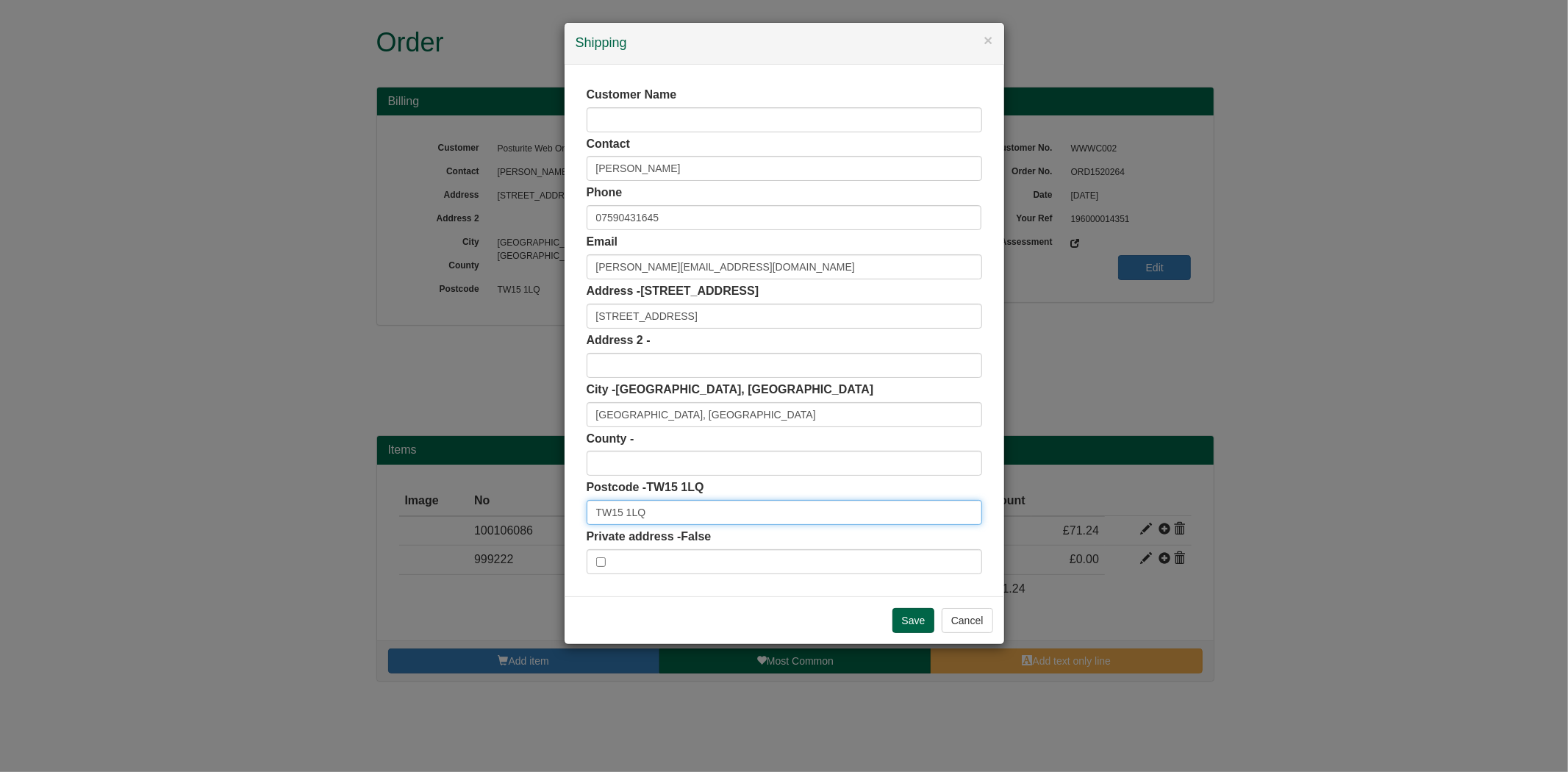
drag, startPoint x: 636, startPoint y: 512, endPoint x: 497, endPoint y: 504, distance: 139.2
click at [497, 510] on div "× Shipping Customer Name Contact Hassan Raza Phone 07590431645 Email hassan.raz…" at bounding box center [784, 386] width 1568 height 772
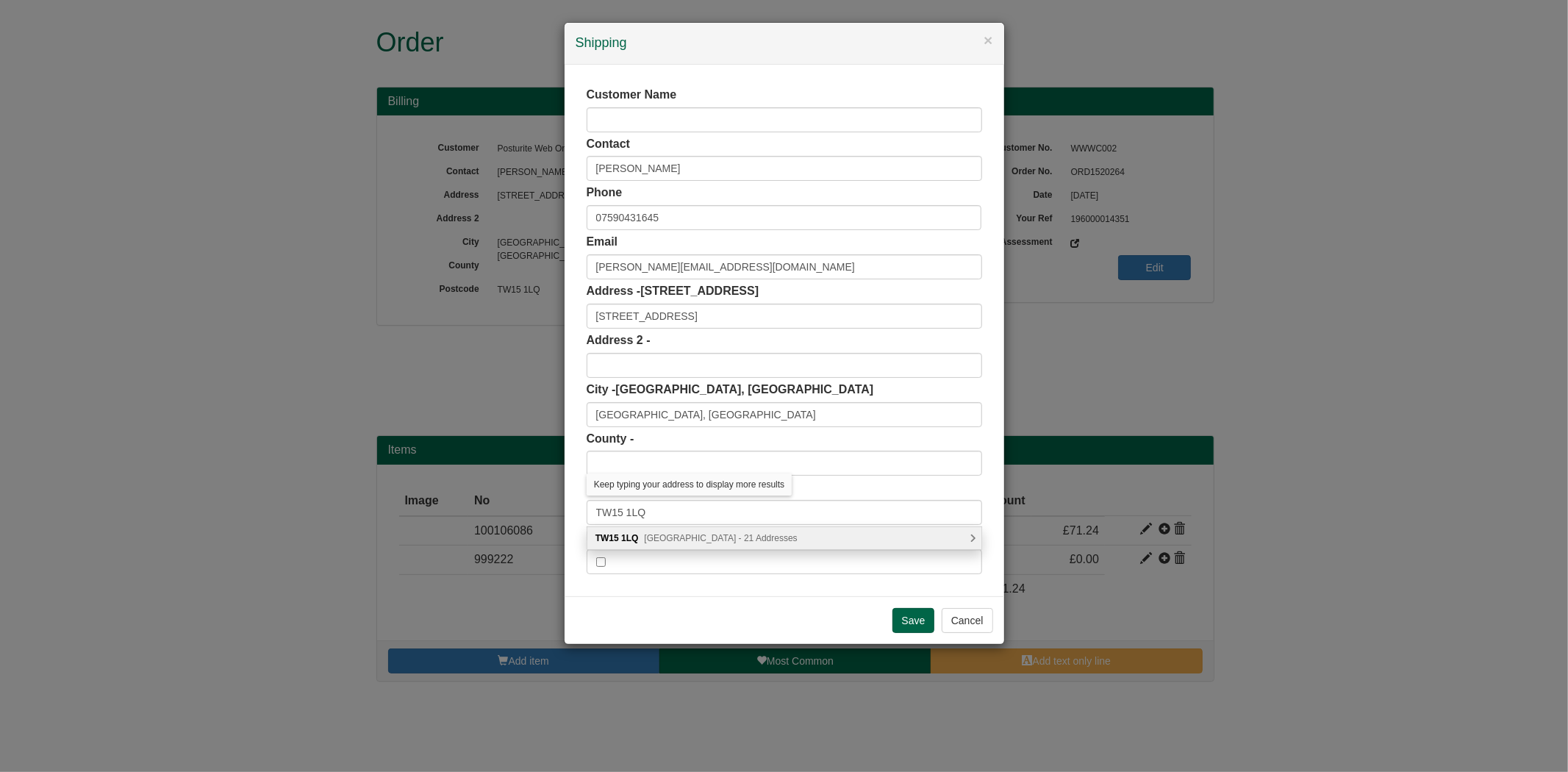
click at [655, 538] on span "Chessholme Road, Ashford - 21 Addresses" at bounding box center [720, 538] width 153 height 10
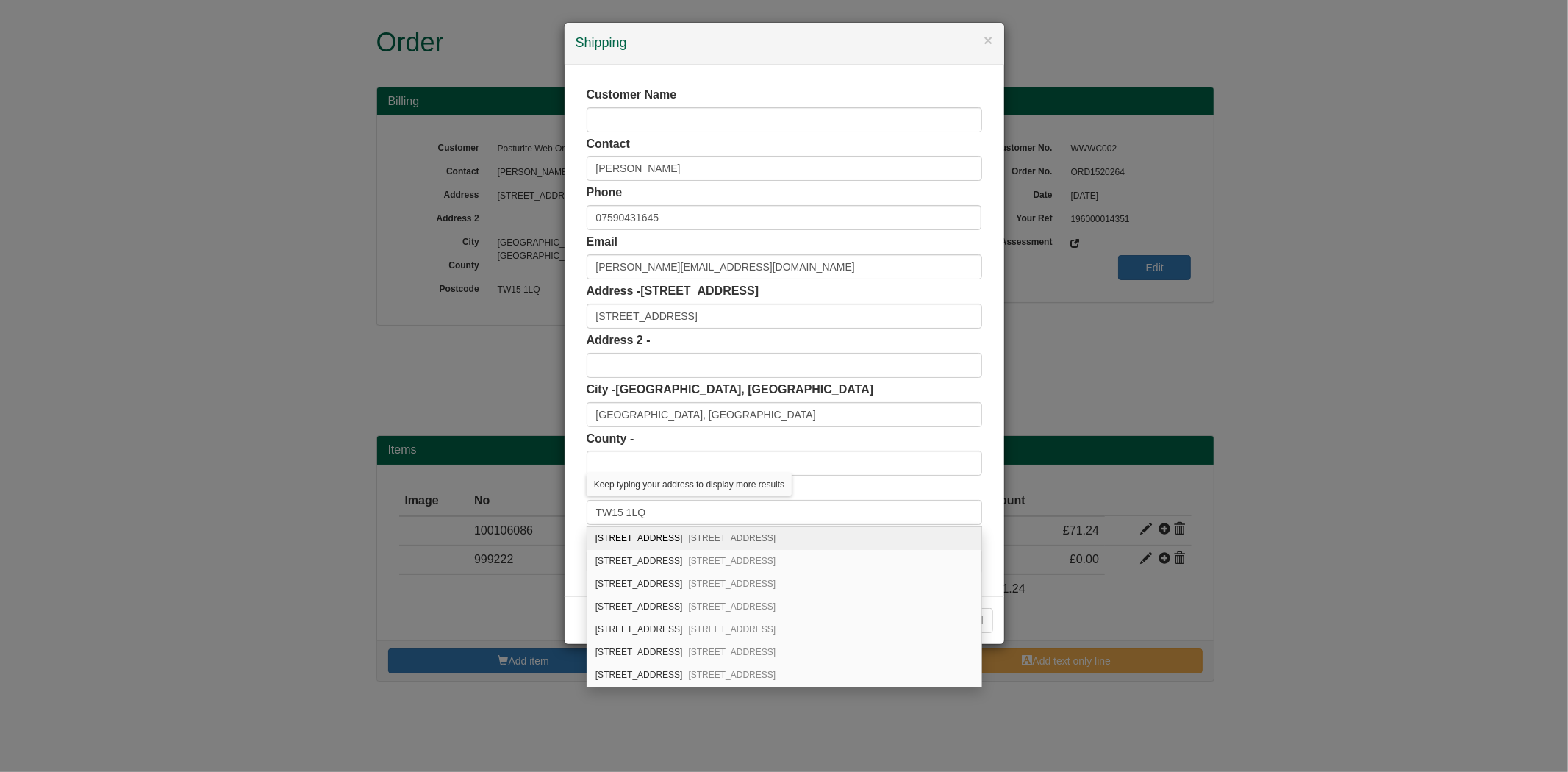
click at [632, 539] on div "24 Chessholme Road Ashford, TW15 1LQ" at bounding box center [784, 538] width 394 height 23
type input "[STREET_ADDRESS]"
type input "Ashford"
type input "[GEOGRAPHIC_DATA]"
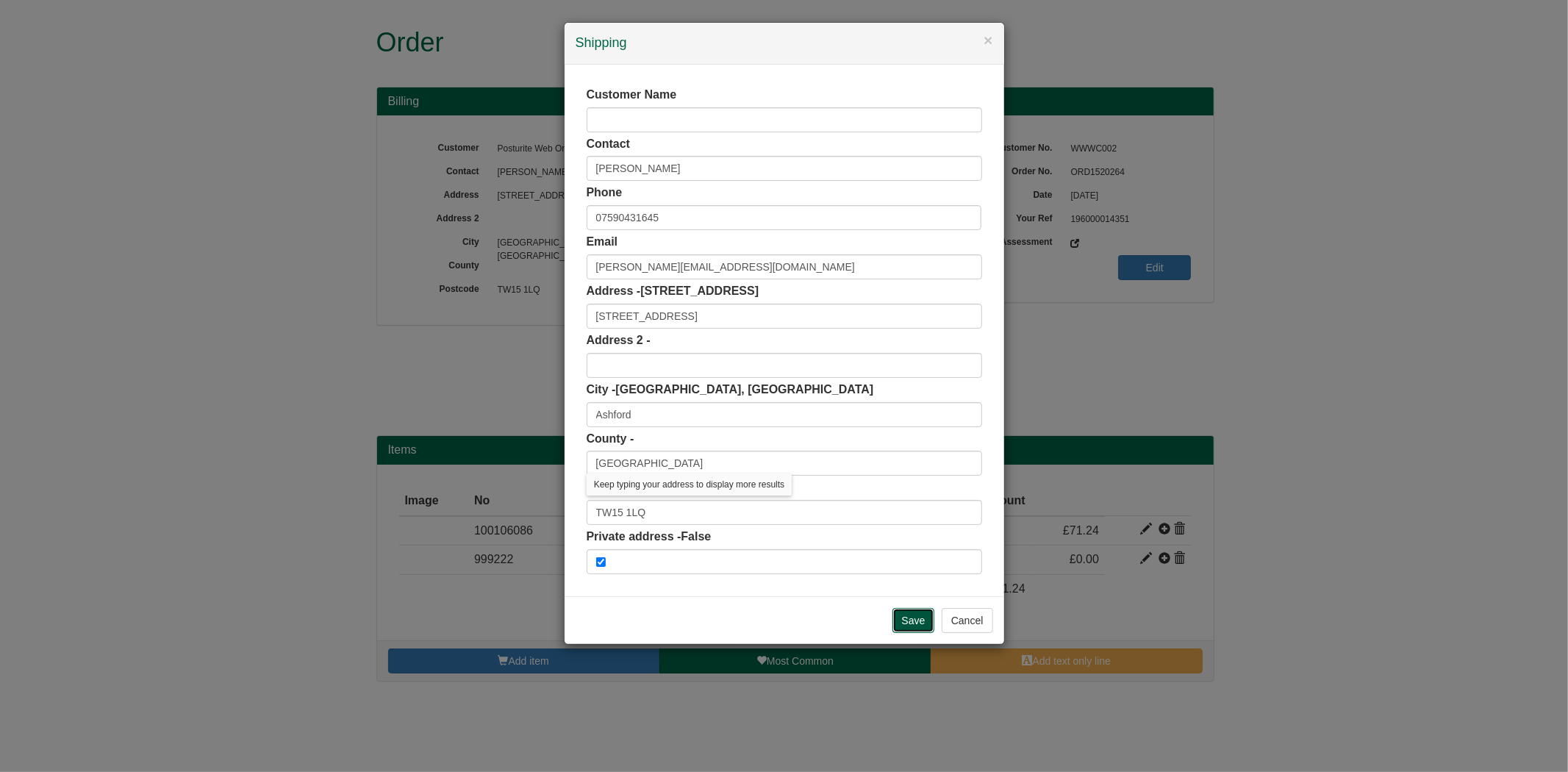
click at [921, 633] on input "Save" at bounding box center [913, 620] width 42 height 25
